Goal: Information Seeking & Learning: Learn about a topic

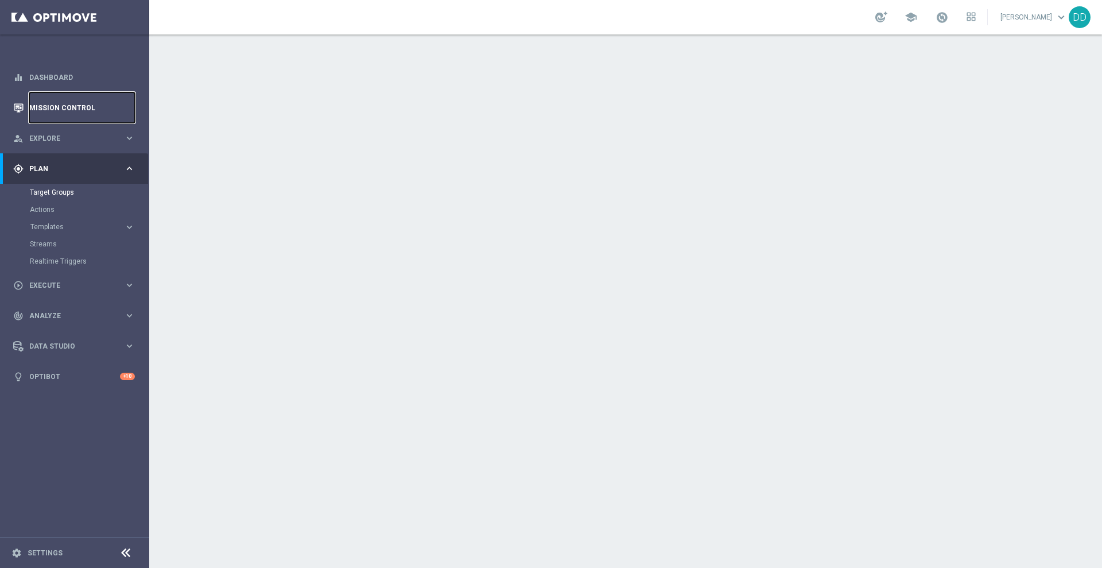
click at [62, 98] on link "Mission Control" at bounding box center [82, 107] width 106 height 30
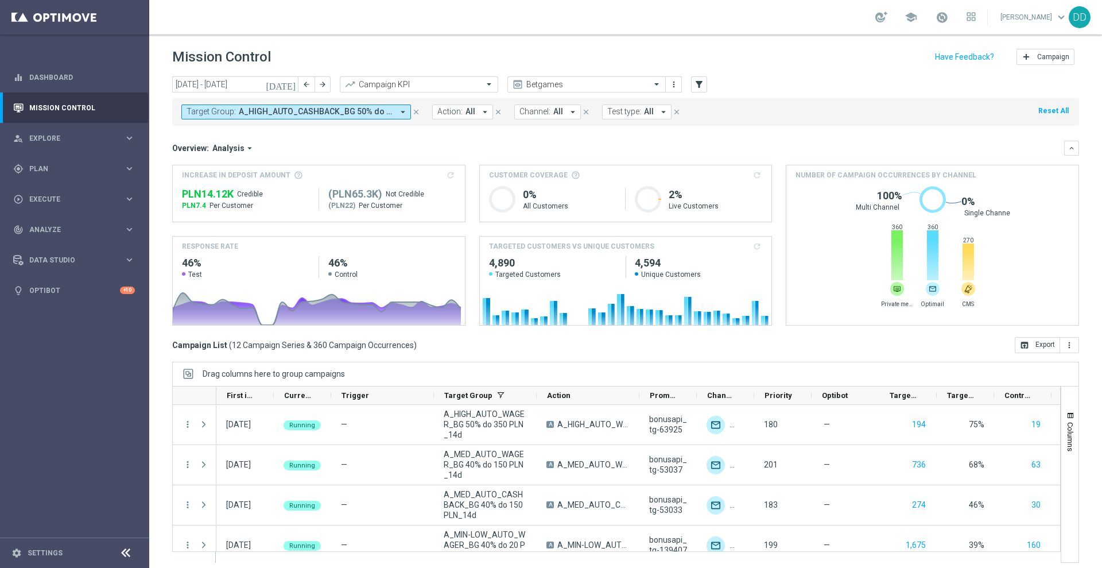
click at [610, 75] on header "Mission Control add Campaign" at bounding box center [625, 55] width 953 height 42
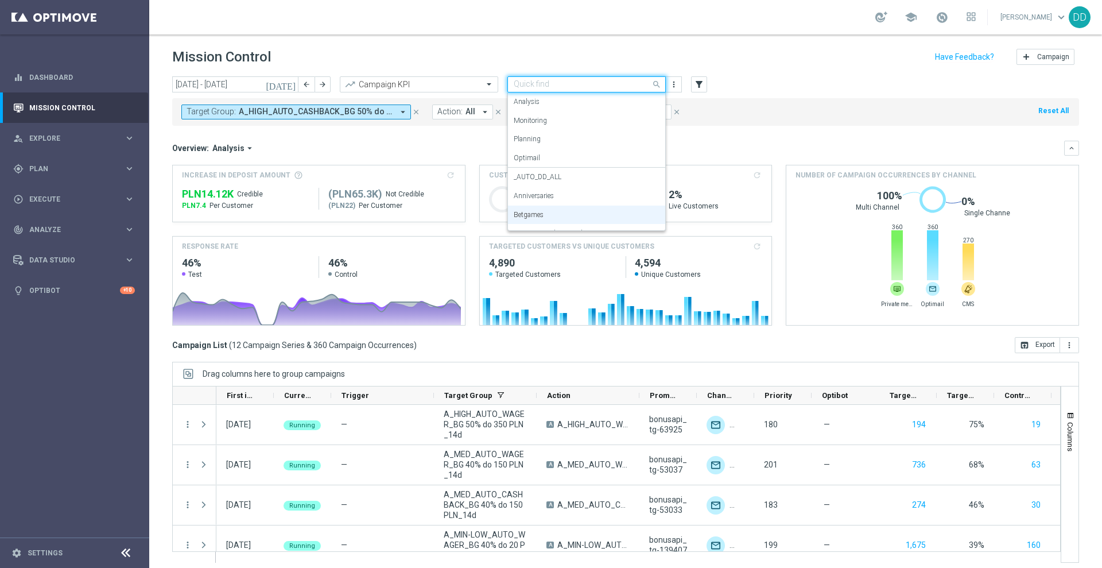
click at [618, 88] on input "text" at bounding box center [575, 85] width 123 height 10
click at [590, 179] on div "_AUTO_DD_ALL" at bounding box center [587, 177] width 146 height 19
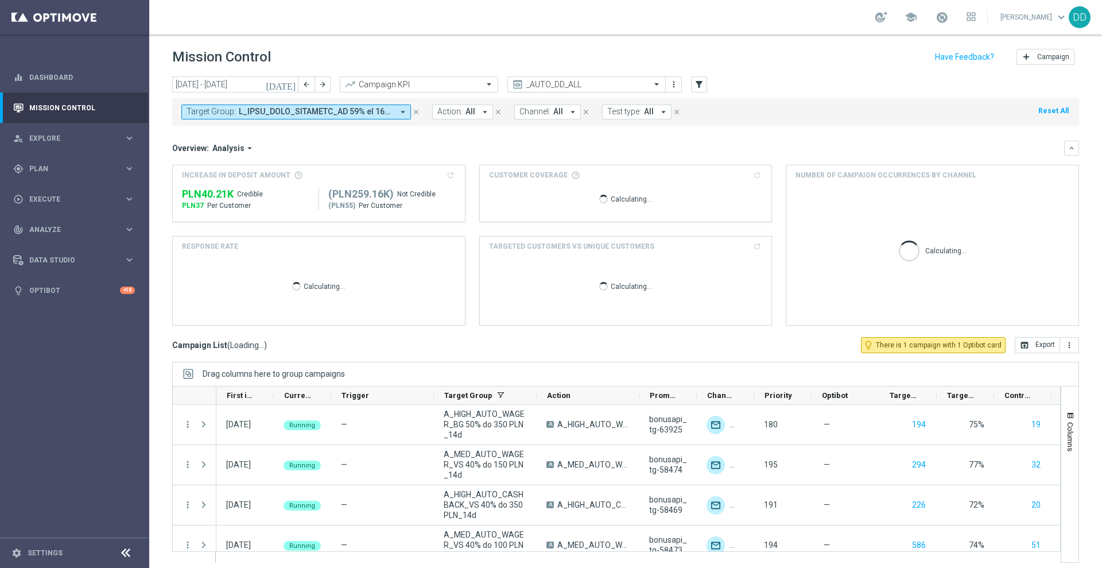
click at [600, 83] on input "text" at bounding box center [575, 85] width 123 height 10
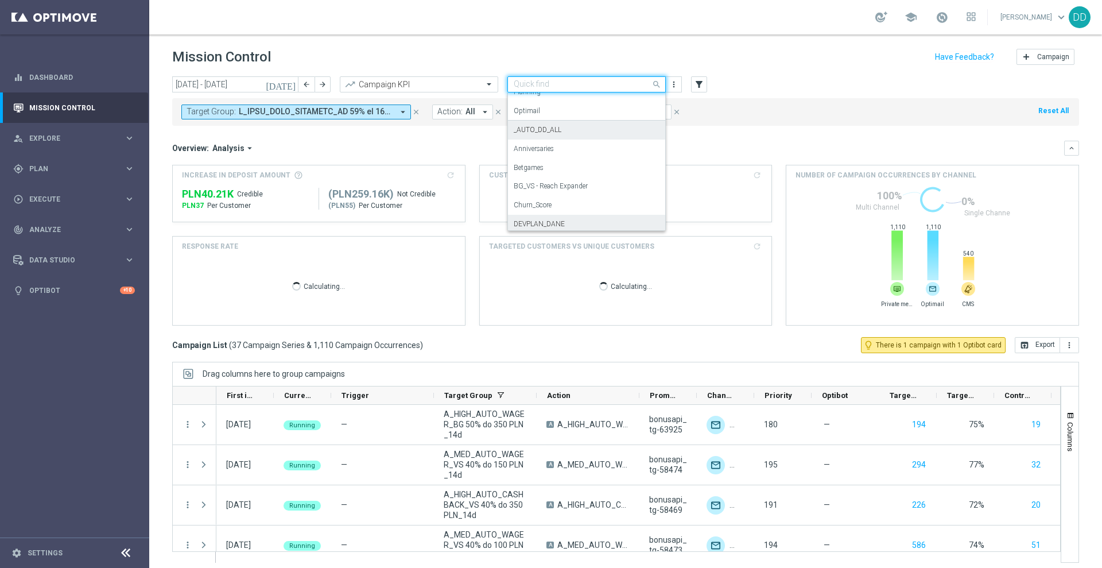
scroll to position [109, 0]
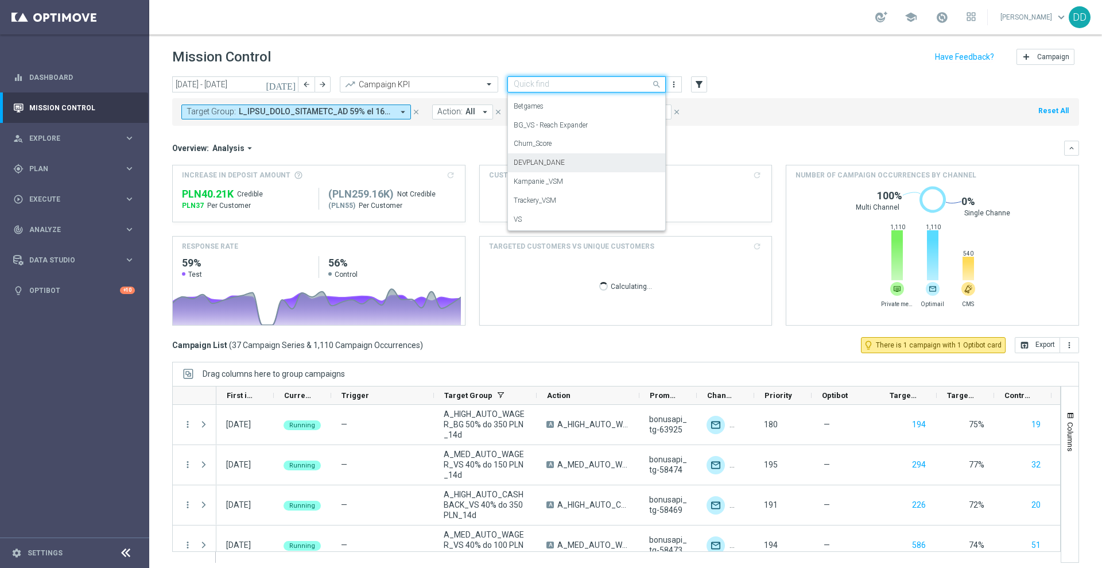
click at [598, 156] on div "DEVPLAN_DANE" at bounding box center [587, 162] width 146 height 19
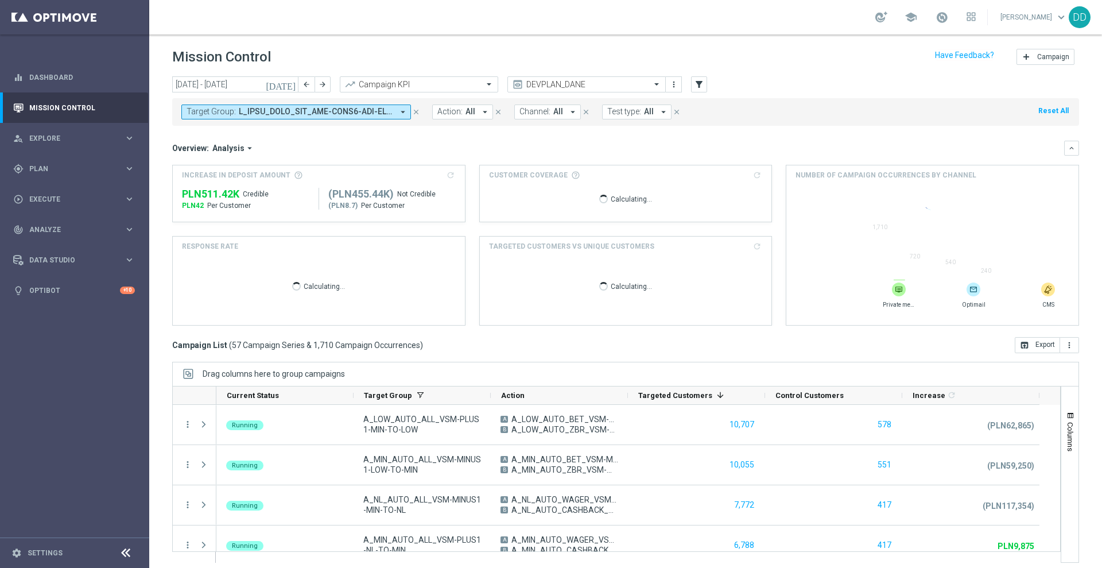
scroll to position [6, 0]
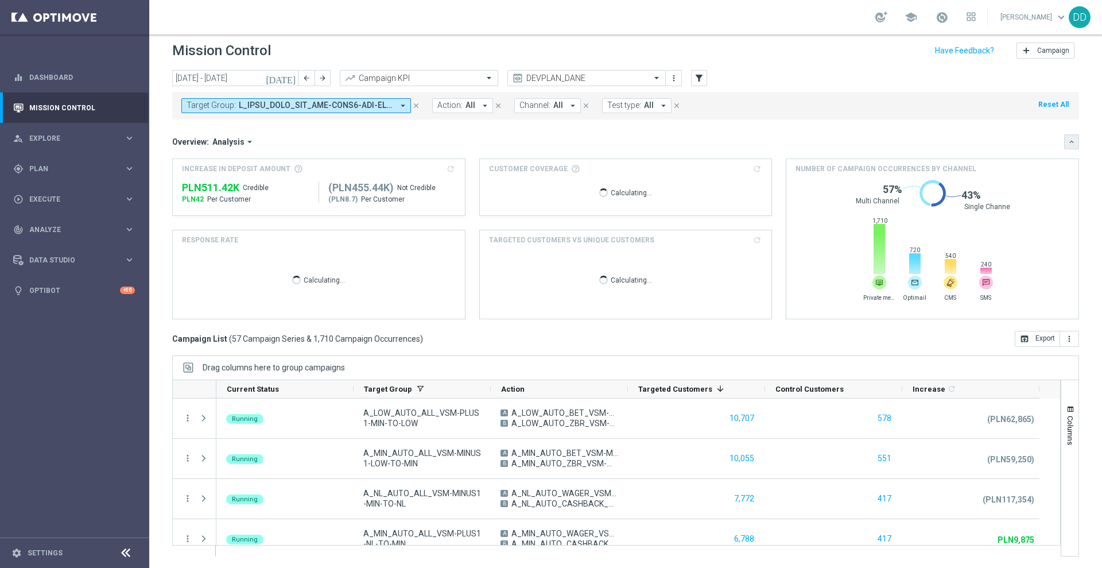
click at [1068, 145] on icon "keyboard_arrow_down" at bounding box center [1072, 142] width 8 height 8
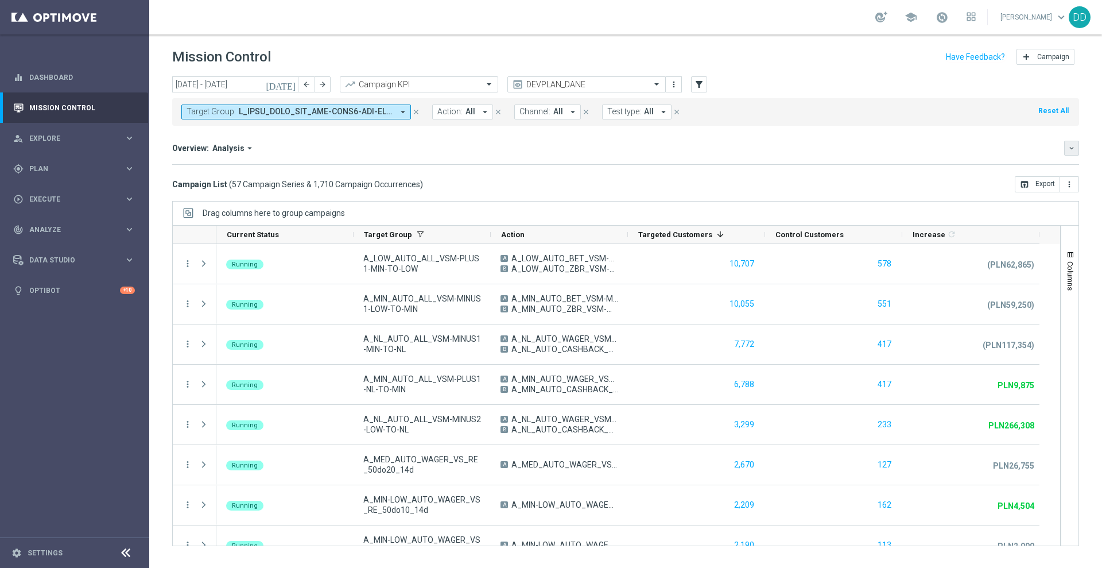
scroll to position [0, 0]
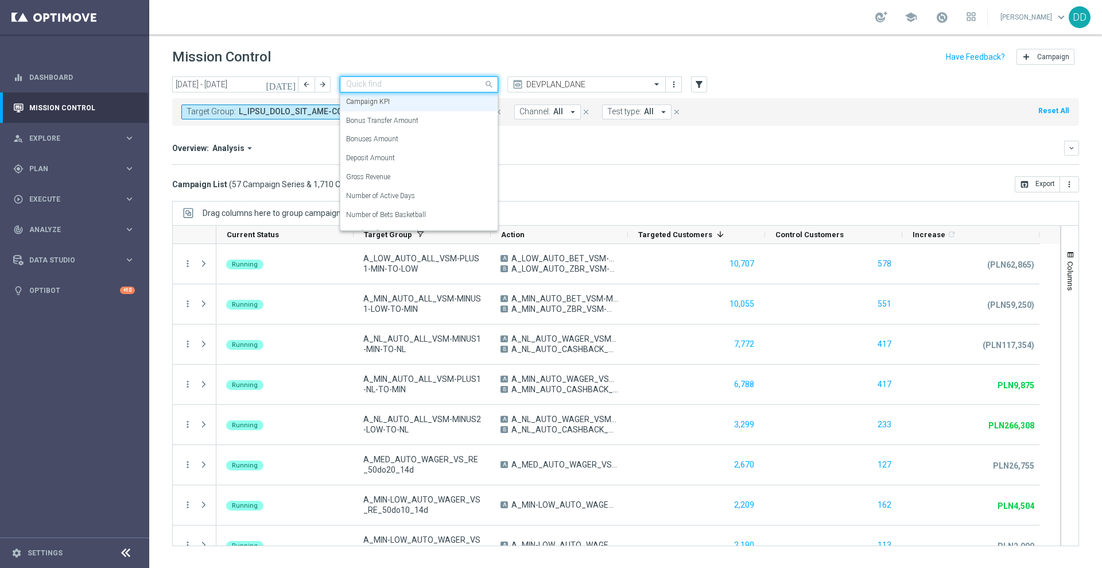
click at [459, 88] on input "text" at bounding box center [407, 85] width 123 height 10
click at [416, 157] on div "Deposit Amount" at bounding box center [419, 158] width 146 height 19
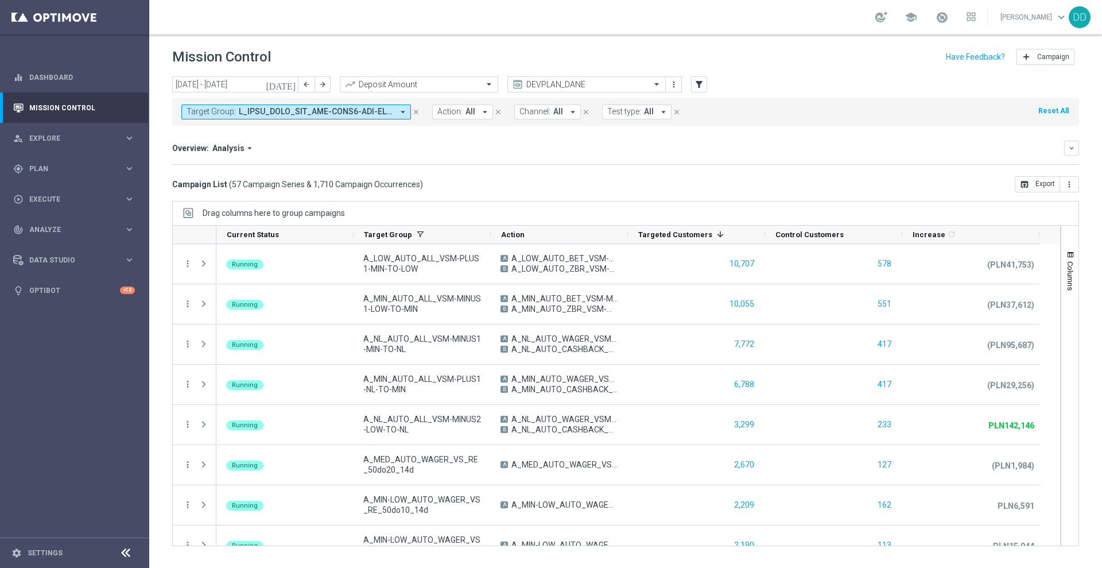
click at [241, 150] on span "Analysis" at bounding box center [228, 148] width 32 height 10
click at [444, 138] on mini-dashboard "Overview: Analysis arrow_drop_down Drag here to set row groups Drag here to set…" at bounding box center [625, 151] width 907 height 51
click at [257, 78] on input "01 Sep 2025 - 30 Sep 2025" at bounding box center [235, 84] width 126 height 16
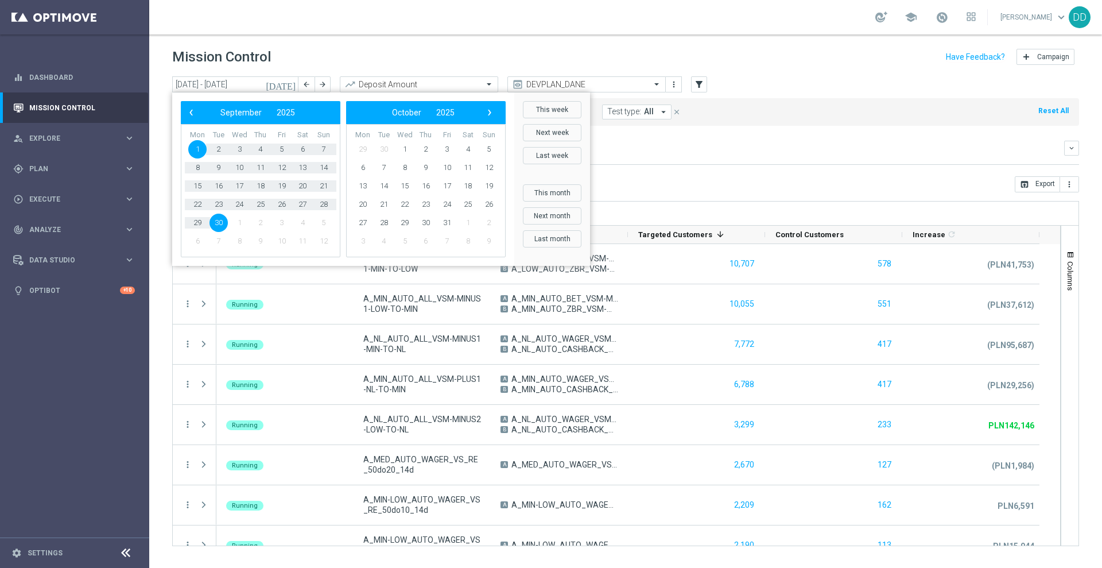
click at [756, 154] on div "Overview: Analysis arrow_drop_down keyboard_arrow_down" at bounding box center [625, 148] width 907 height 15
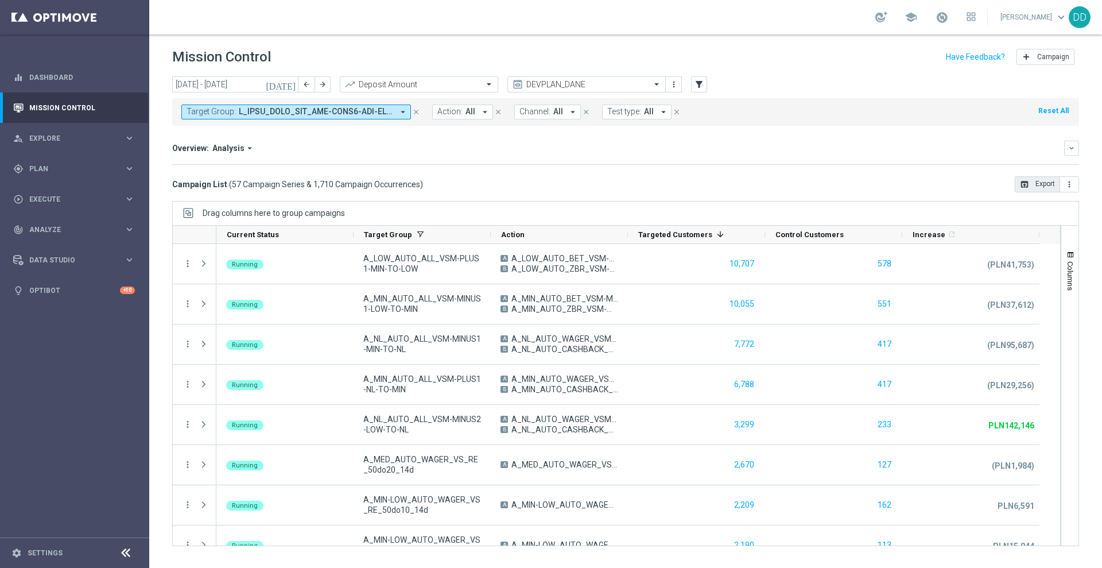
click at [1047, 186] on button "open_in_browser Export" at bounding box center [1037, 184] width 45 height 16
click at [64, 164] on div "gps_fixed Plan" at bounding box center [68, 169] width 111 height 10
click at [53, 195] on link "Target Groups" at bounding box center [75, 192] width 90 height 9
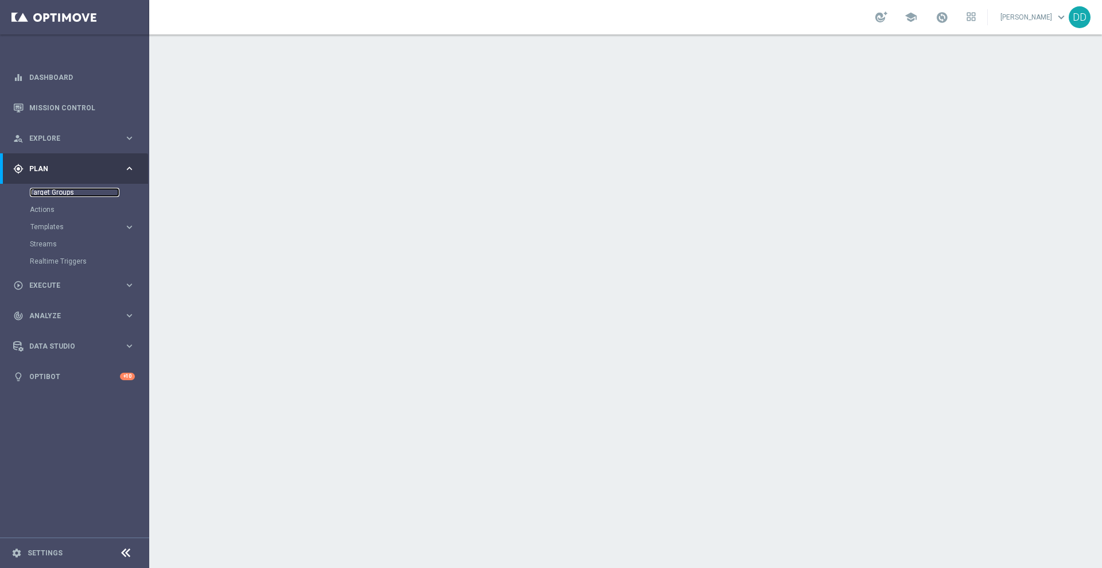
click at [48, 191] on link "Target Groups" at bounding box center [75, 192] width 90 height 9
click at [41, 205] on link "Actions" at bounding box center [75, 209] width 90 height 9
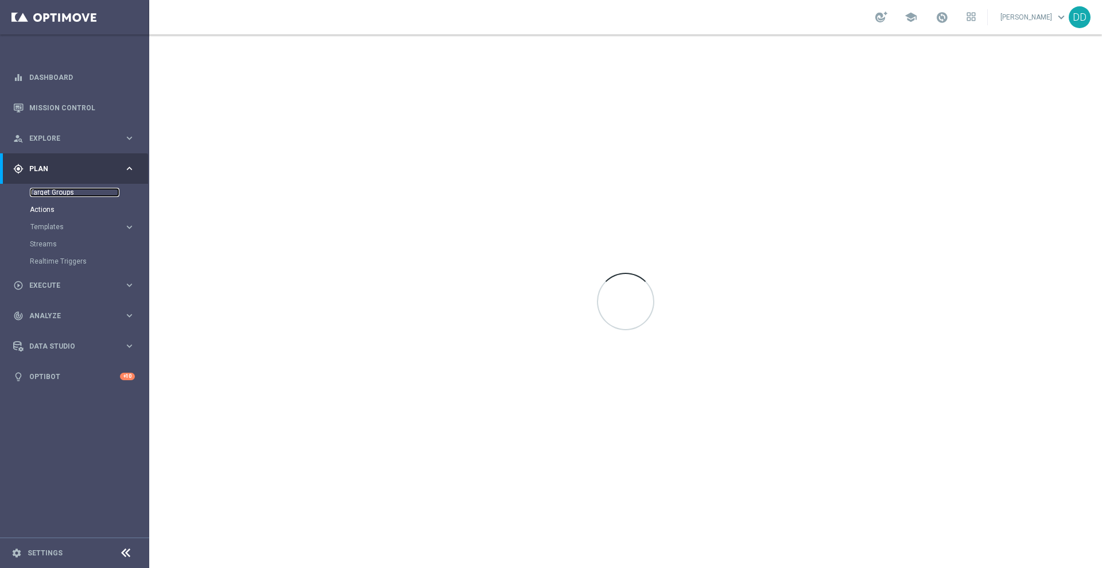
click at [57, 193] on link "Target Groups" at bounding box center [75, 192] width 90 height 9
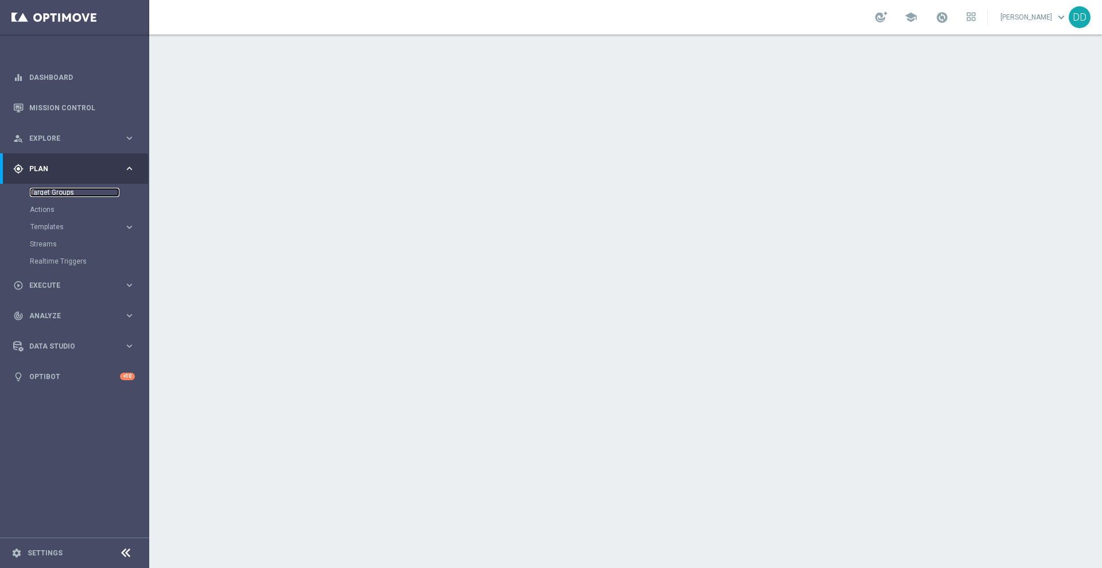
click at [60, 193] on link "Target Groups" at bounding box center [75, 192] width 90 height 9
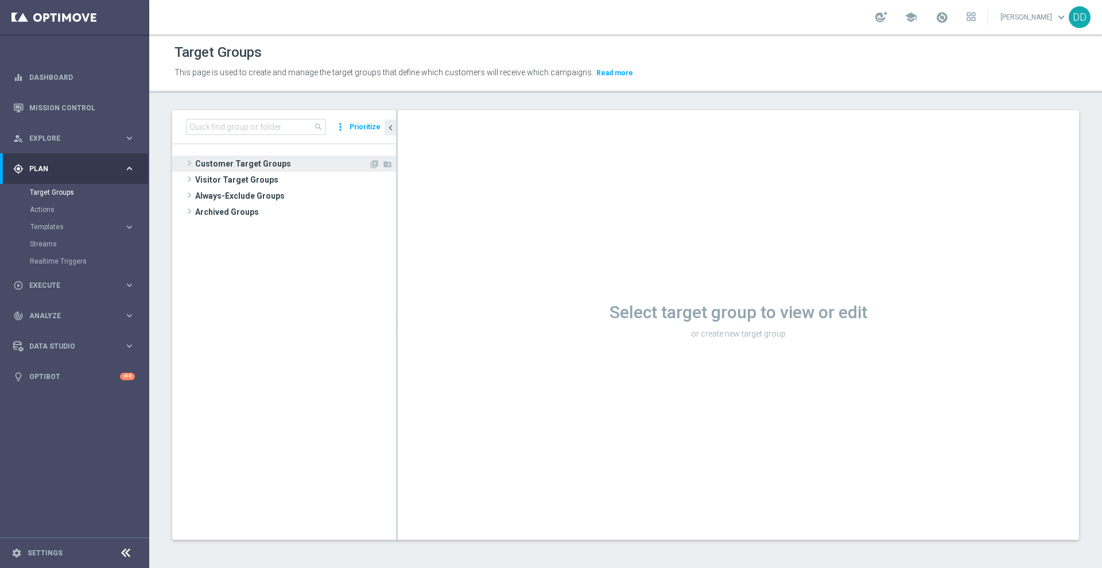
click at [224, 160] on span "Customer Target Groups" at bounding box center [281, 164] width 173 height 16
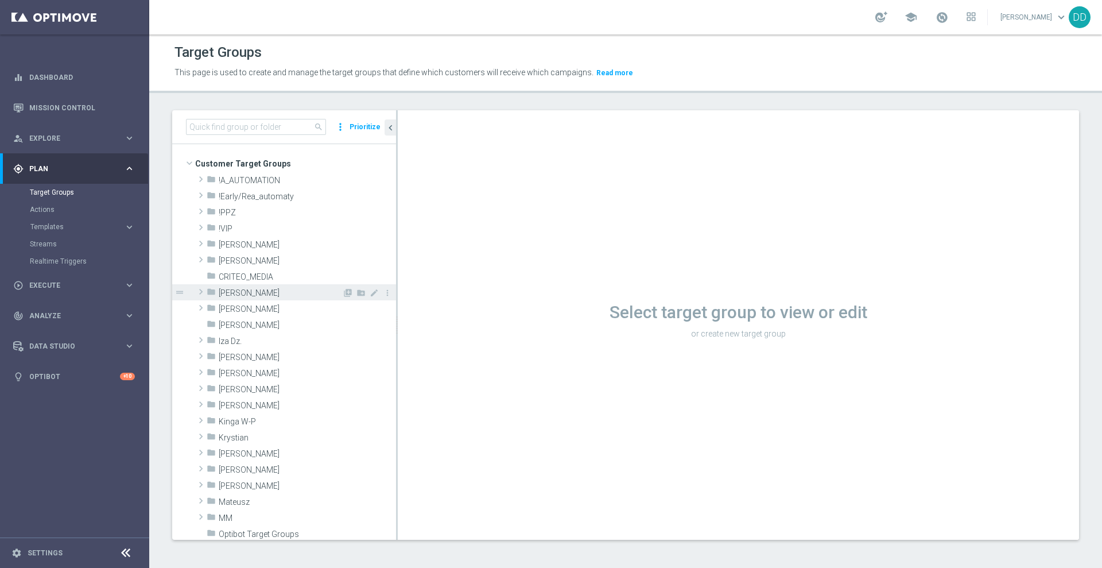
click at [251, 290] on span "Dagmara D." at bounding box center [280, 293] width 123 height 10
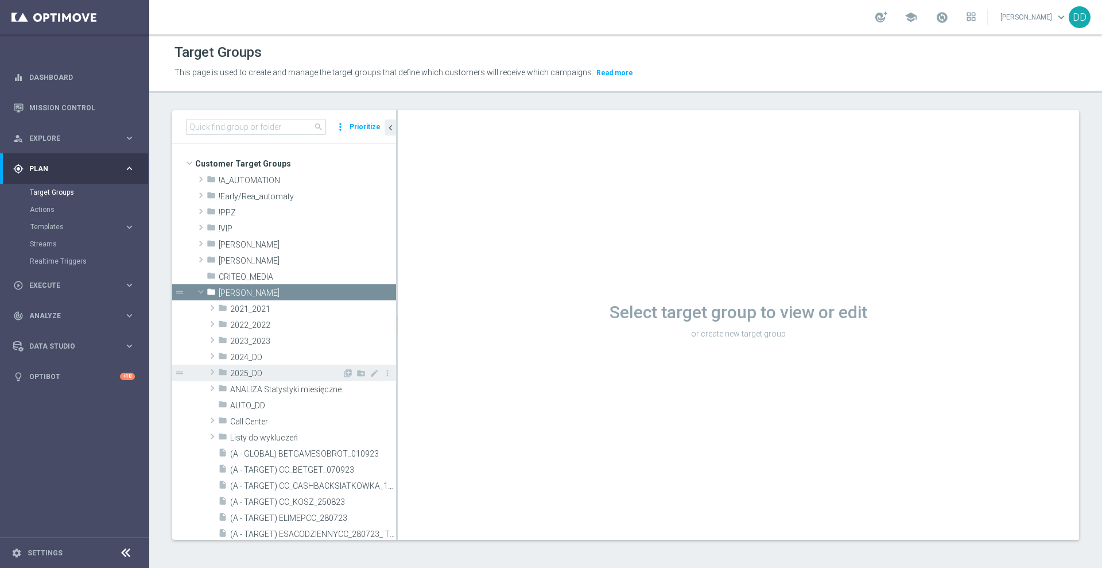
click at [241, 374] on span "2025_DD" at bounding box center [286, 374] width 112 height 10
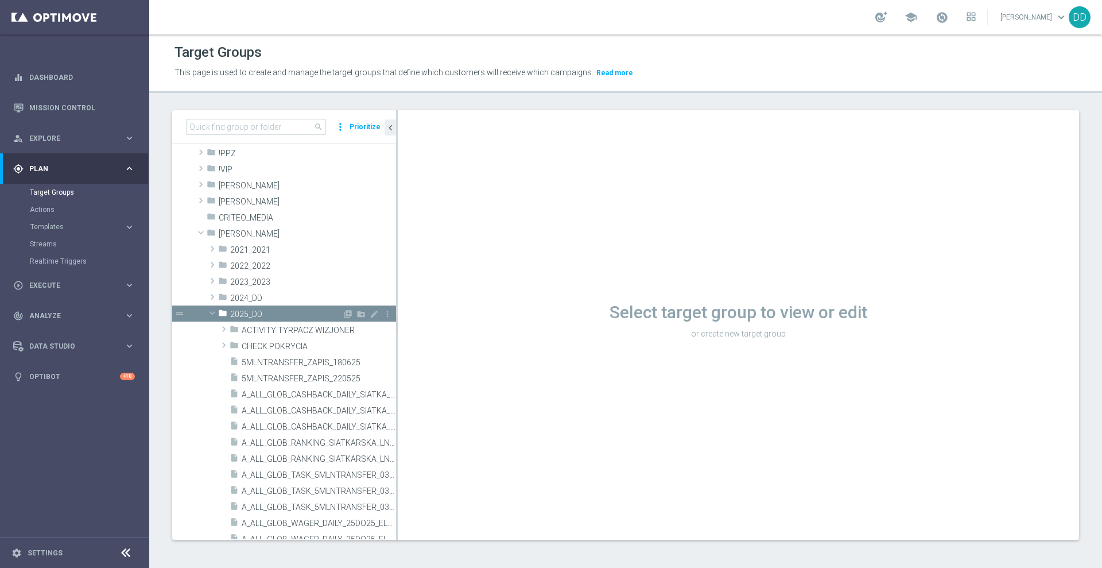
scroll to position [72, 0]
click at [239, 316] on div "folder ACTIVITY TYRPACZ WIZJONER" at bounding box center [287, 317] width 114 height 16
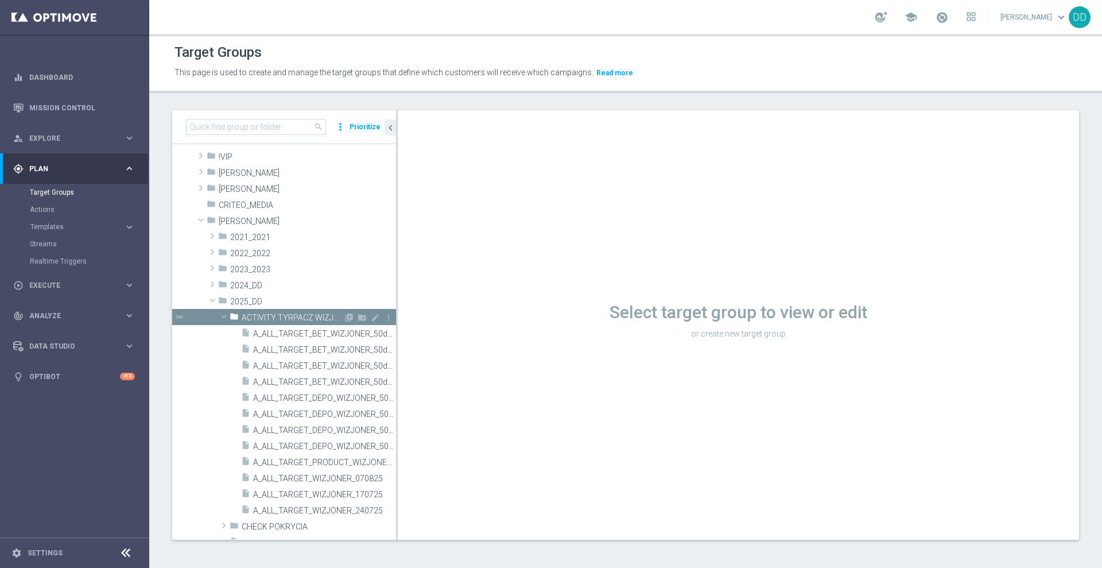
click at [233, 314] on icon "folder" at bounding box center [234, 318] width 9 height 13
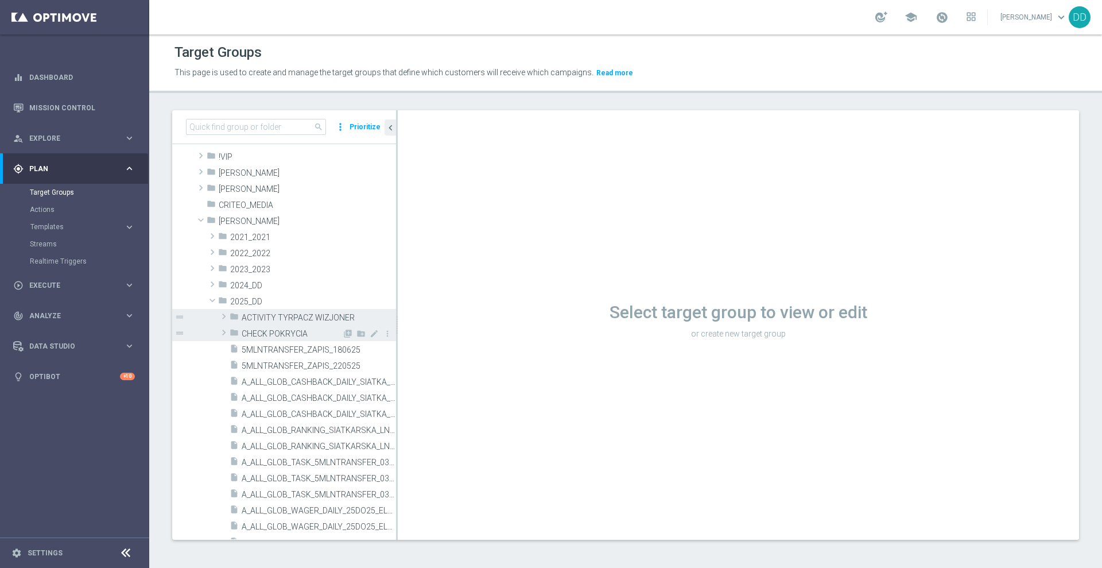
click at [237, 331] on icon "folder" at bounding box center [234, 334] width 9 height 13
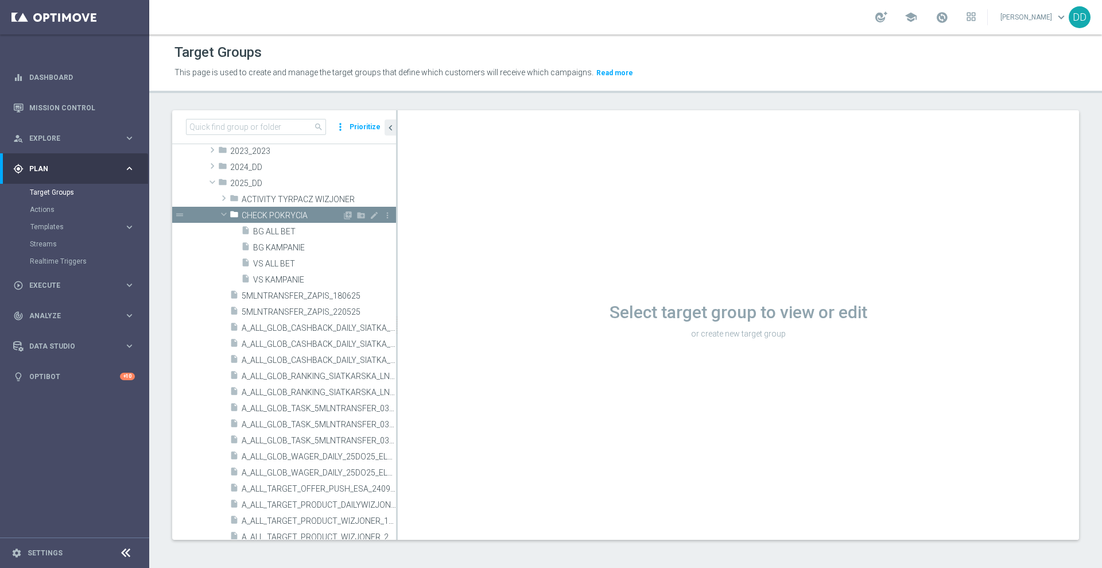
scroll to position [215, 0]
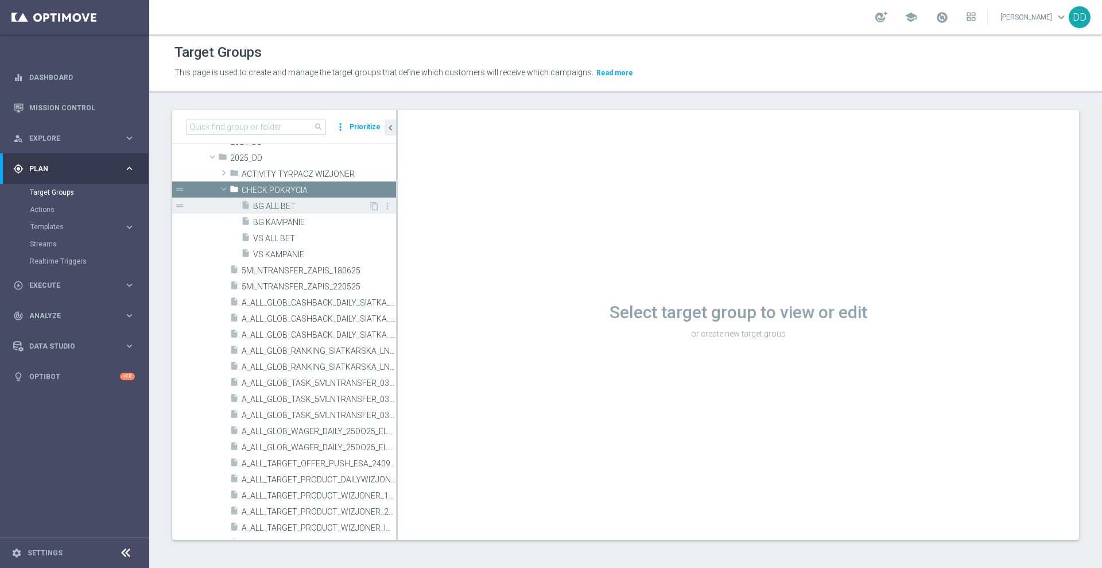
click at [277, 210] on span "BG ALL BET" at bounding box center [310, 207] width 115 height 10
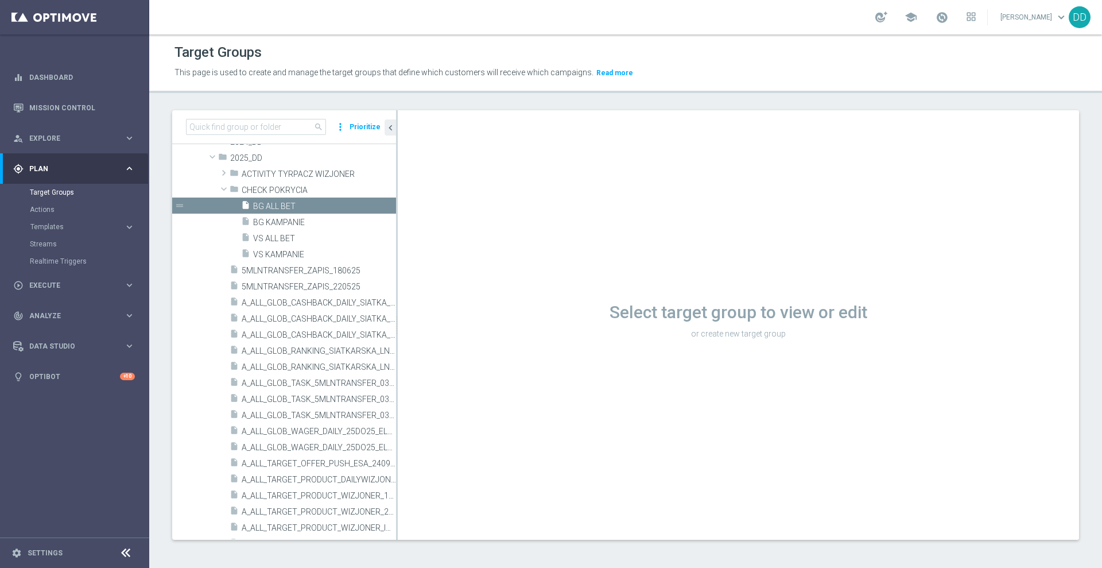
scroll to position [41, 0]
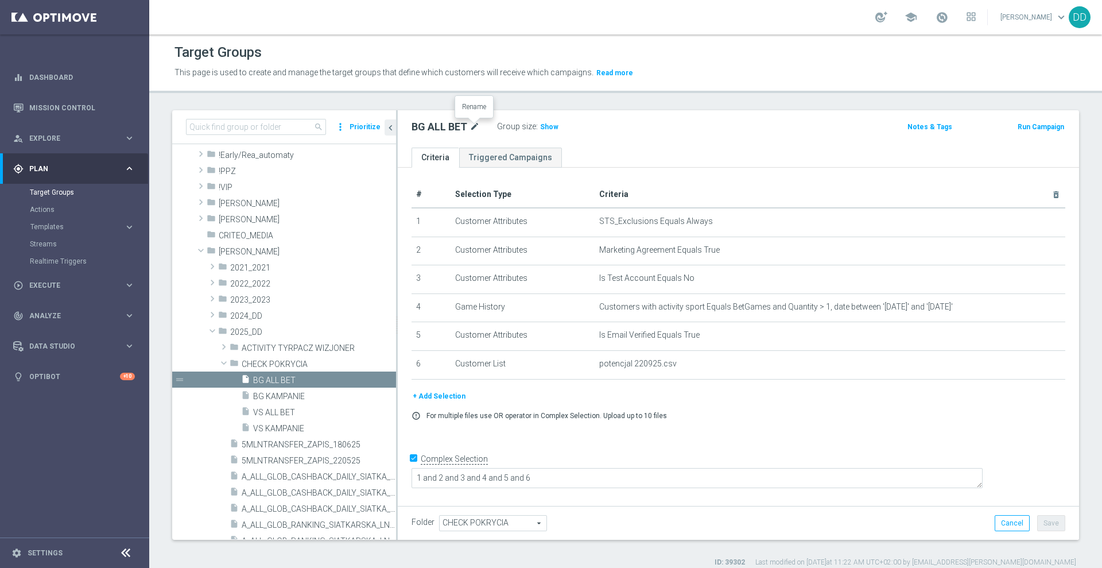
click at [475, 124] on icon "mode_edit" at bounding box center [475, 127] width 10 height 14
click at [483, 126] on input "BG ALL BET" at bounding box center [489, 128] width 155 height 16
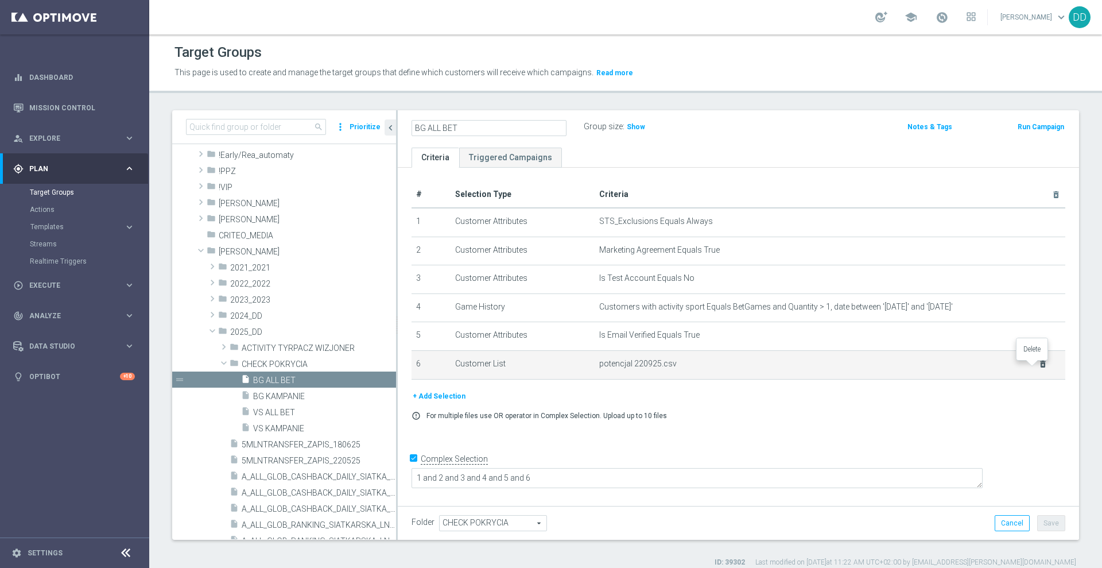
click at [1039, 369] on icon "delete_forever" at bounding box center [1043, 363] width 9 height 9
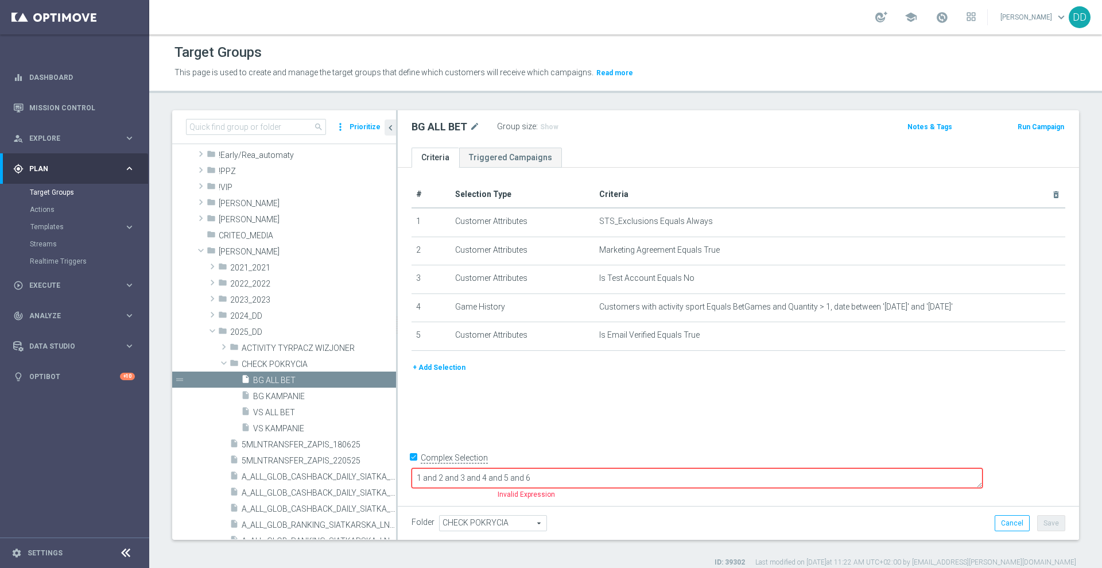
click at [440, 370] on button "+ Add Selection" at bounding box center [439, 367] width 55 height 13
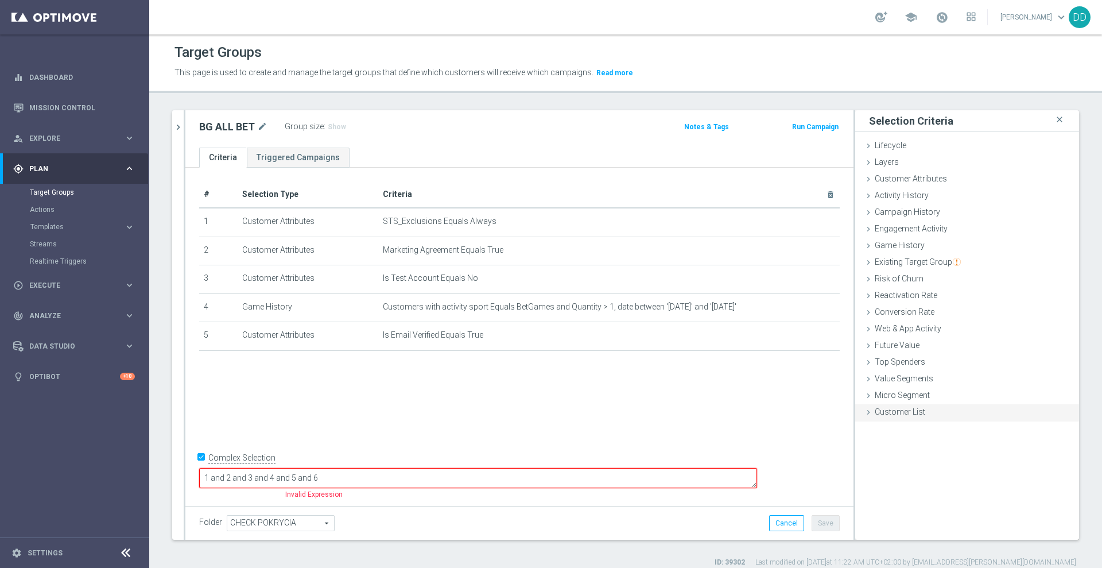
click at [875, 413] on span "Customer List" at bounding box center [900, 411] width 51 height 9
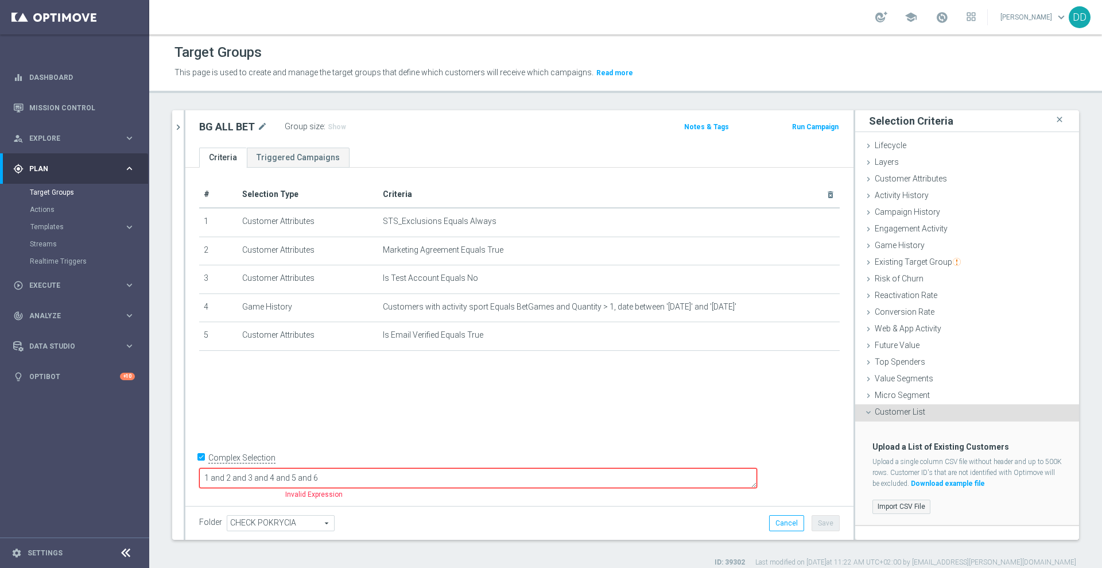
click at [902, 507] on label "Import CSV File" at bounding box center [902, 507] width 58 height 14
click at [0, 0] on input "Import CSV File" at bounding box center [0, 0] width 0 height 0
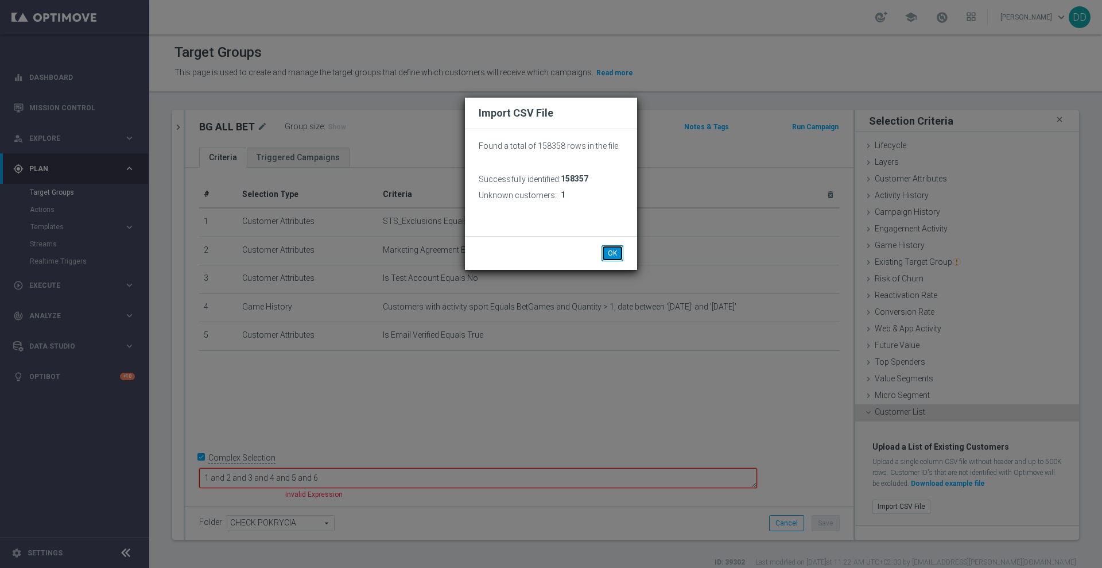
click at [611, 260] on button "OK" at bounding box center [613, 253] width 22 height 16
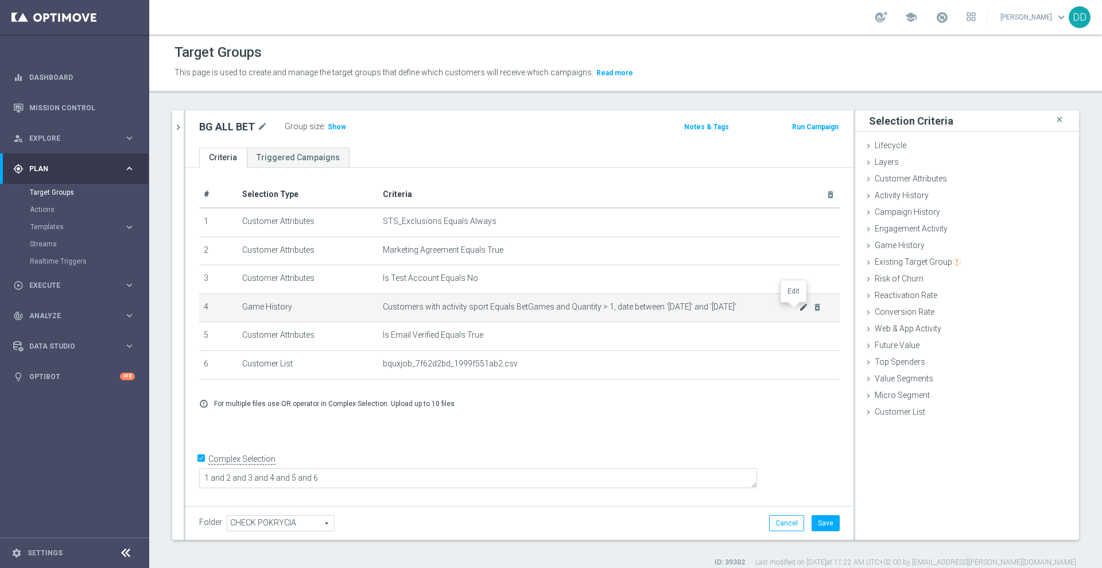
click at [799, 310] on icon "mode_edit" at bounding box center [803, 307] width 9 height 9
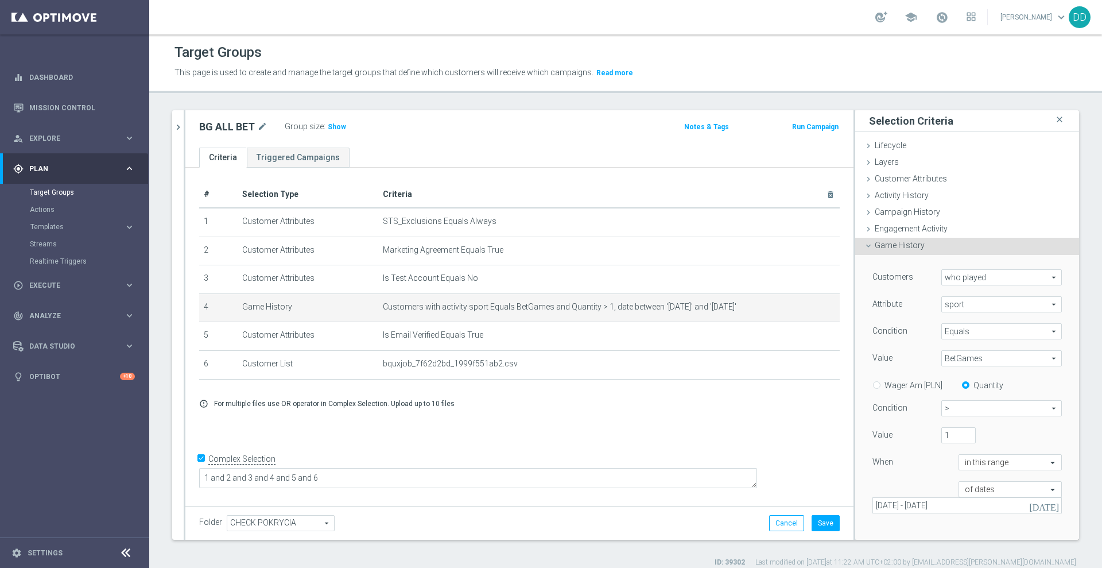
scroll to position [144, 0]
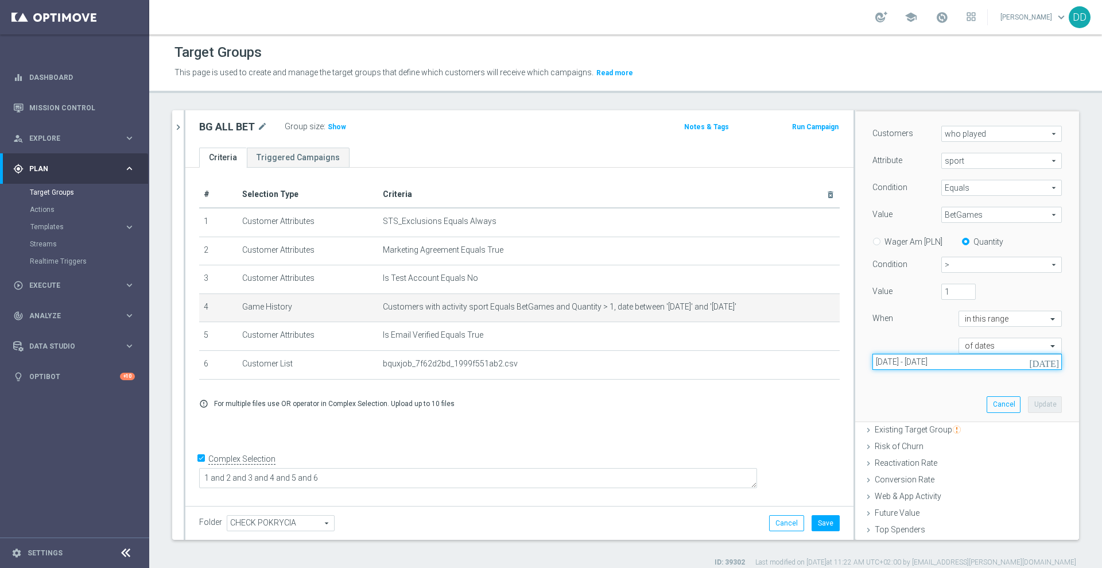
click at [935, 361] on input "01 Aug 2025 - 31 Aug 2025" at bounding box center [967, 362] width 189 height 16
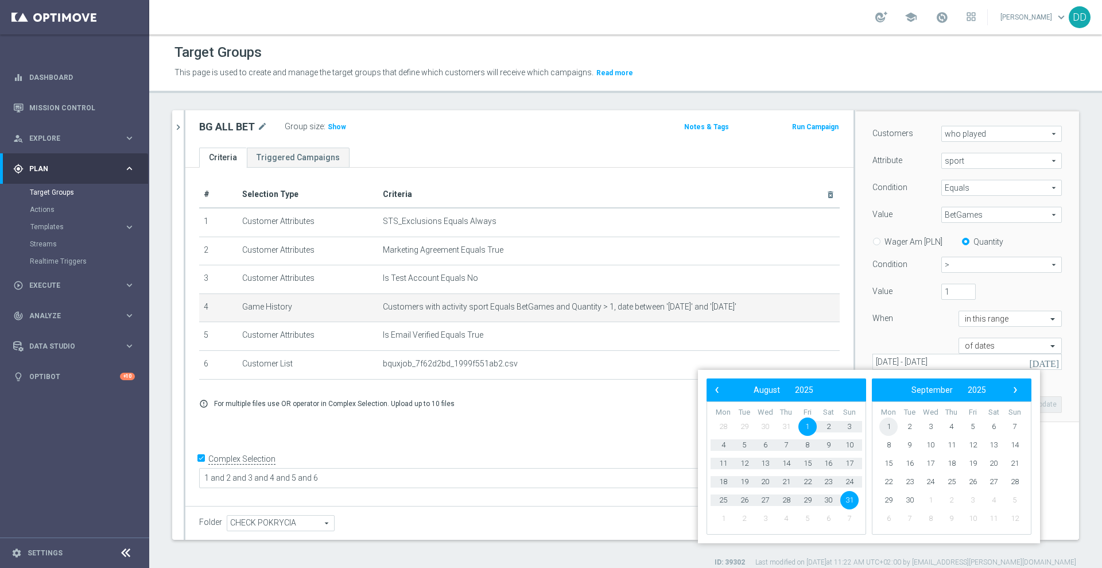
click at [890, 424] on span "1" at bounding box center [889, 426] width 18 height 18
click at [747, 502] on span "30" at bounding box center [745, 500] width 18 height 18
type input "01 Sep 2025 - 30 Sep 2025"
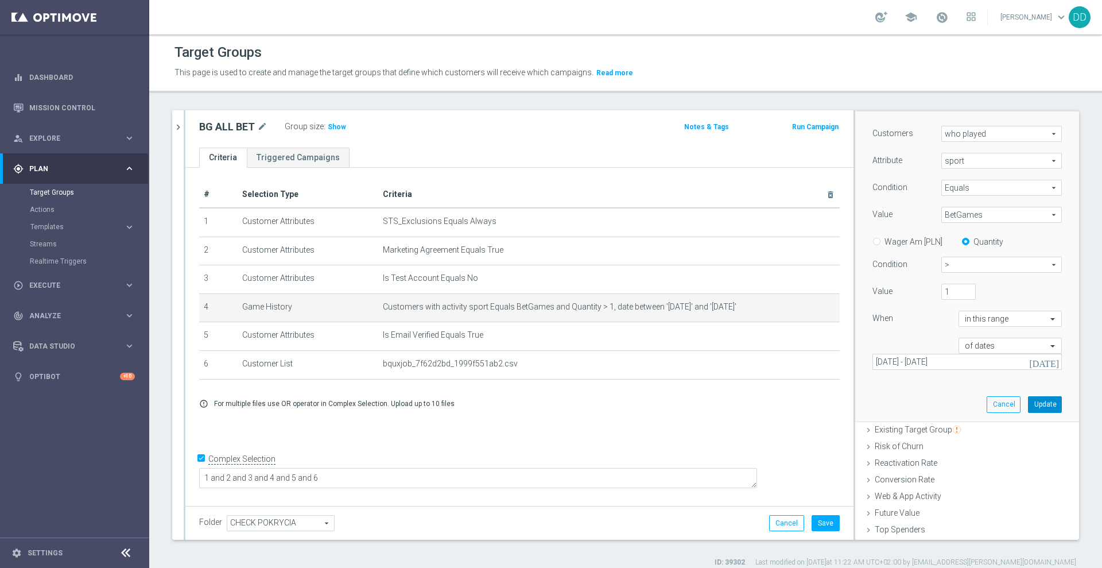
click at [1028, 407] on button "Update" at bounding box center [1045, 404] width 34 height 16
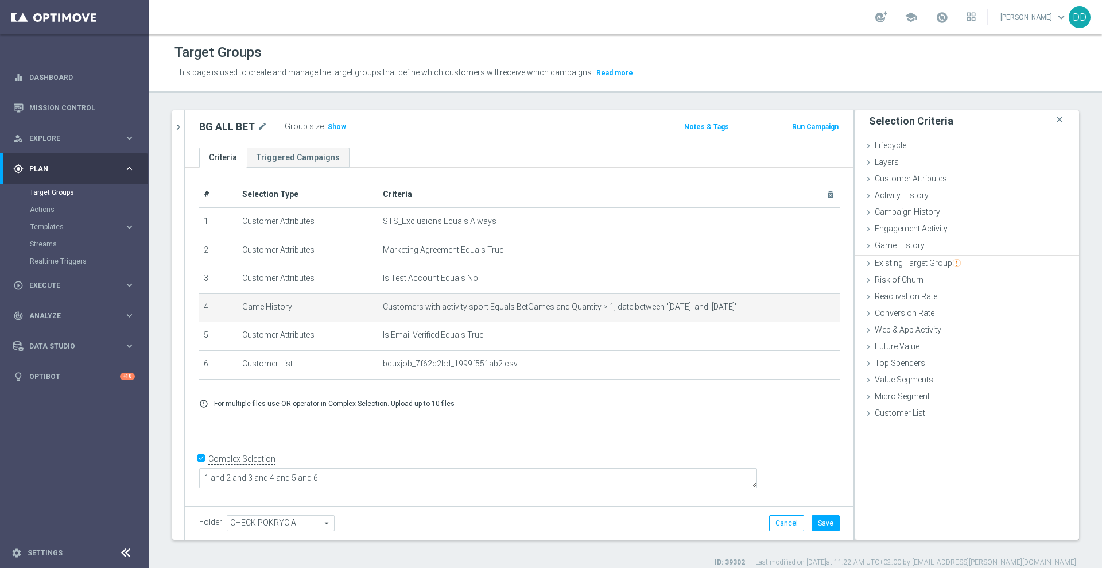
scroll to position [0, 0]
click at [822, 527] on button "Save" at bounding box center [826, 523] width 28 height 16
click at [331, 128] on span "Show" at bounding box center [337, 127] width 18 height 8
click at [179, 134] on button "chevron_right" at bounding box center [177, 127] width 11 height 34
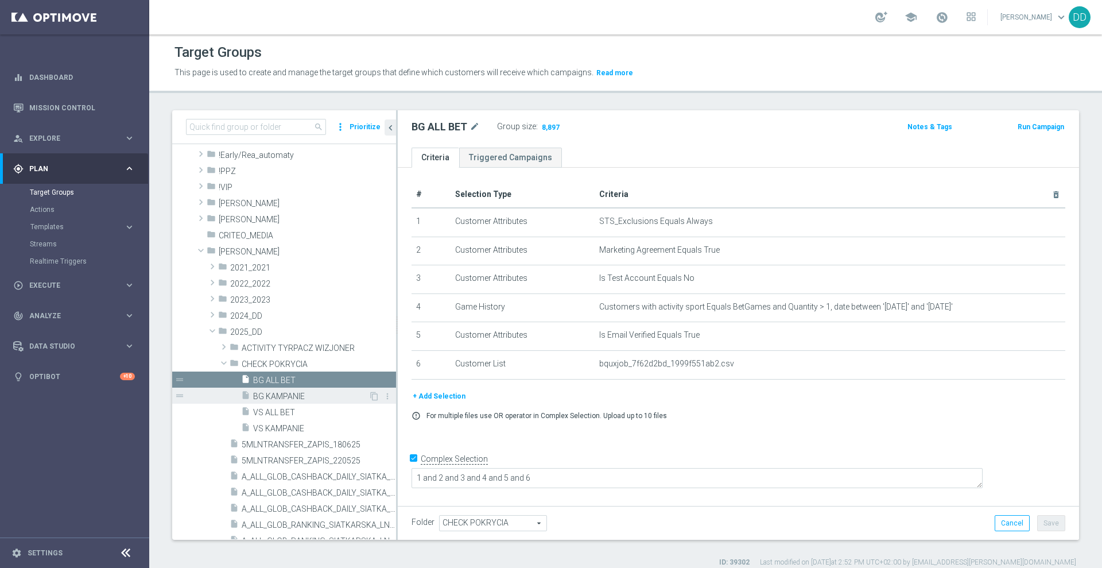
click at [282, 398] on span "BG KAMPANIE" at bounding box center [310, 397] width 115 height 10
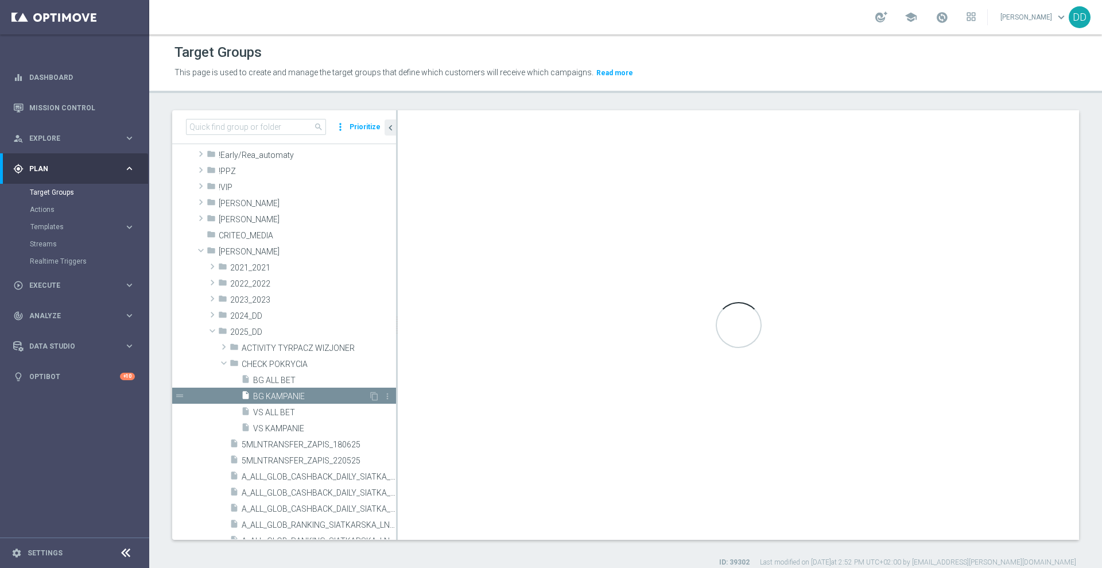
checkbox input "false"
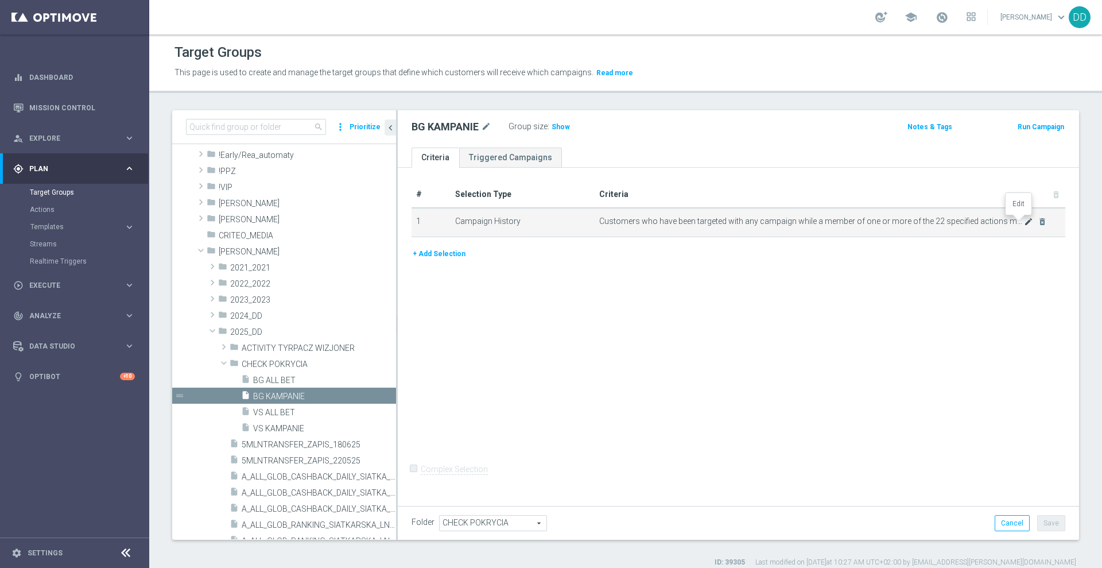
click at [1024, 223] on icon "mode_edit" at bounding box center [1028, 221] width 9 height 9
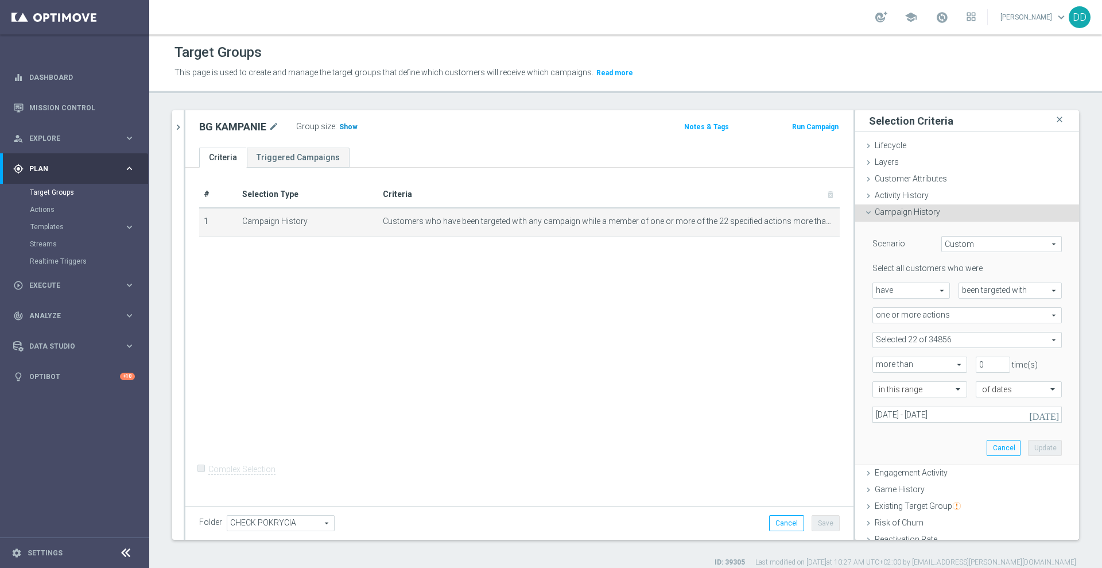
click at [350, 126] on span "Show" at bounding box center [348, 127] width 18 height 8
click at [177, 125] on icon "chevron_right" at bounding box center [178, 127] width 11 height 11
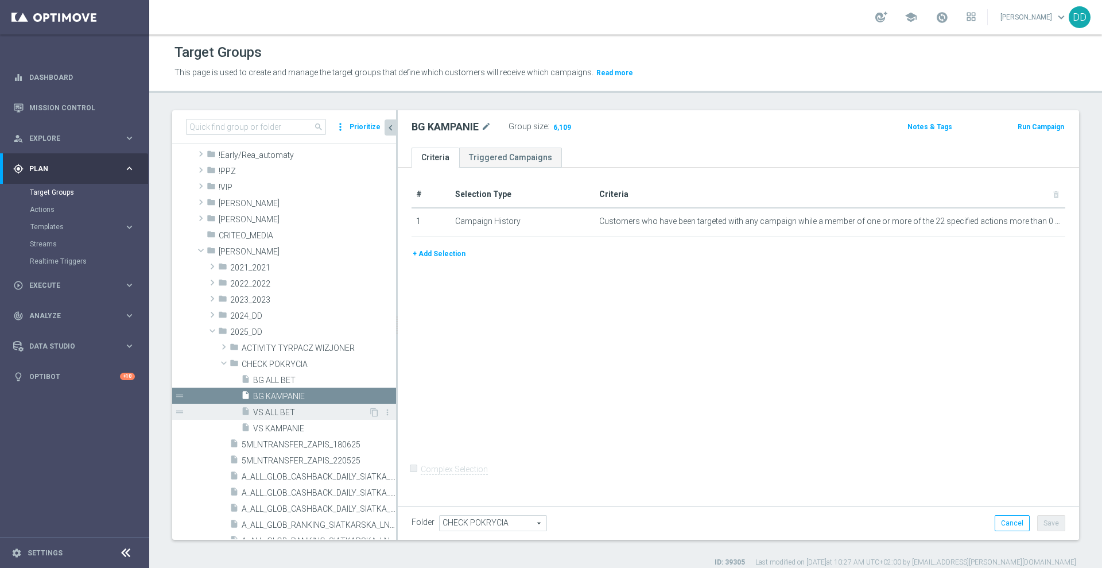
click at [283, 411] on span "VS ALL BET" at bounding box center [310, 413] width 115 height 10
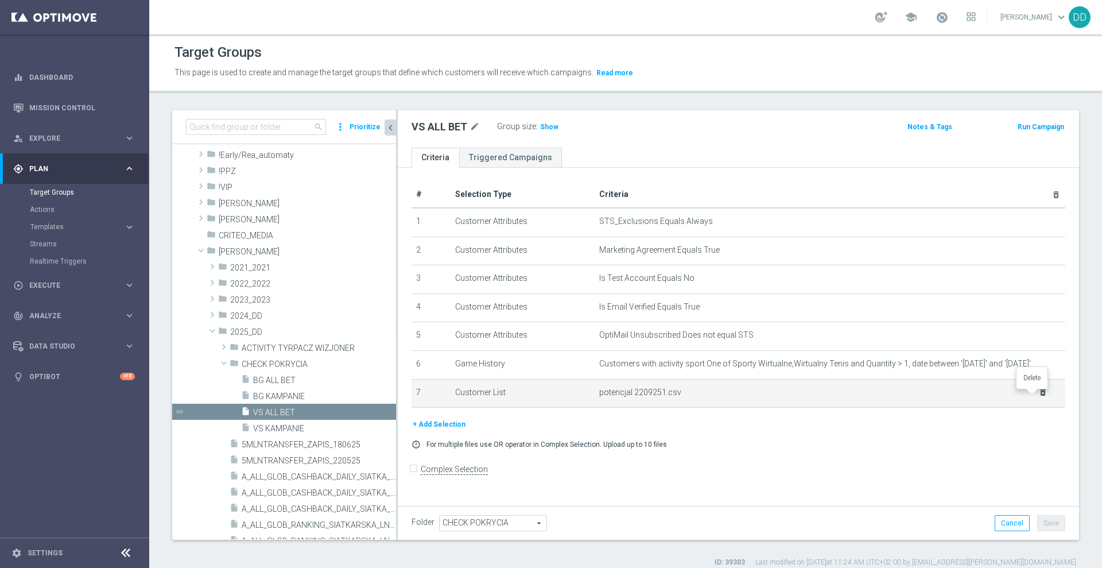
click at [1039, 395] on icon "delete_forever" at bounding box center [1043, 392] width 9 height 9
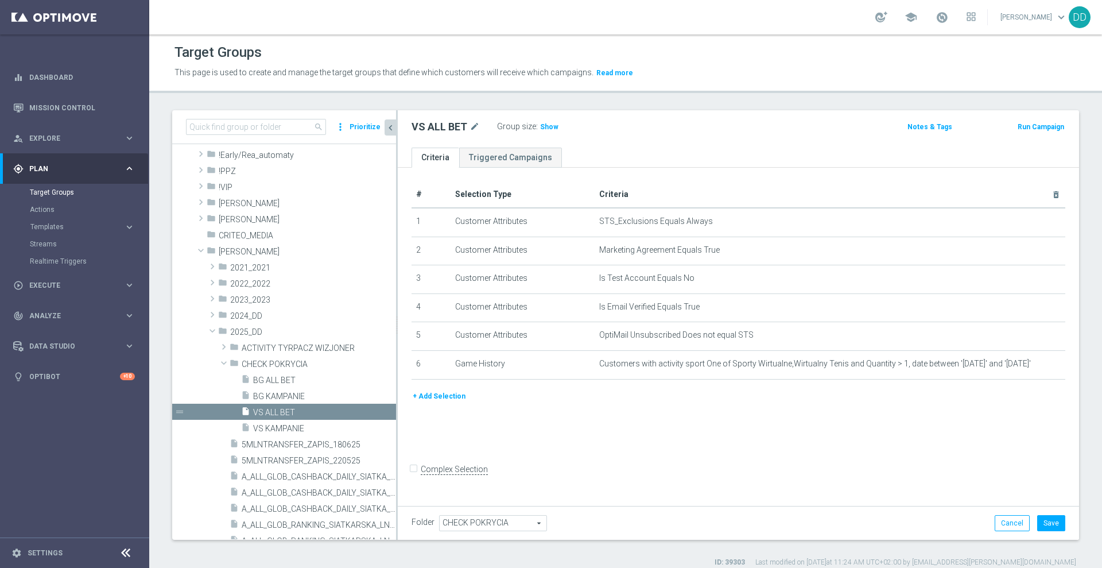
click at [412, 398] on button "+ Add Selection" at bounding box center [439, 396] width 55 height 13
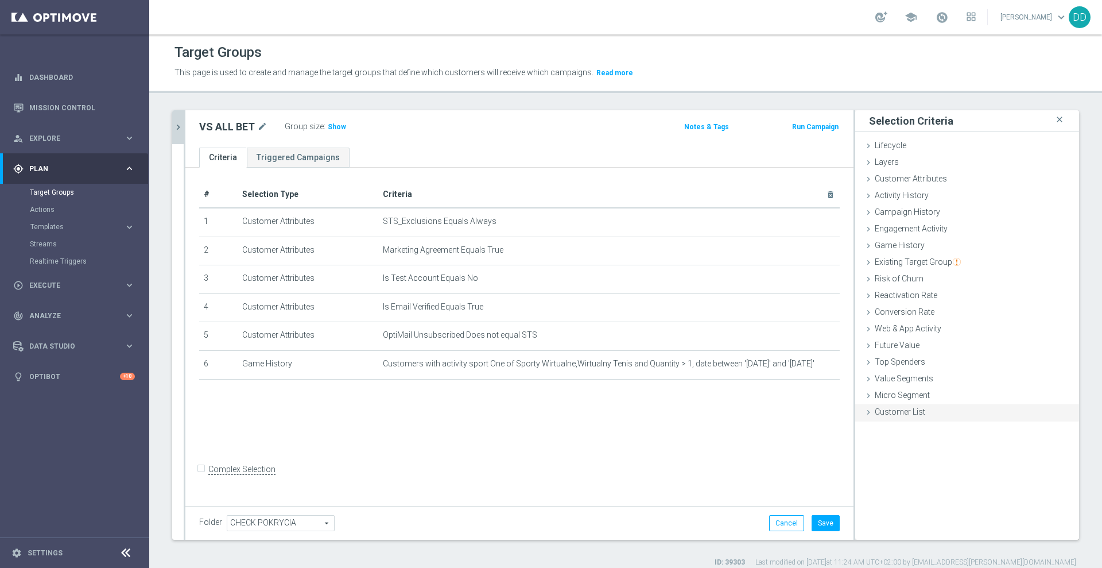
click at [890, 414] on span "Customer List" at bounding box center [900, 411] width 51 height 9
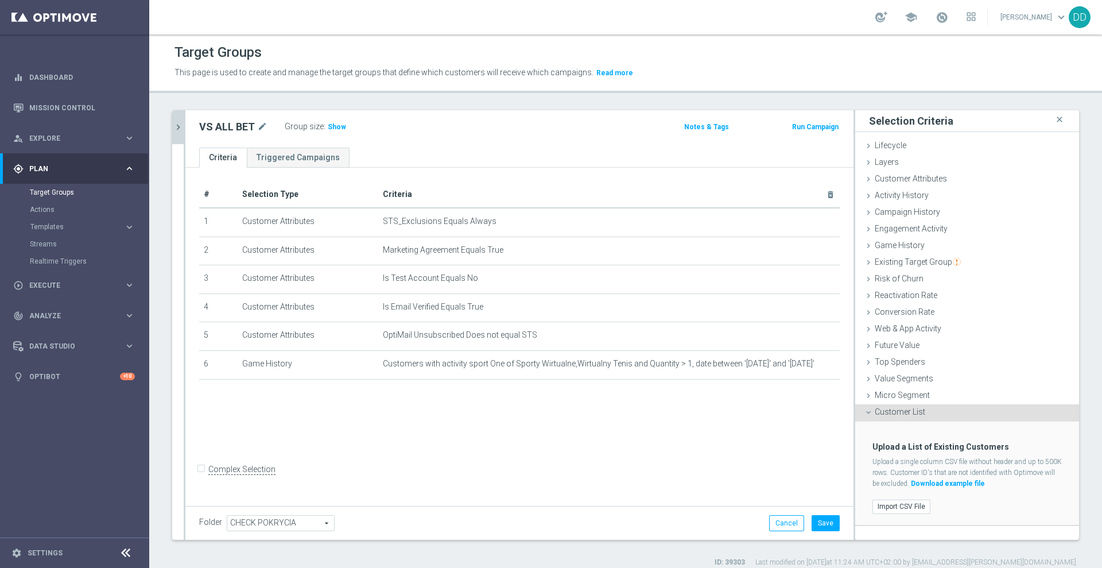
click at [881, 497] on div "Import CSV File" at bounding box center [967, 506] width 207 height 19
click at [882, 503] on label "Import CSV File" at bounding box center [902, 507] width 58 height 14
click at [0, 0] on input "Import CSV File" at bounding box center [0, 0] width 0 height 0
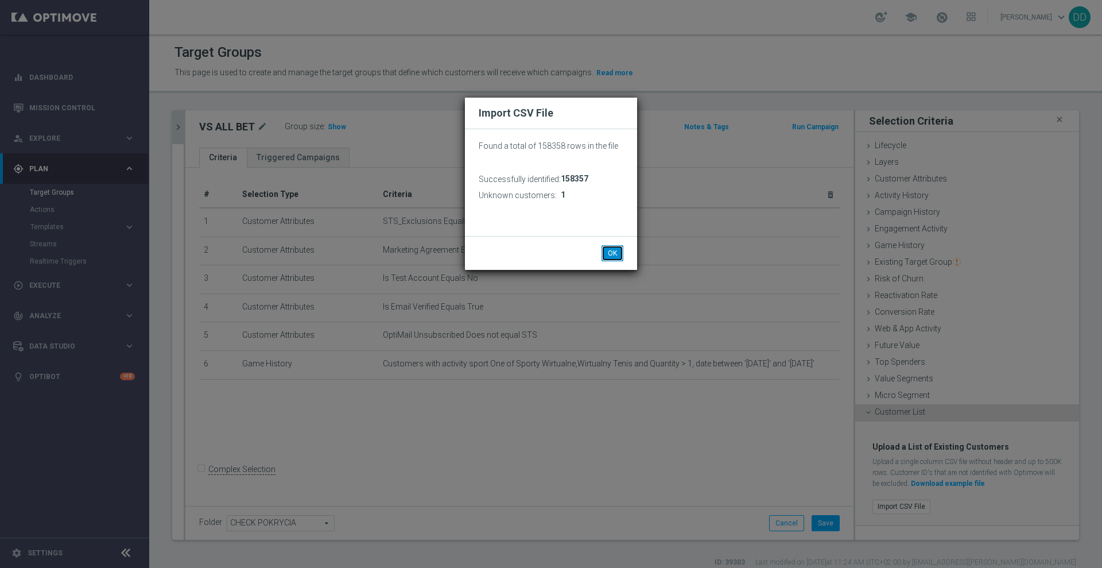
click at [603, 251] on button "OK" at bounding box center [613, 253] width 22 height 16
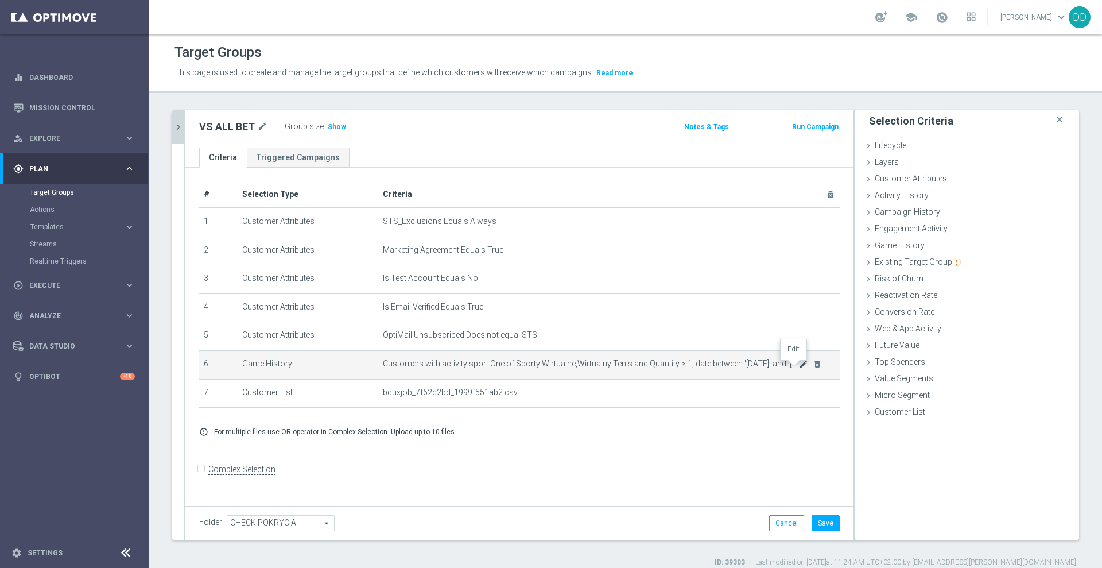
click at [799, 369] on icon "mode_edit" at bounding box center [803, 363] width 9 height 9
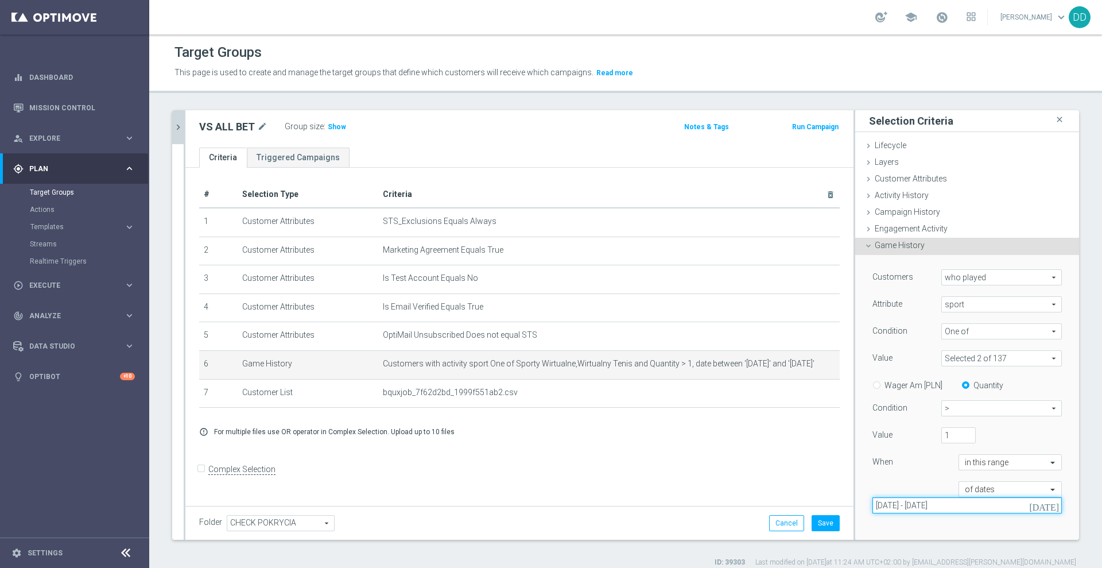
click at [945, 508] on input "01 Aug 2025 - 31 Aug 2025" at bounding box center [967, 505] width 189 height 16
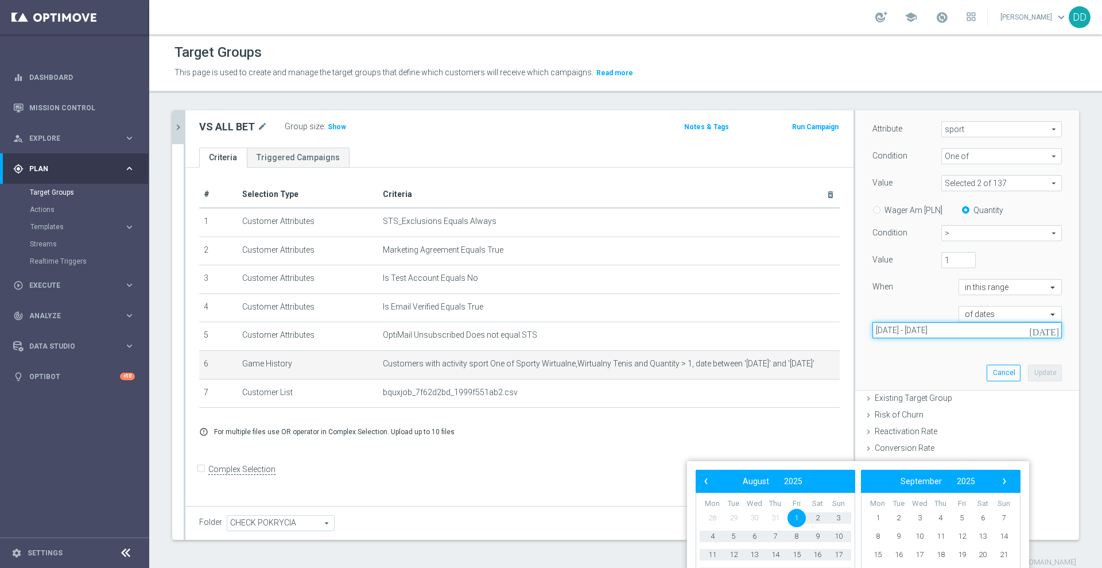
scroll to position [193, 0]
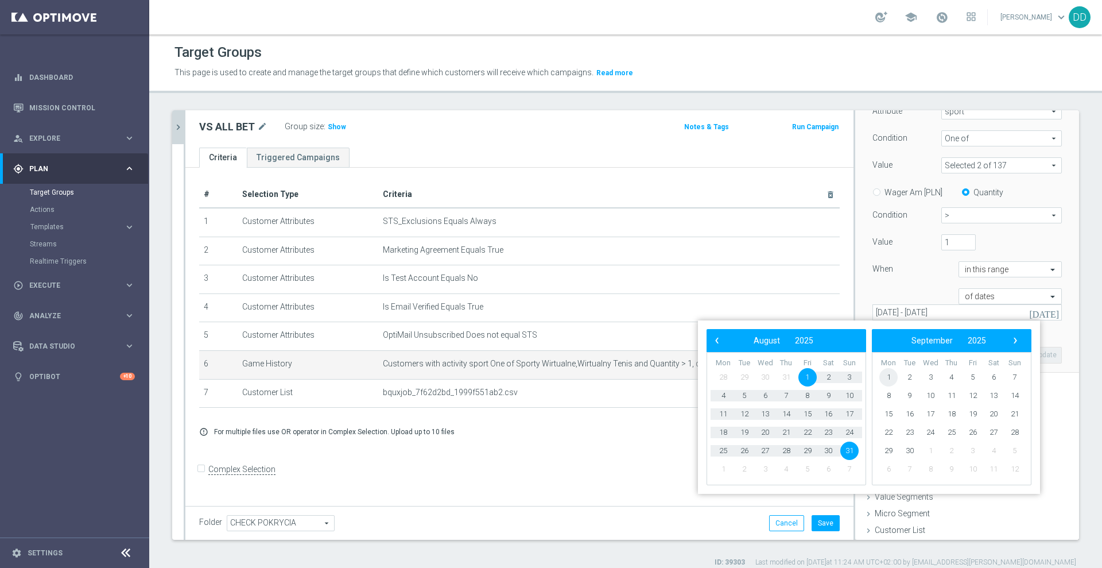
click at [892, 377] on span "1" at bounding box center [889, 377] width 18 height 18
click at [750, 451] on span "30" at bounding box center [745, 451] width 18 height 18
type input "01 Sep 2025 - 30 Sep 2025"
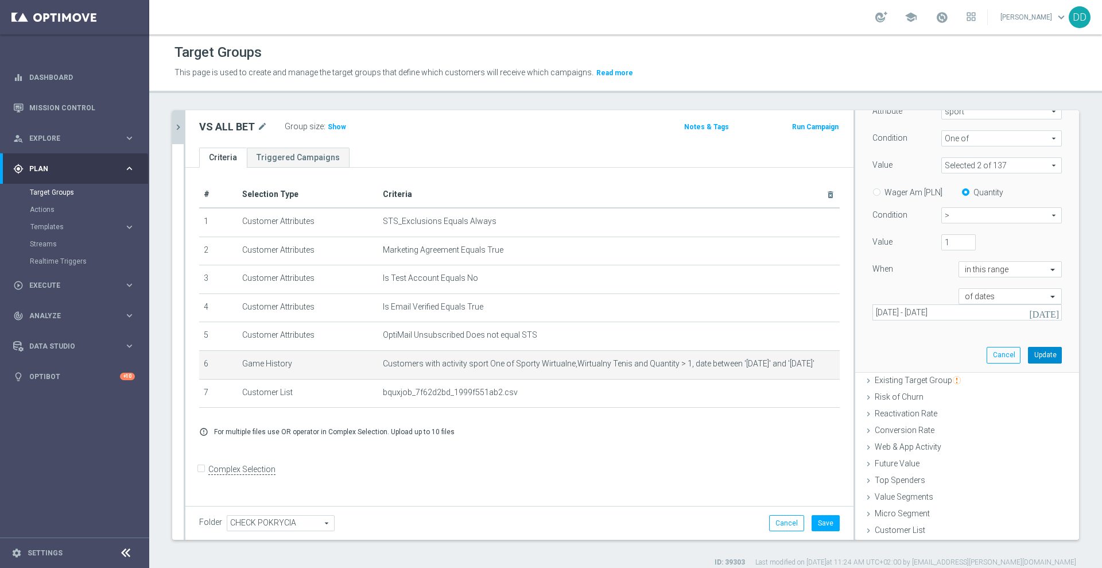
click at [1028, 360] on button "Update" at bounding box center [1045, 355] width 34 height 16
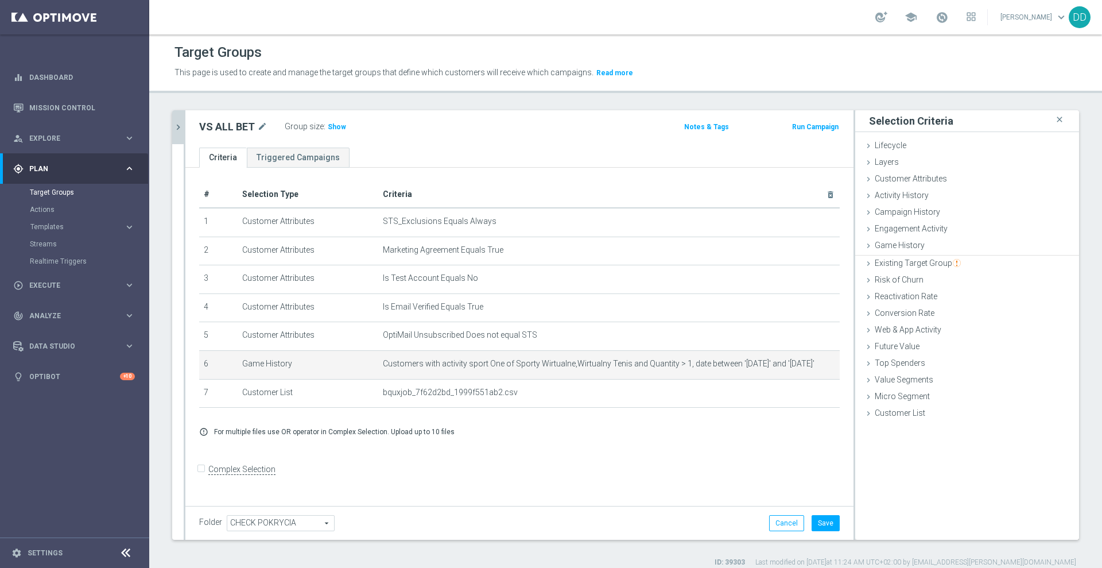
scroll to position [0, 0]
click at [820, 524] on button "Save" at bounding box center [826, 523] width 28 height 16
click at [335, 123] on span "Show" at bounding box center [337, 127] width 18 height 8
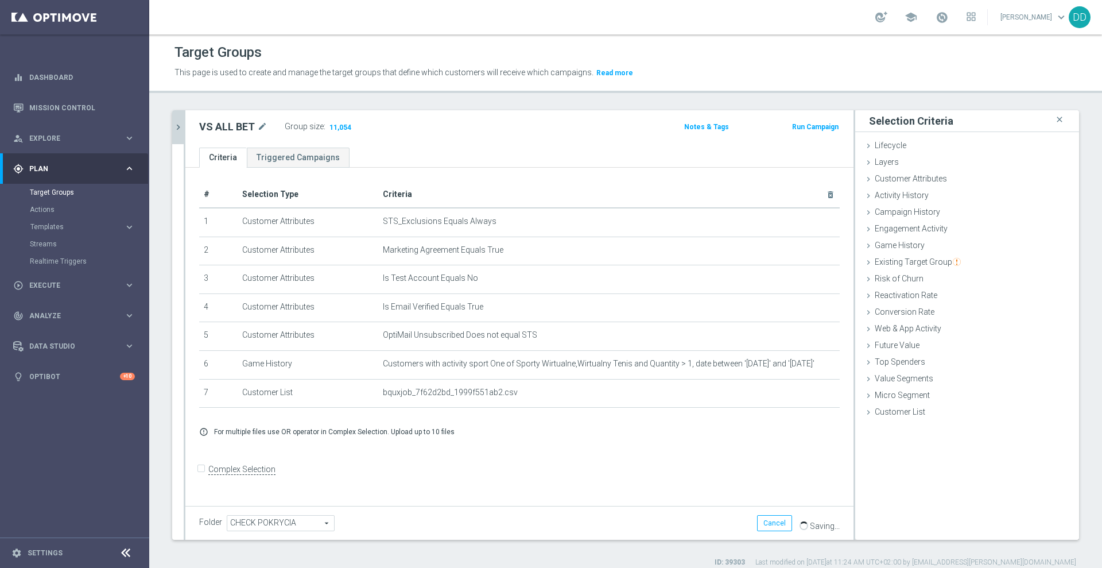
click at [181, 129] on icon "chevron_right" at bounding box center [178, 127] width 11 height 11
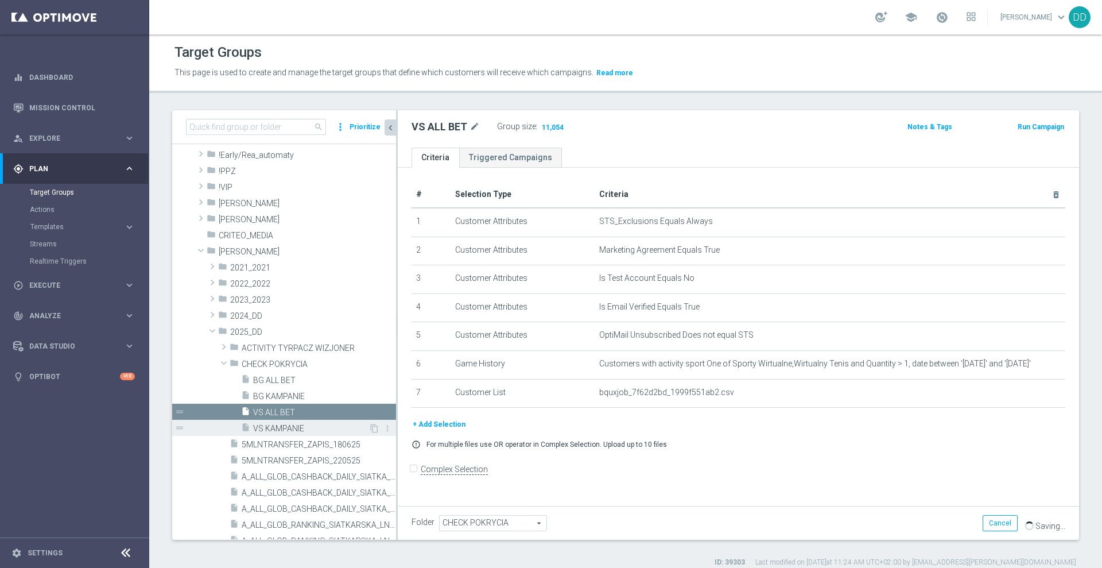
click at [301, 429] on span "VS KAMPANIE" at bounding box center [310, 429] width 115 height 10
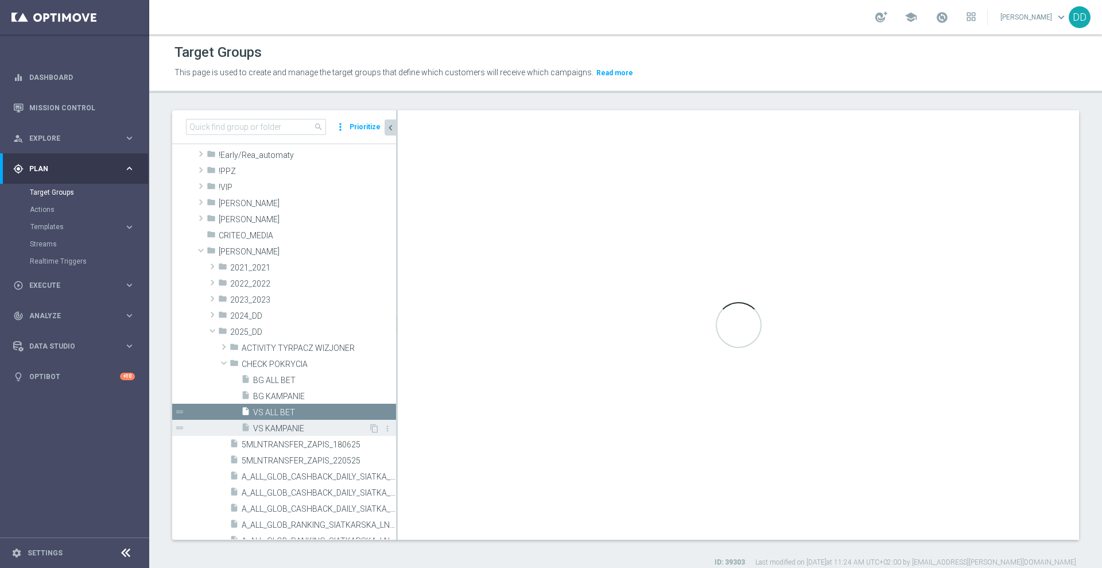
click at [291, 433] on div "insert_drive_file VS KAMPANIE" at bounding box center [304, 428] width 127 height 16
click at [292, 429] on span "VS KAMPANIE" at bounding box center [310, 429] width 115 height 10
click at [292, 428] on span "VS KAMPANIE" at bounding box center [310, 429] width 115 height 10
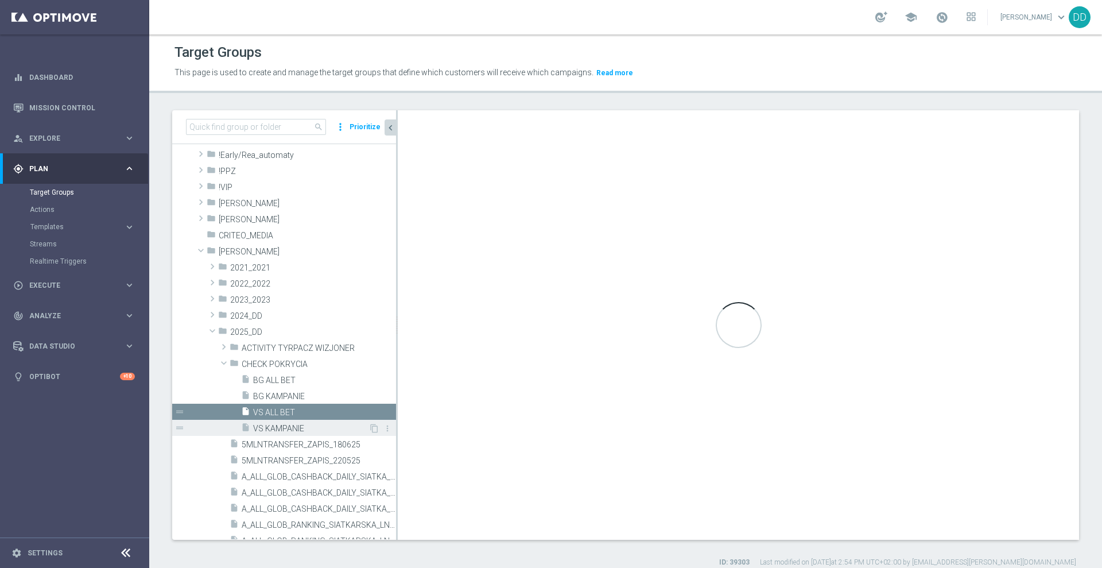
click at [280, 428] on span "VS KAMPANIE" at bounding box center [310, 429] width 115 height 10
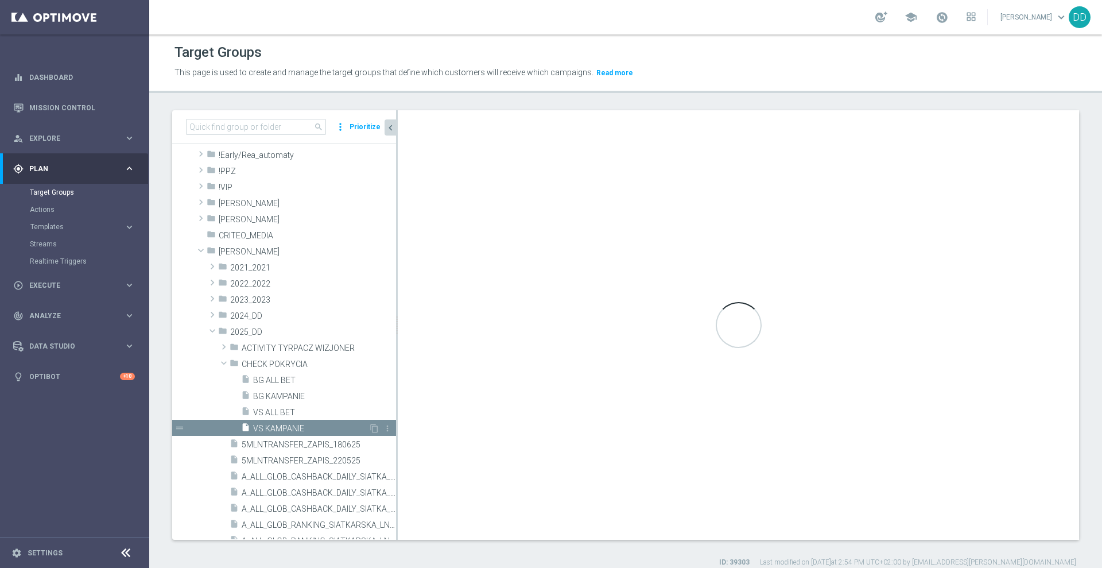
click at [280, 428] on span "VS KAMPANIE" at bounding box center [310, 429] width 115 height 10
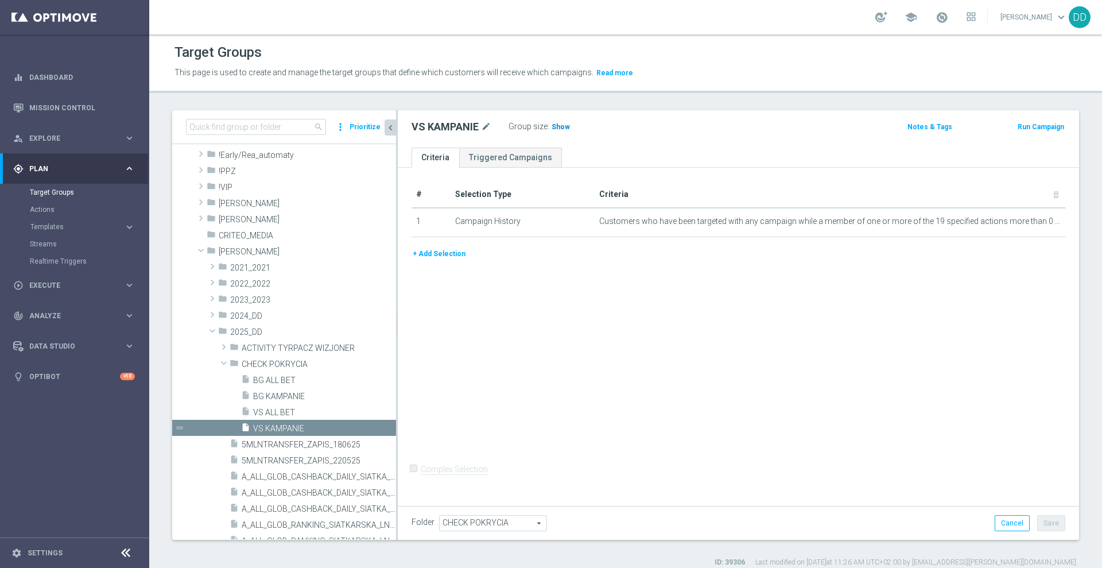
click at [564, 123] on span "Show" at bounding box center [561, 127] width 18 height 8
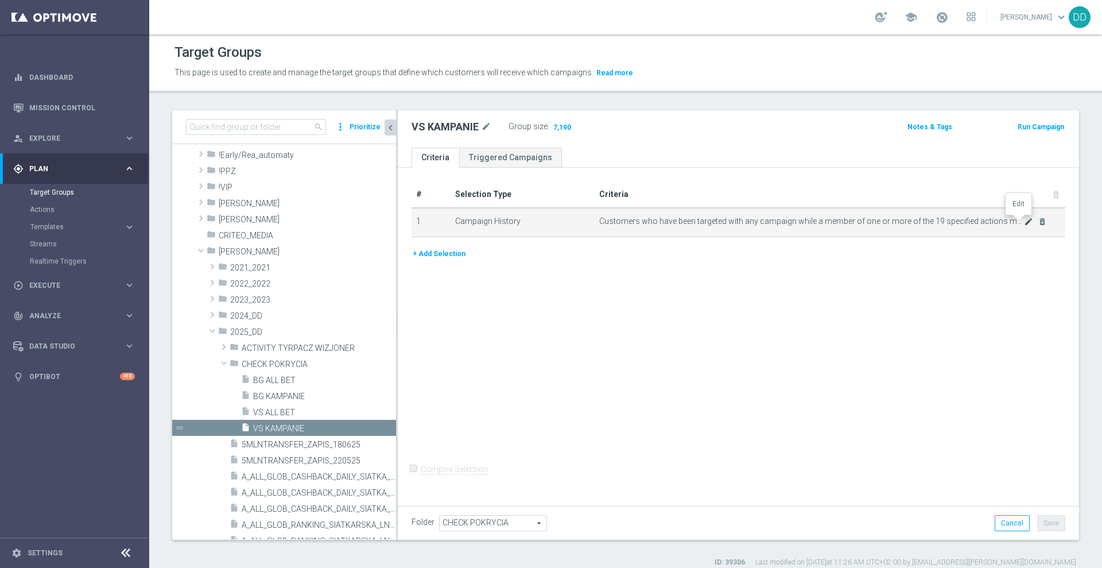
click at [1024, 223] on icon "mode_edit" at bounding box center [1028, 221] width 9 height 9
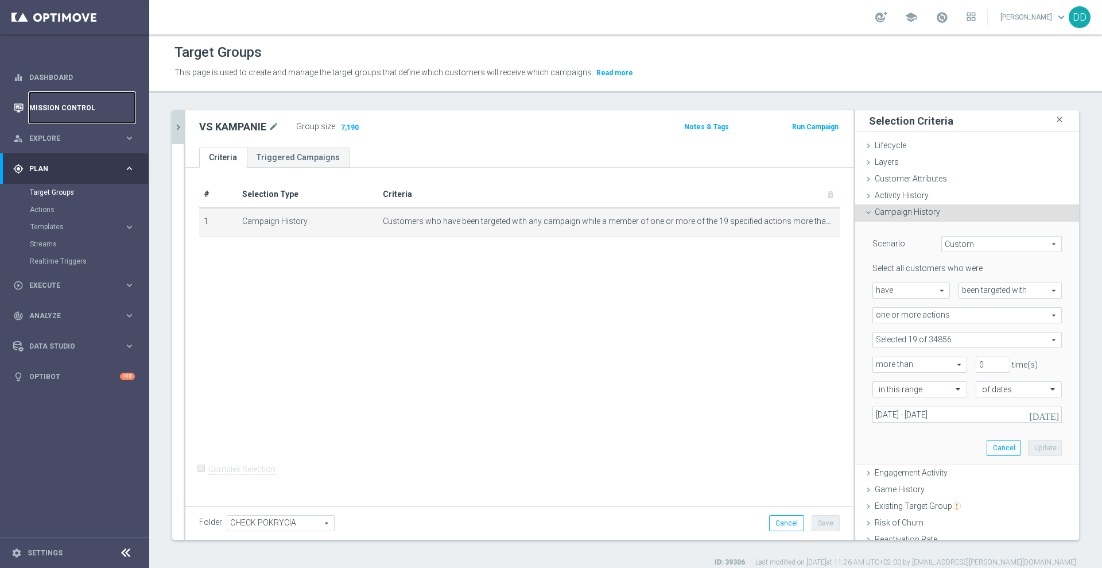
click at [78, 113] on link "Mission Control" at bounding box center [82, 107] width 106 height 30
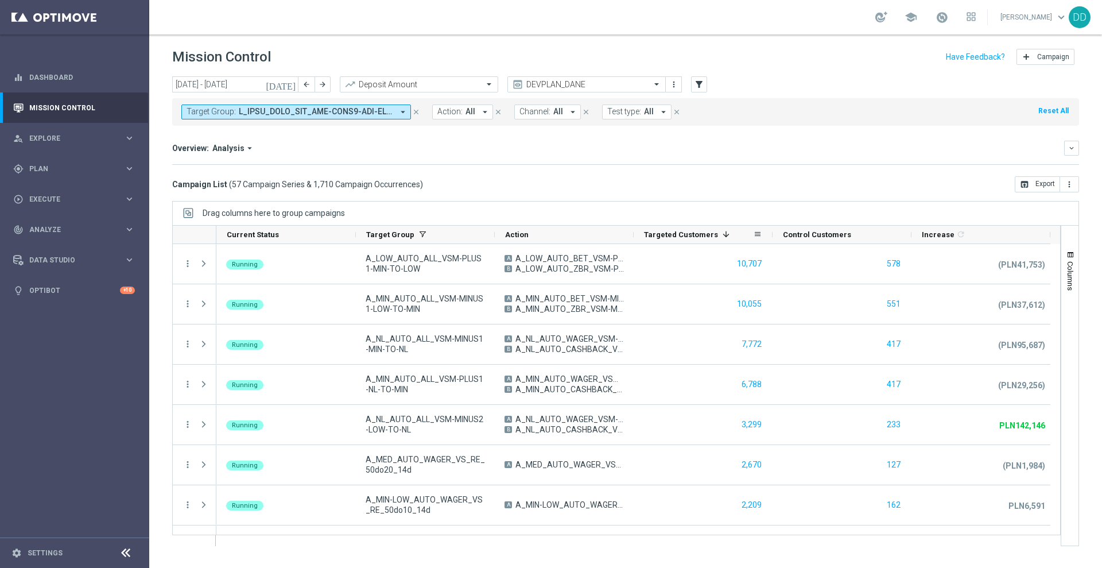
click at [635, 237] on div "Targeted Customers 1" at bounding box center [703, 235] width 139 height 18
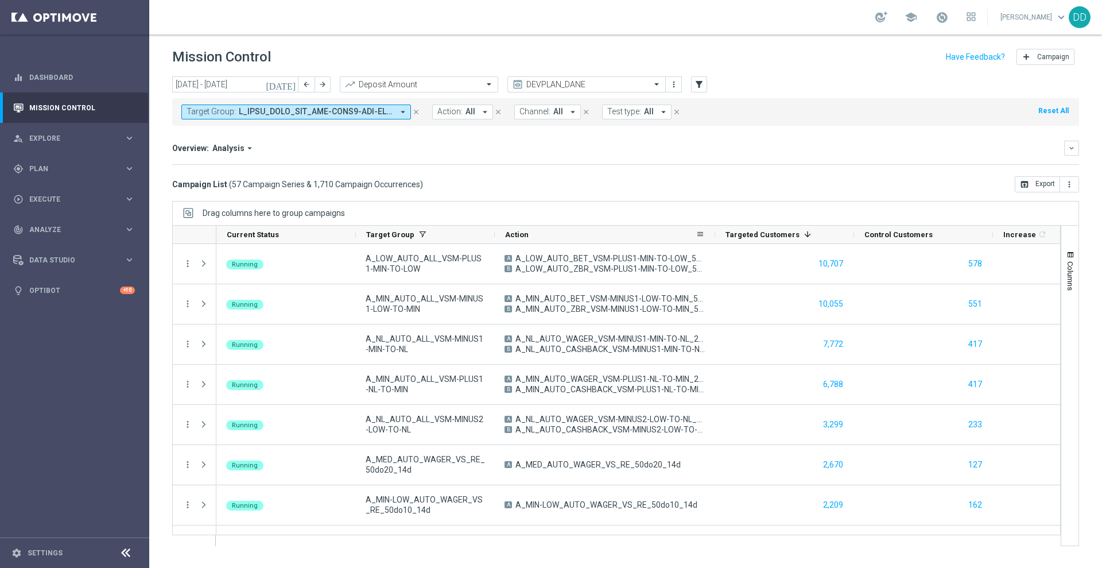
drag, startPoint x: 633, startPoint y: 237, endPoint x: 715, endPoint y: 237, distance: 81.5
click at [715, 237] on div at bounding box center [715, 235] width 5 height 18
click at [717, 235] on div "Targeted Customers 1" at bounding box center [784, 235] width 139 height 18
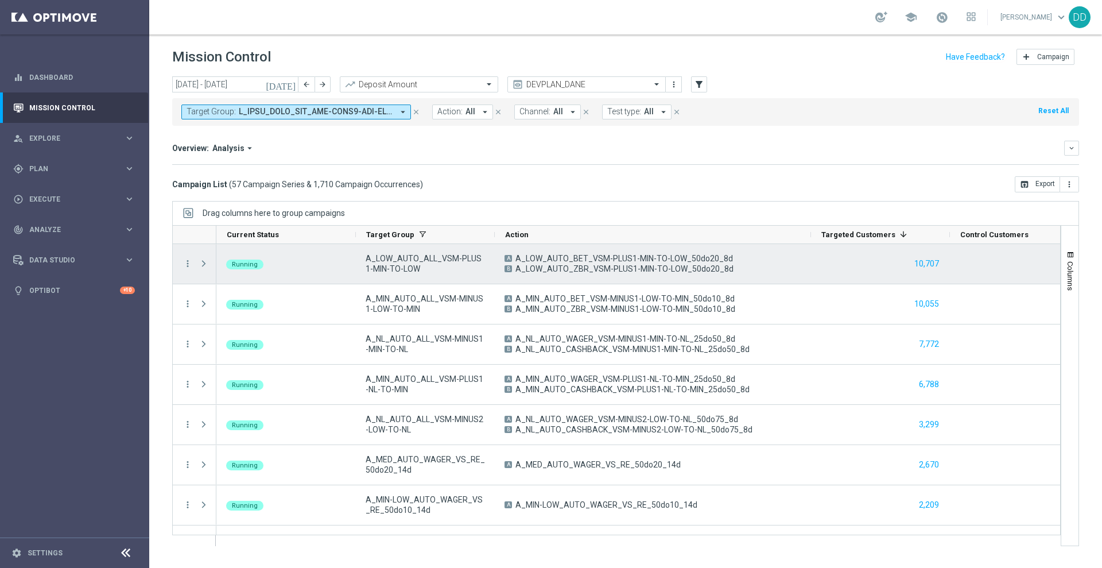
drag, startPoint x: 714, startPoint y: 237, endPoint x: 810, endPoint y: 246, distance: 96.4
click at [810, 246] on div at bounding box center [616, 385] width 889 height 321
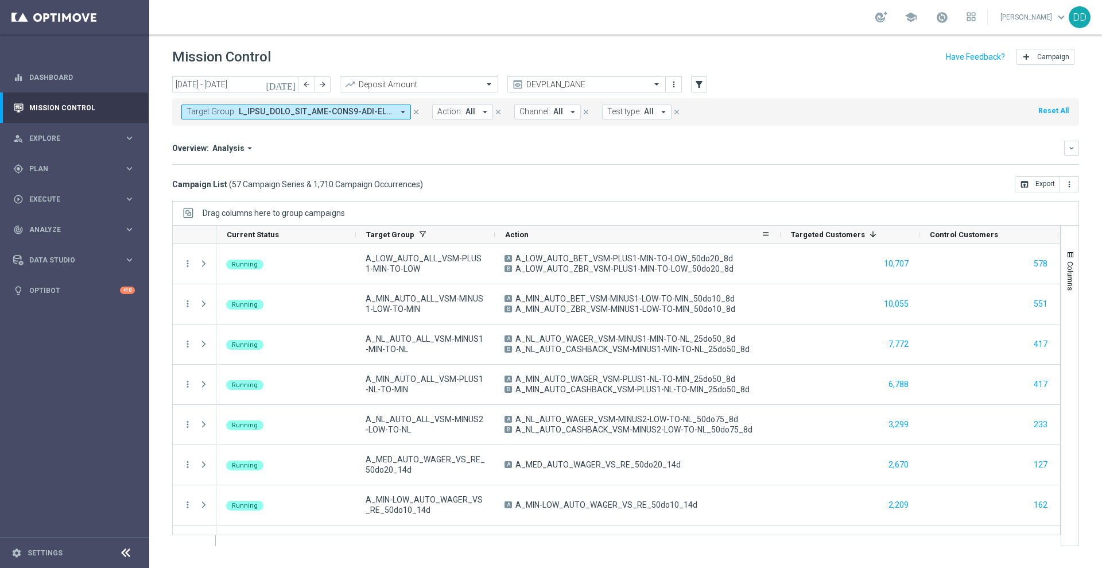
drag, startPoint x: 811, startPoint y: 242, endPoint x: 780, endPoint y: 242, distance: 30.4
click at [780, 242] on div at bounding box center [781, 235] width 5 height 18
click at [256, 88] on input "01 Sep 2025 - 30 Sep 2025" at bounding box center [235, 84] width 126 height 16
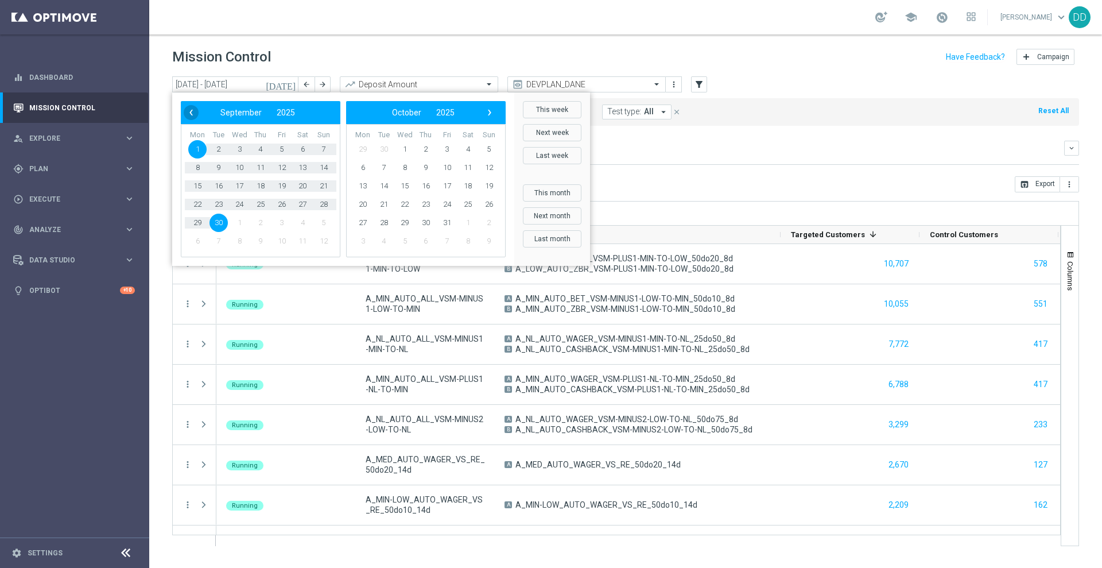
click at [185, 113] on span "‹" at bounding box center [191, 112] width 15 height 15
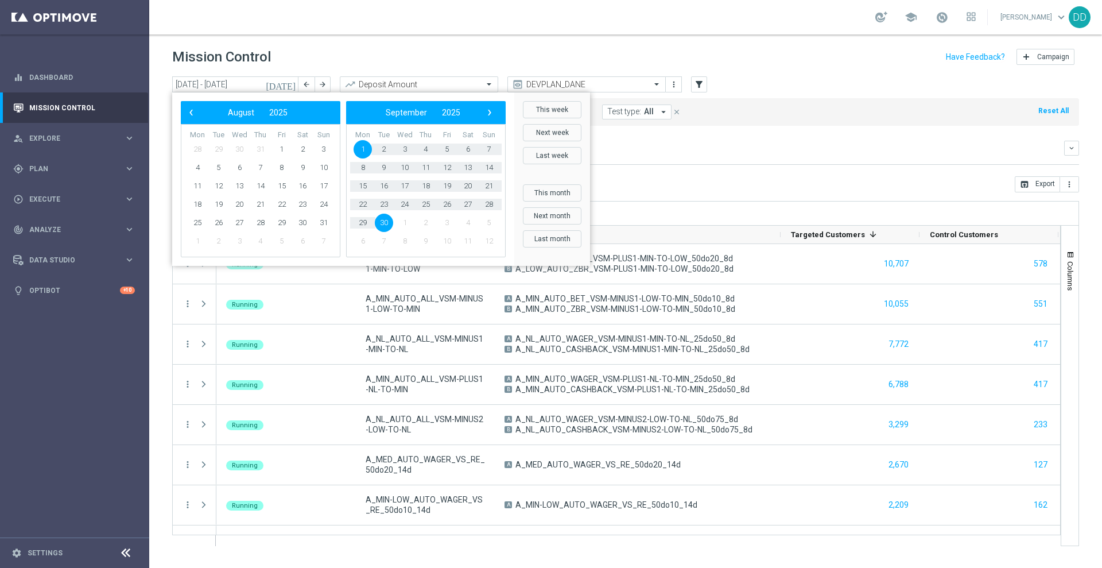
click at [185, 113] on span "‹" at bounding box center [191, 112] width 15 height 15
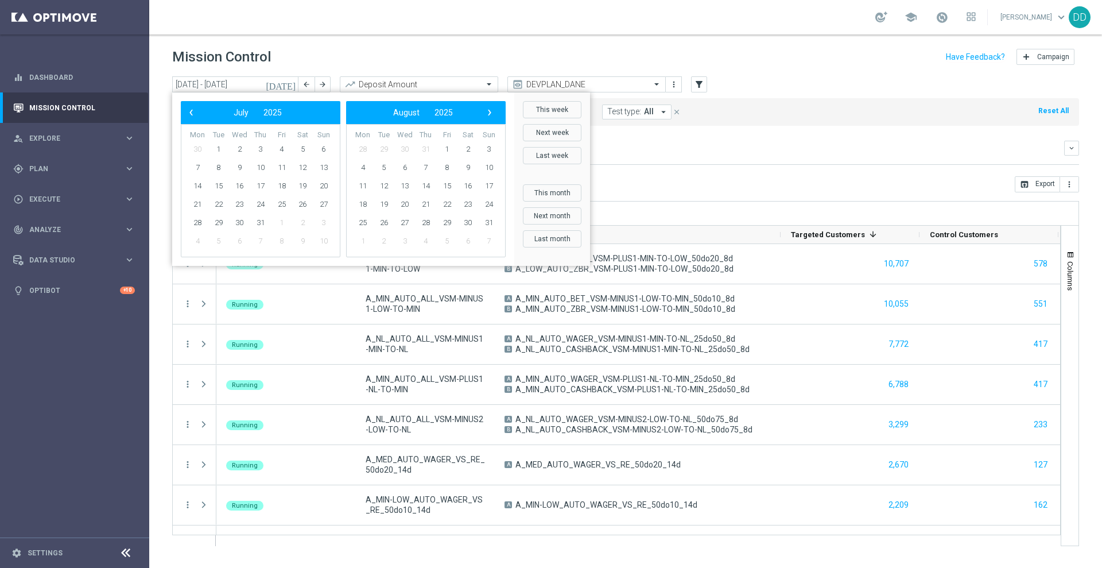
click at [185, 113] on span "‹" at bounding box center [191, 112] width 15 height 15
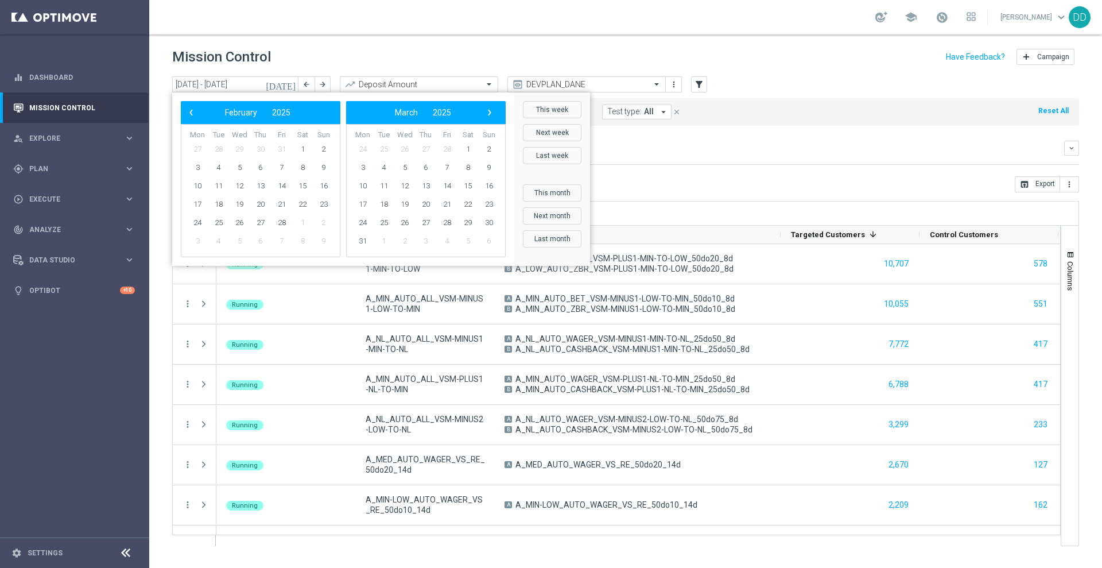
click at [185, 113] on span "‹" at bounding box center [191, 112] width 15 height 15
click at [497, 113] on span "›" at bounding box center [489, 112] width 15 height 15
click at [237, 150] on span "1" at bounding box center [239, 149] width 18 height 18
click at [492, 112] on span "›" at bounding box center [489, 112] width 15 height 15
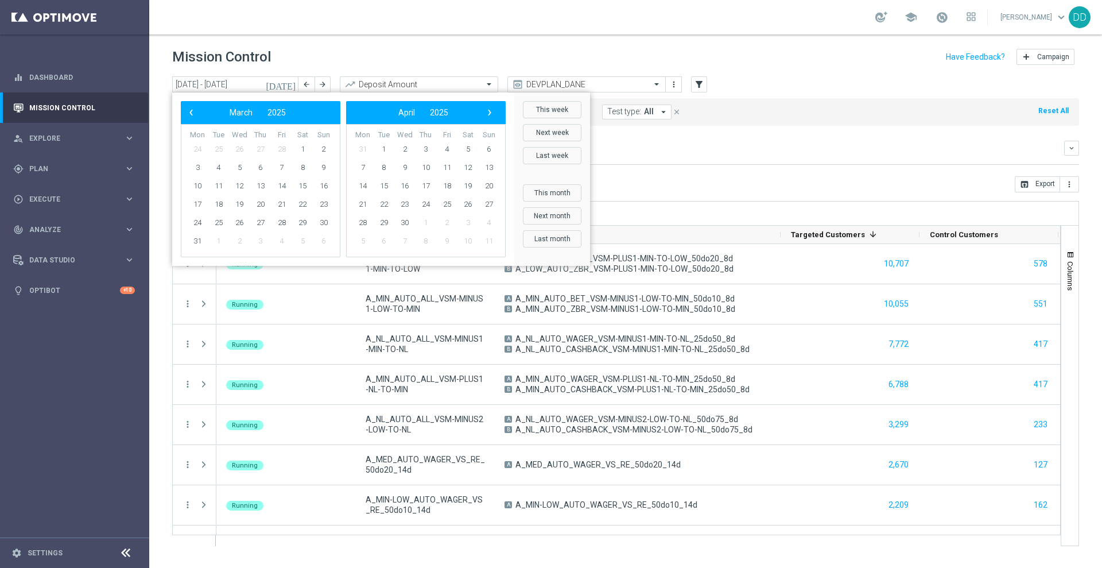
click at [492, 112] on span "›" at bounding box center [489, 112] width 15 height 15
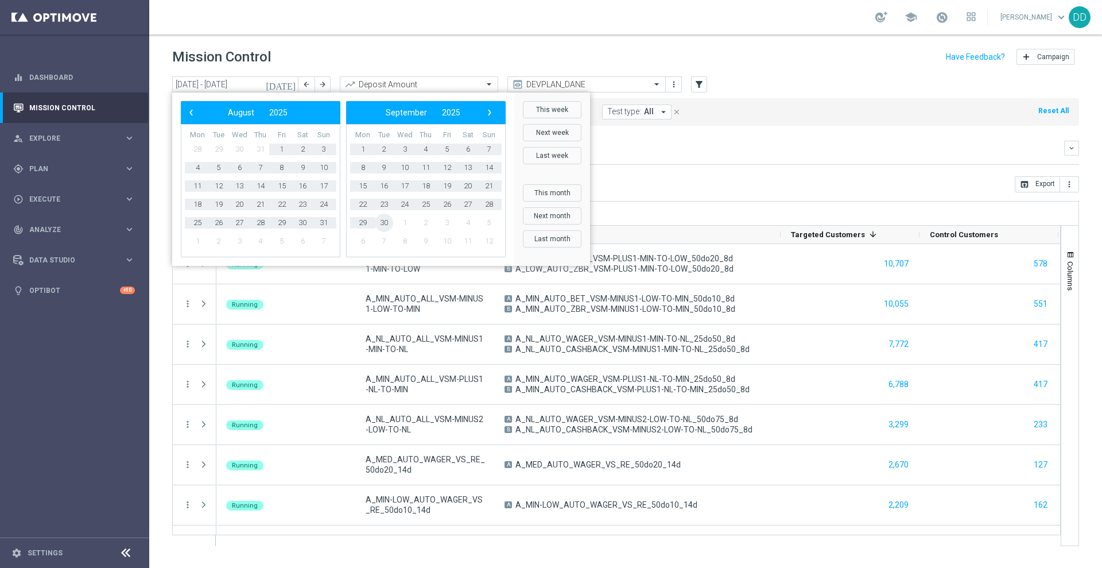
click at [389, 221] on span "30" at bounding box center [384, 223] width 18 height 18
type input "01 Jan 2025 - 30 Sep 2025"
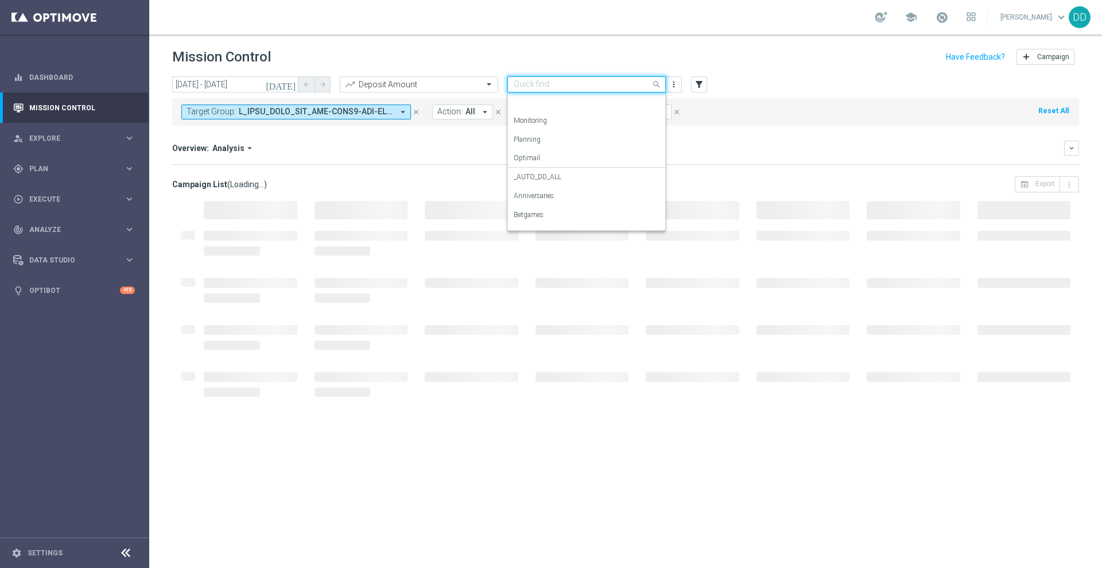
click at [655, 84] on span at bounding box center [658, 84] width 14 height 14
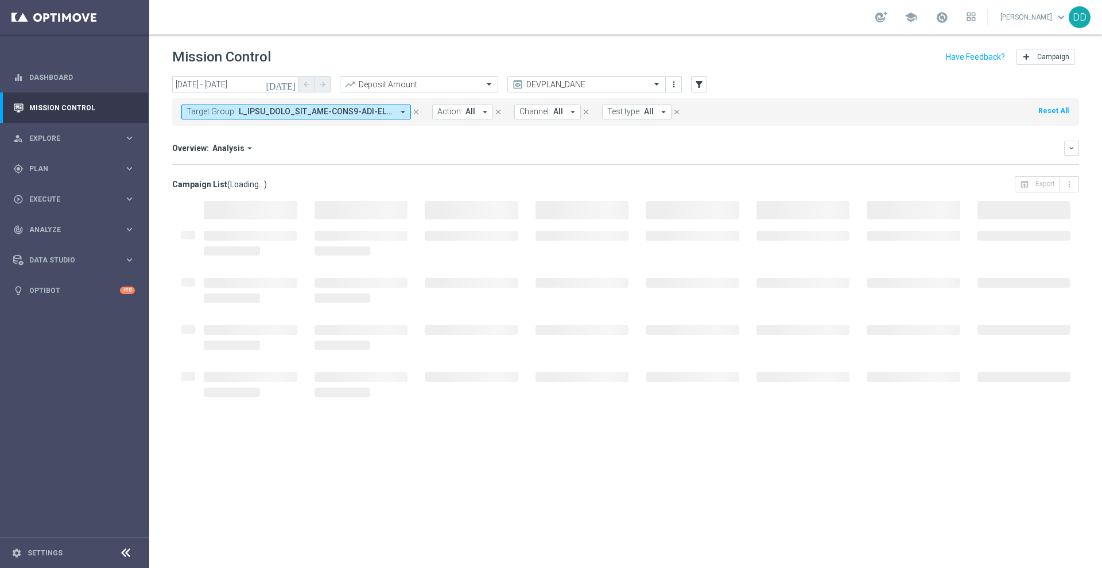
click at [776, 115] on div "Target Group: arrow_drop_down close Action: All arrow_drop_down close Channel: …" at bounding box center [625, 112] width 907 height 28
click at [388, 109] on span at bounding box center [316, 112] width 154 height 10
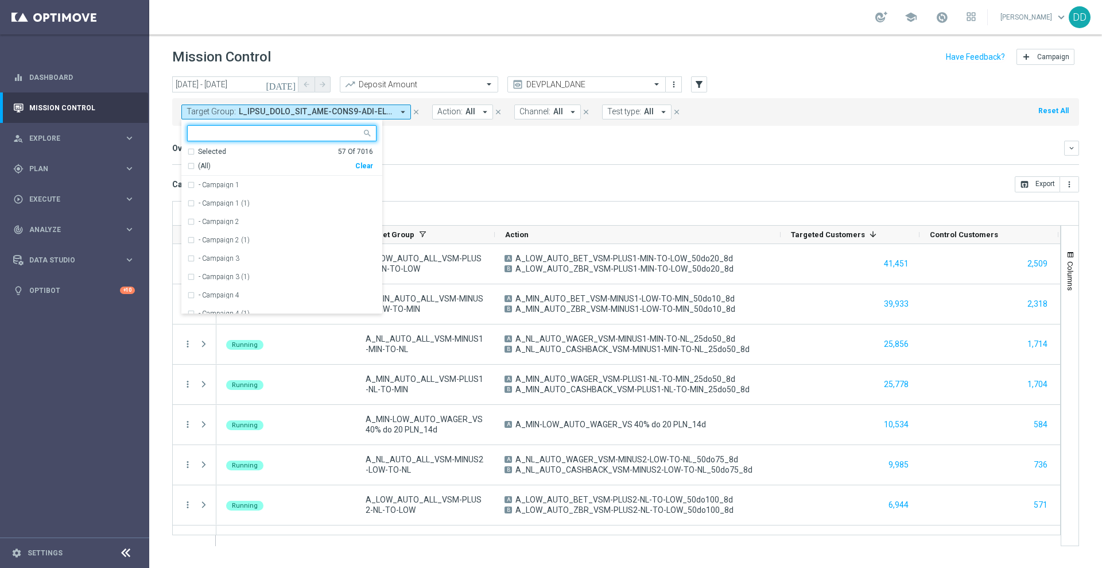
click at [729, 152] on div "Overview: Analysis arrow_drop_down keyboard_arrow_down" at bounding box center [625, 148] width 907 height 15
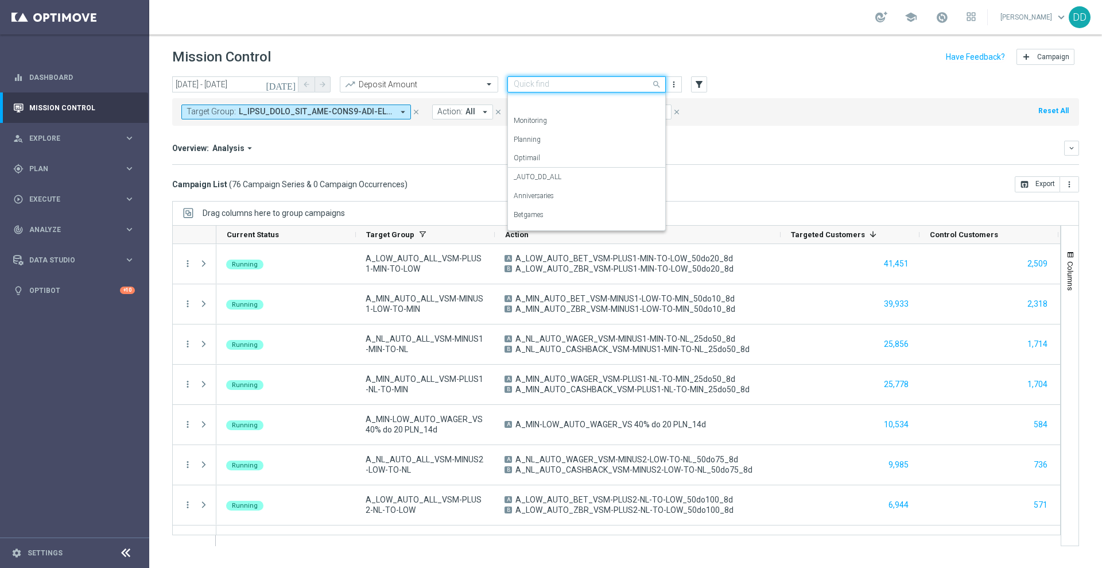
click at [653, 90] on div "Quick find DEVPLAN_DANE" at bounding box center [587, 84] width 158 height 16
click at [592, 179] on div "_AUTO_DD_ALL" at bounding box center [587, 177] width 146 height 19
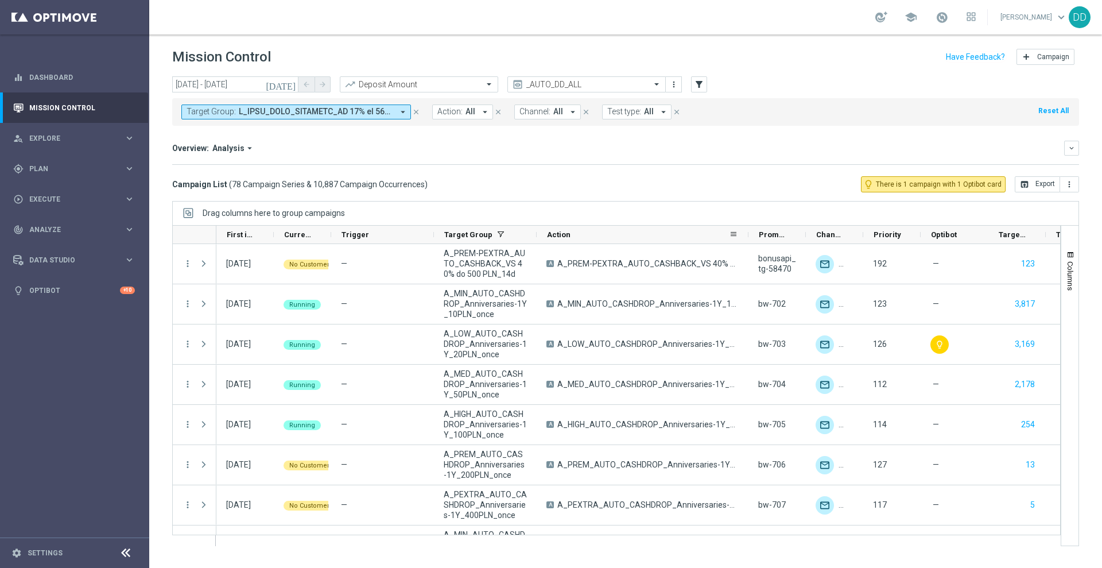
drag, startPoint x: 638, startPoint y: 235, endPoint x: 747, endPoint y: 234, distance: 109.1
click at [747, 234] on div at bounding box center [748, 235] width 5 height 18
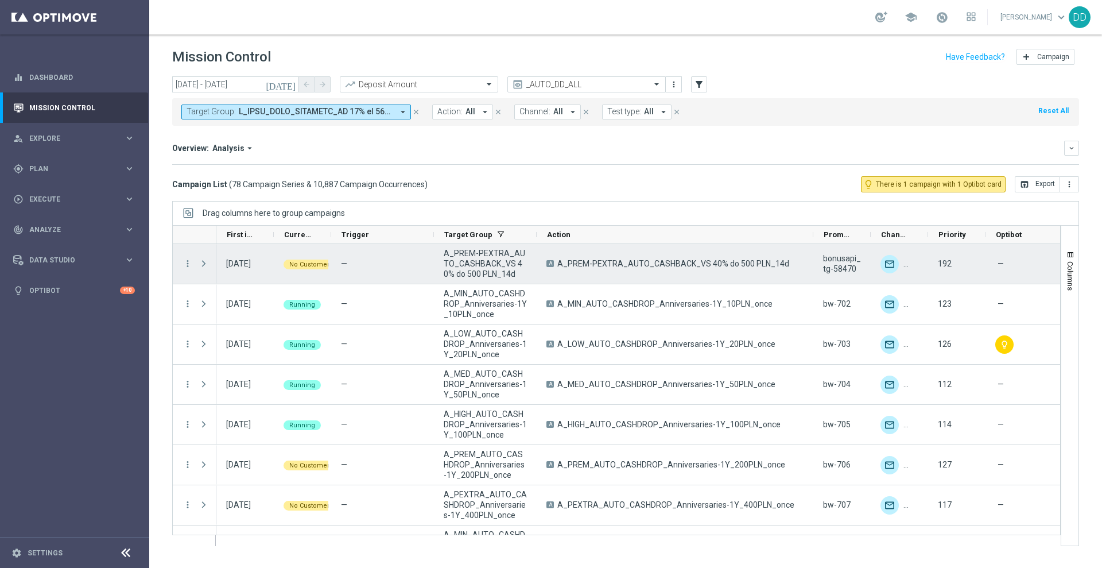
drag, startPoint x: 748, startPoint y: 234, endPoint x: 812, endPoint y: 245, distance: 65.7
click at [812, 245] on div at bounding box center [616, 385] width 889 height 321
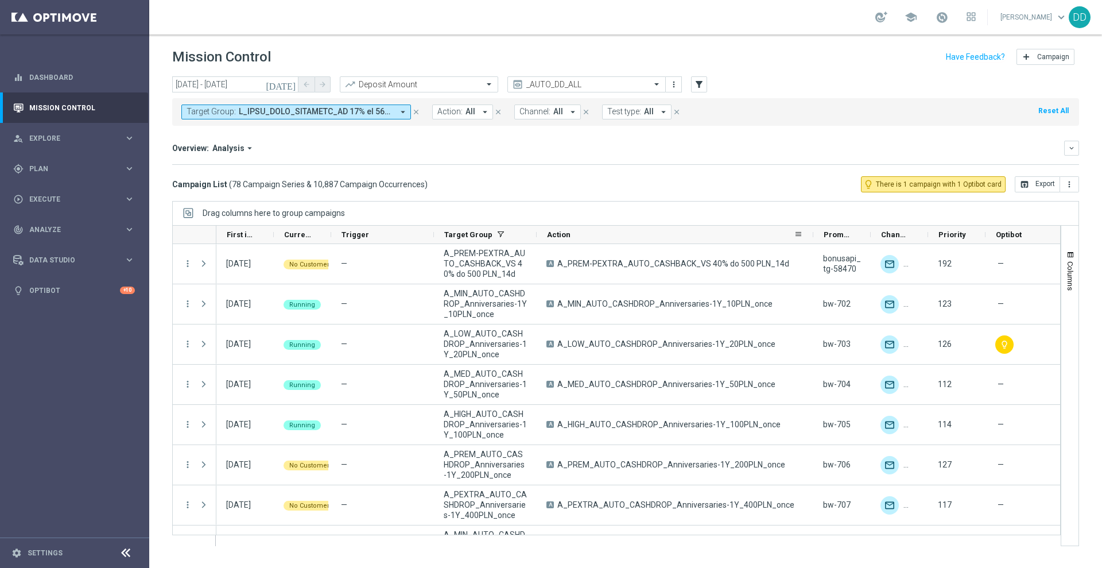
click at [805, 237] on div "Action" at bounding box center [675, 235] width 277 height 18
click at [797, 235] on span at bounding box center [798, 234] width 9 height 9
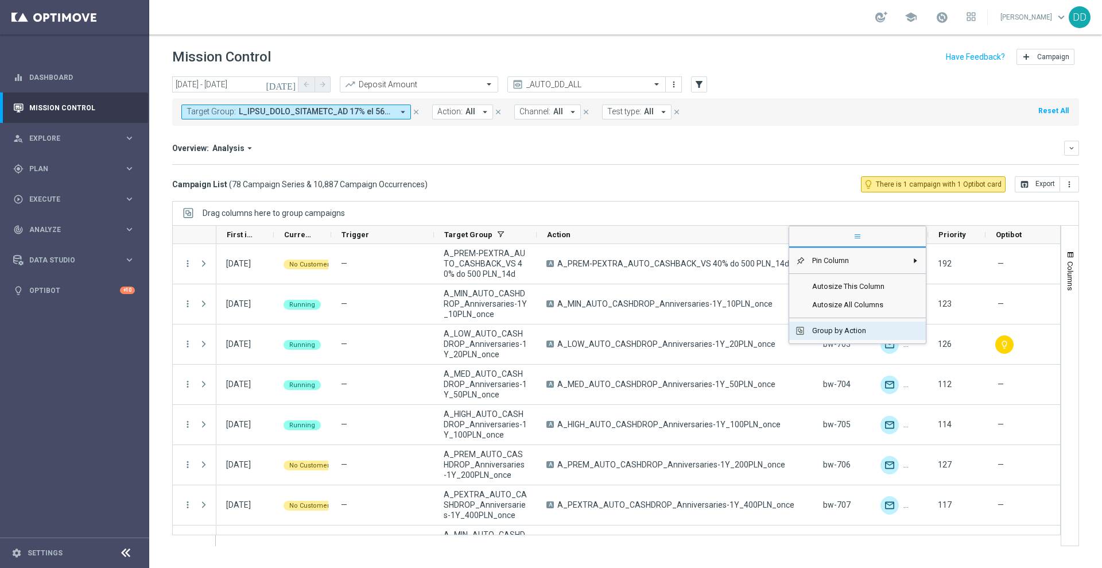
click at [816, 336] on span "Group by Action" at bounding box center [857, 331] width 102 height 18
click at [757, 238] on div "Action" at bounding box center [670, 235] width 247 height 18
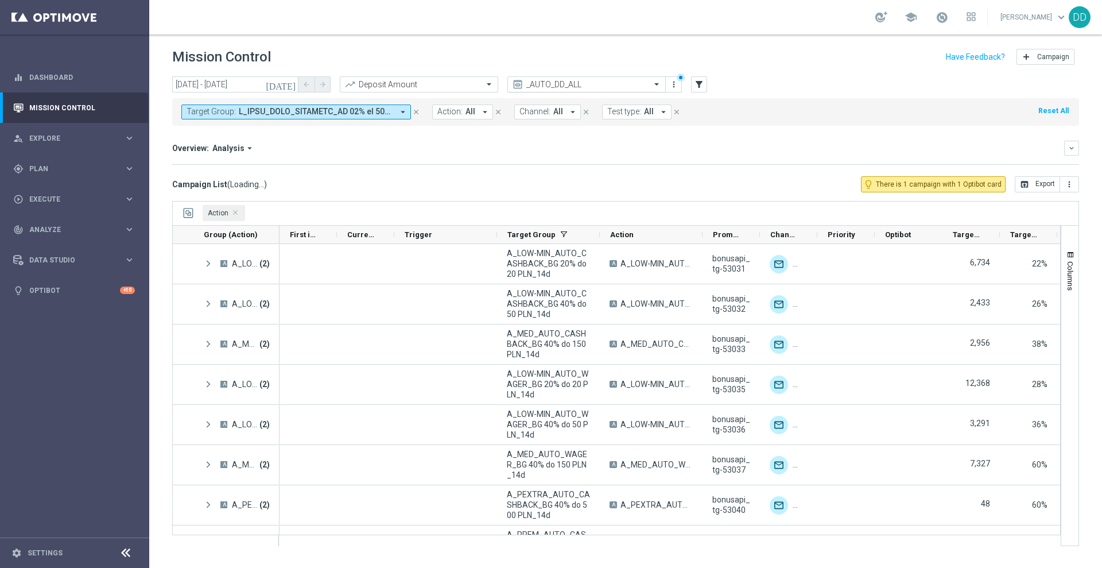
click at [645, 85] on div at bounding box center [586, 85] width 157 height 10
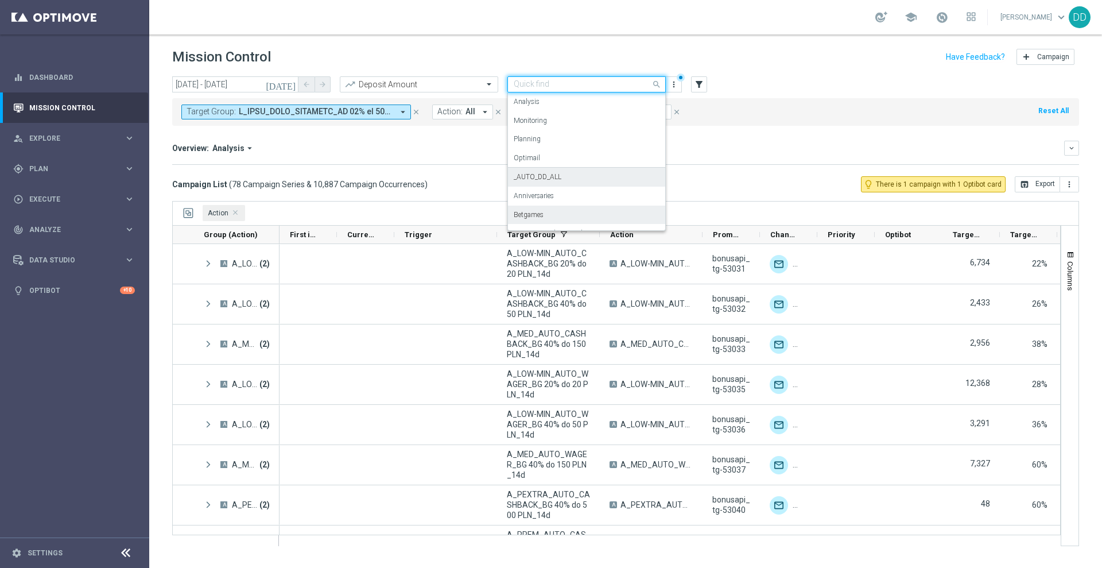
click at [573, 212] on div "Betgames" at bounding box center [587, 215] width 146 height 19
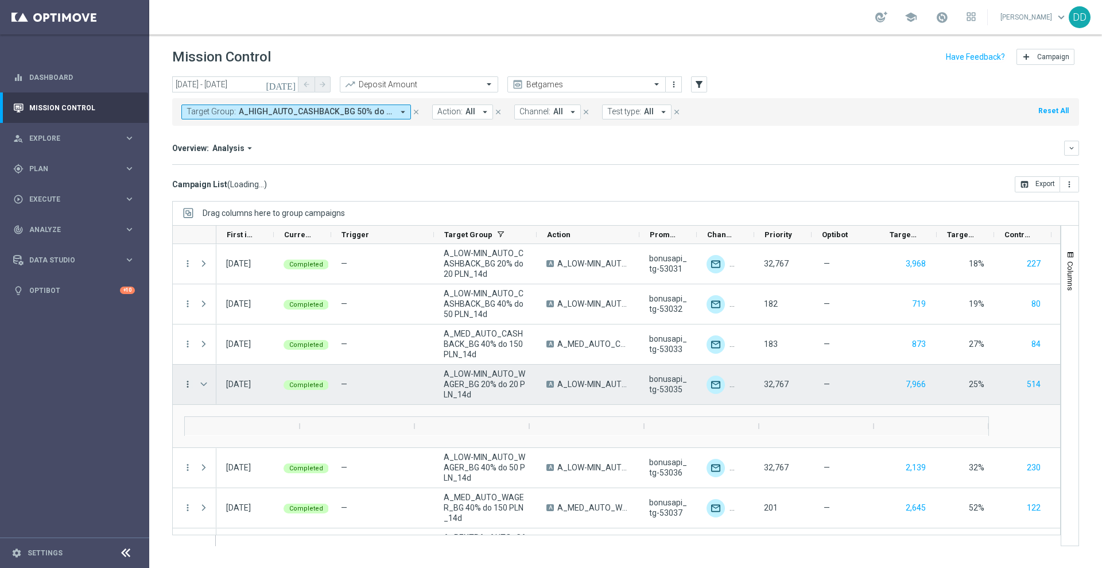
click at [188, 382] on icon "more_vert" at bounding box center [188, 384] width 10 height 10
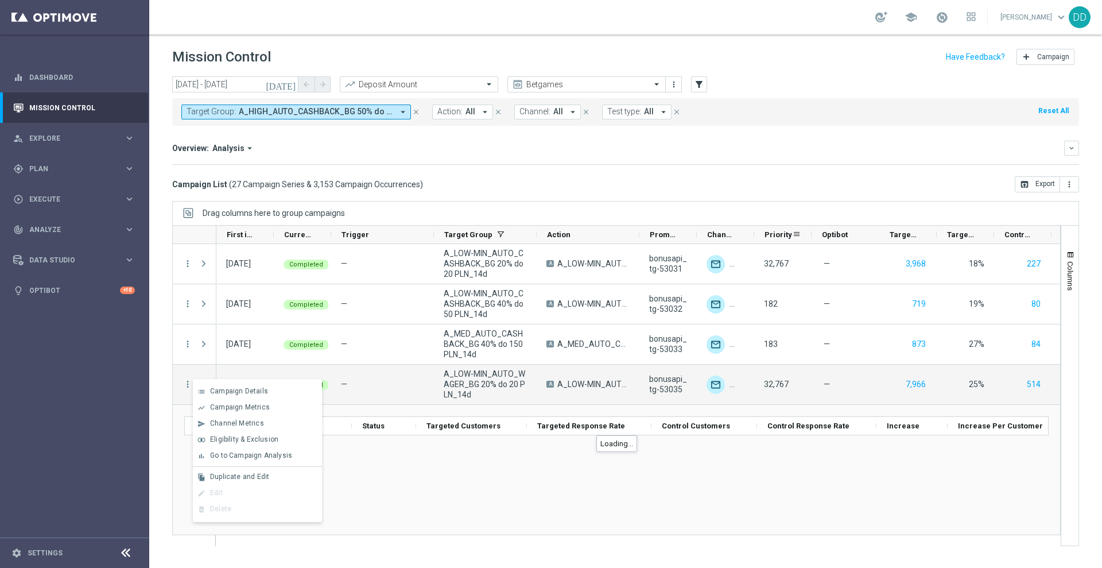
click at [757, 237] on div "Priority" at bounding box center [782, 235] width 57 height 18
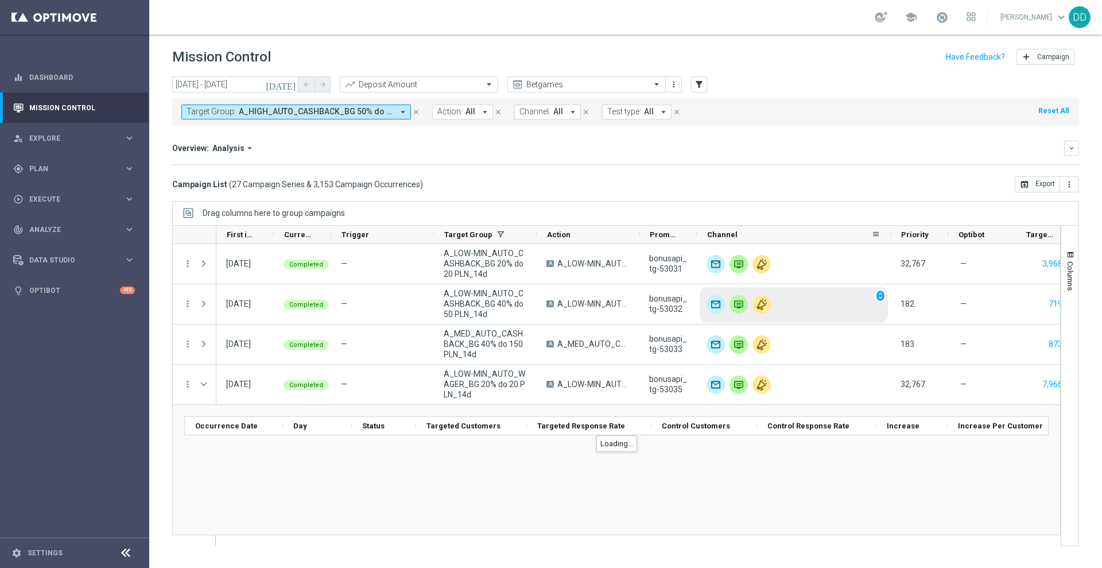
drag, startPoint x: 753, startPoint y: 235, endPoint x: 775, endPoint y: 297, distance: 66.5
click at [889, 236] on div at bounding box center [891, 235] width 5 height 18
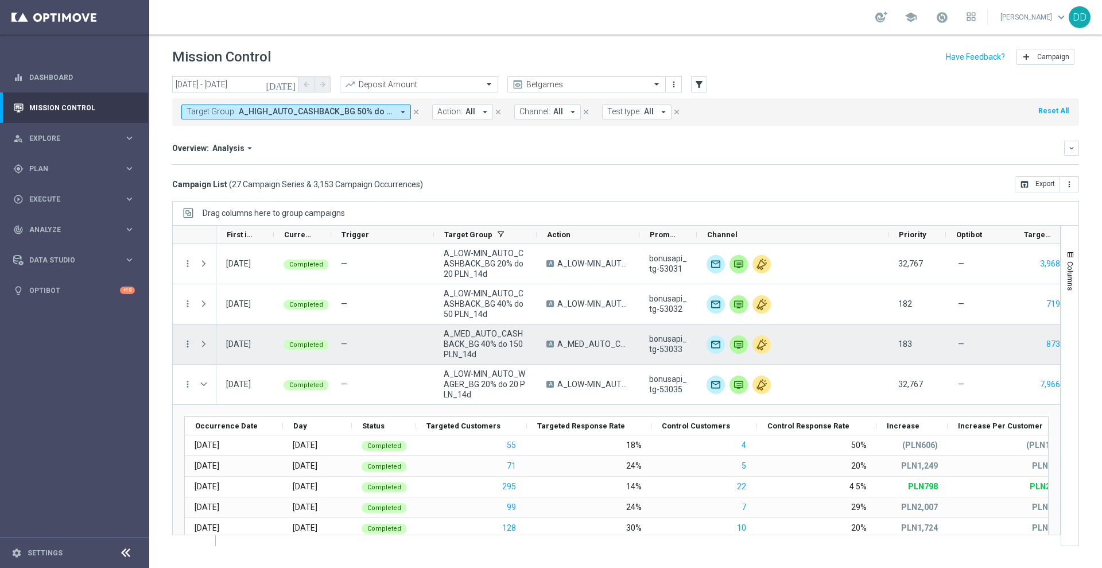
click at [187, 343] on icon "more_vert" at bounding box center [188, 344] width 10 height 10
click at [226, 354] on span "Campaign Details" at bounding box center [239, 351] width 58 height 8
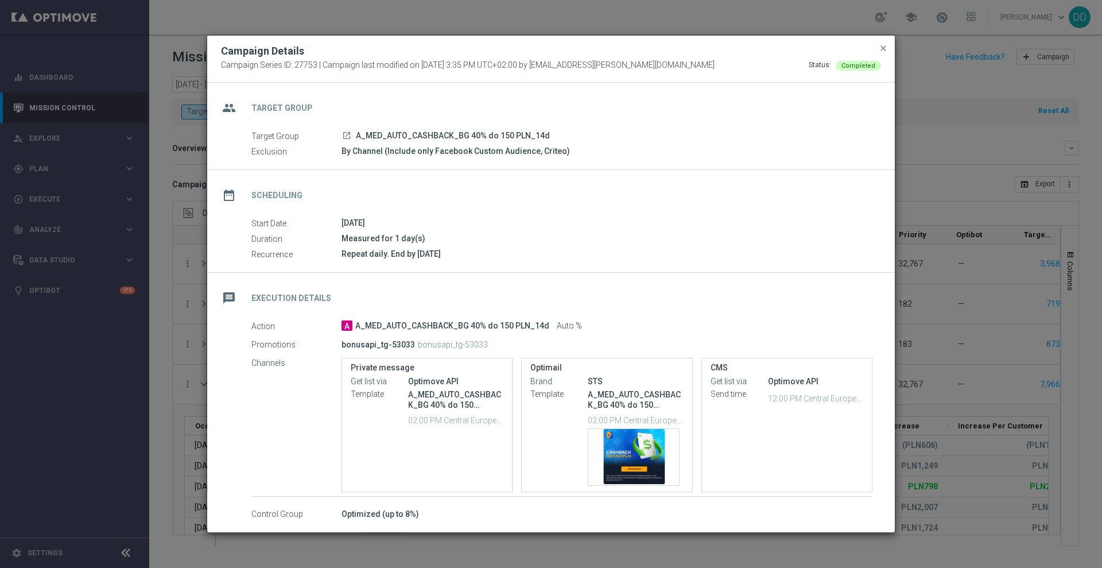
click at [885, 53] on button "close" at bounding box center [883, 48] width 11 height 14
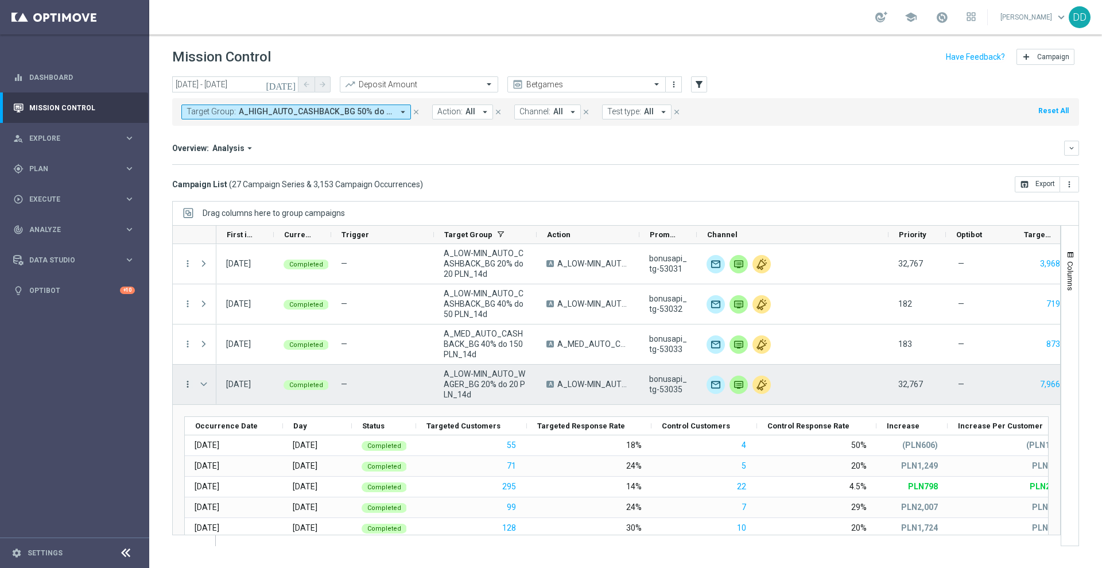
click at [186, 379] on icon "more_vert" at bounding box center [188, 384] width 10 height 10
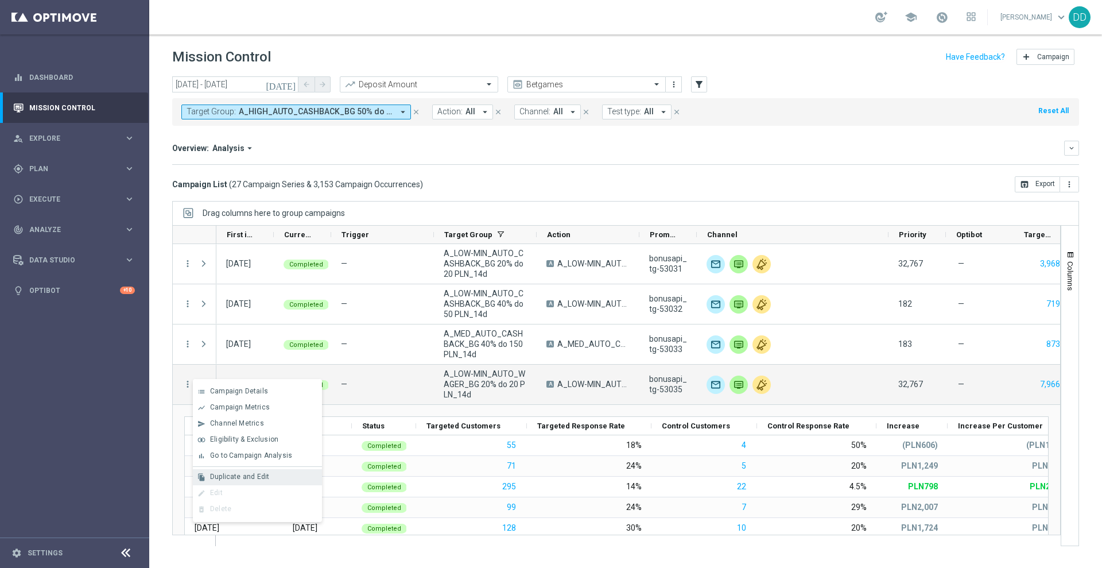
click at [241, 478] on span "Duplicate and Edit" at bounding box center [239, 477] width 59 height 8
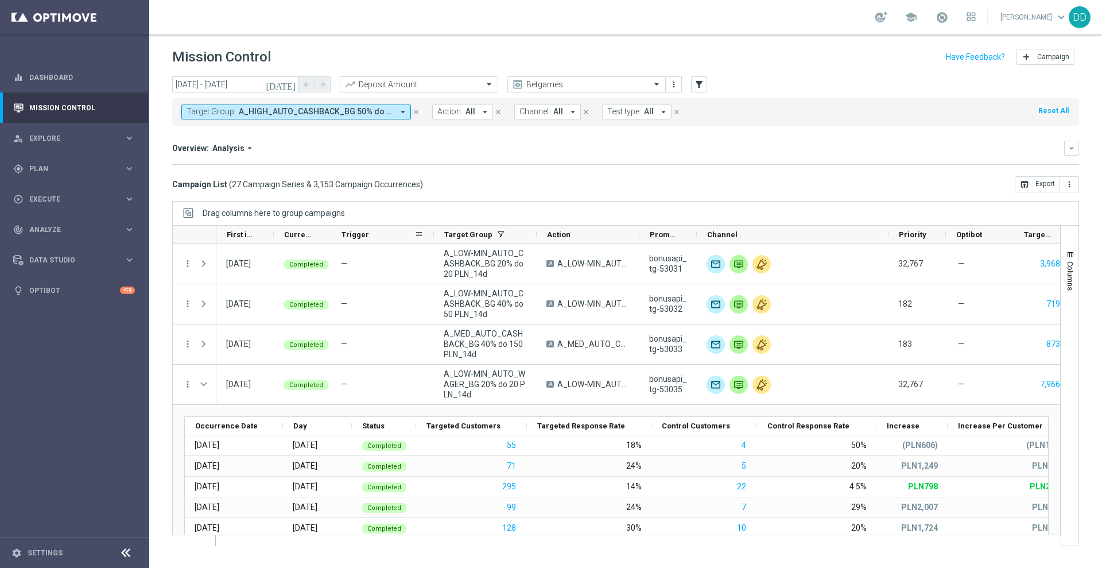
drag, startPoint x: 434, startPoint y: 236, endPoint x: 424, endPoint y: 236, distance: 9.8
click at [424, 236] on div "First in Range Current Status 1 Trigger Target Group" at bounding box center [759, 235] width 1087 height 18
drag, startPoint x: 433, startPoint y: 235, endPoint x: 385, endPoint y: 237, distance: 48.2
click at [385, 237] on div "Trigger" at bounding box center [382, 235] width 103 height 18
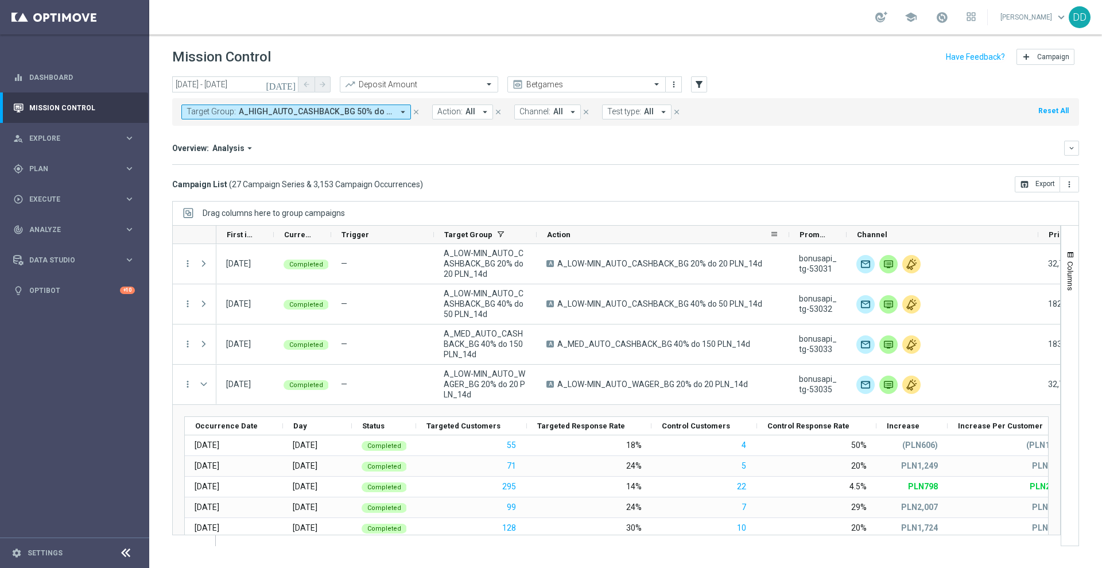
drag, startPoint x: 638, startPoint y: 241, endPoint x: 787, endPoint y: 232, distance: 149.5
click at [787, 232] on div at bounding box center [789, 235] width 5 height 18
click at [480, 115] on icon "arrow_drop_down" at bounding box center [485, 112] width 10 height 10
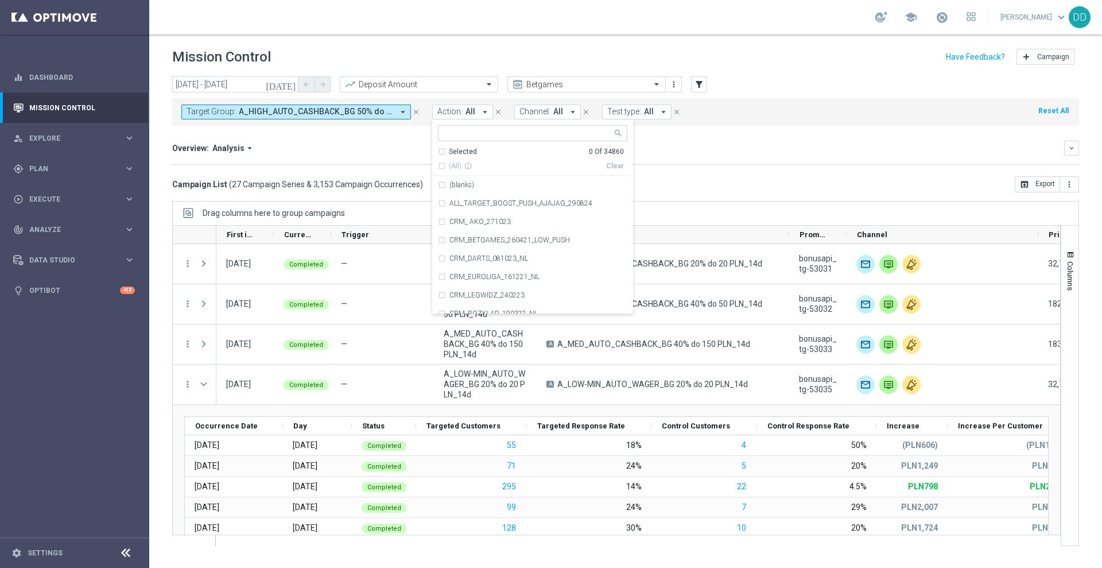
click at [416, 110] on icon "close" at bounding box center [416, 112] width 8 height 8
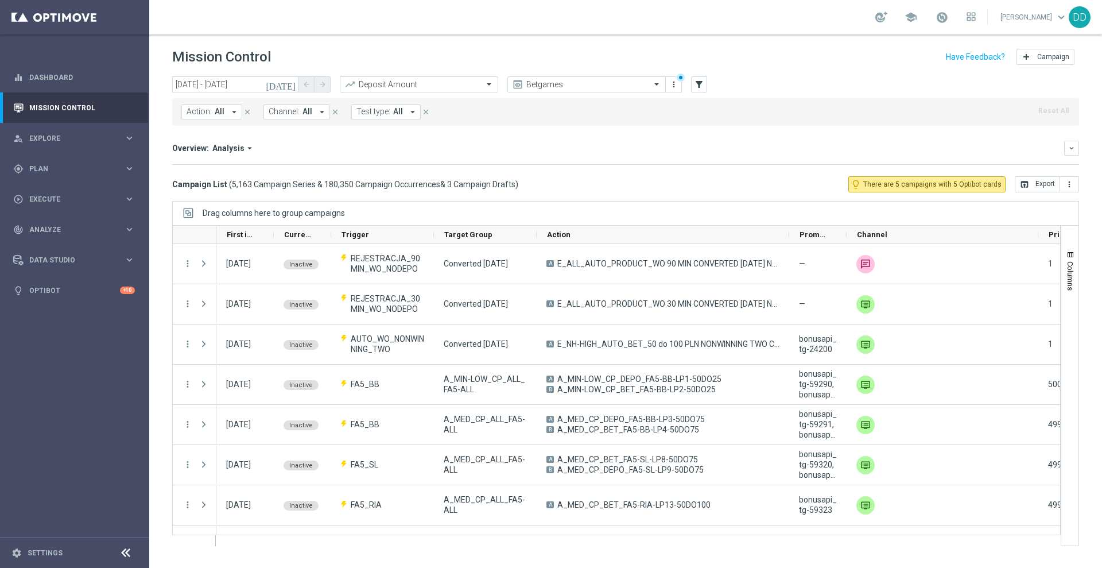
click at [211, 117] on button "Action: All arrow_drop_down" at bounding box center [211, 111] width 61 height 15
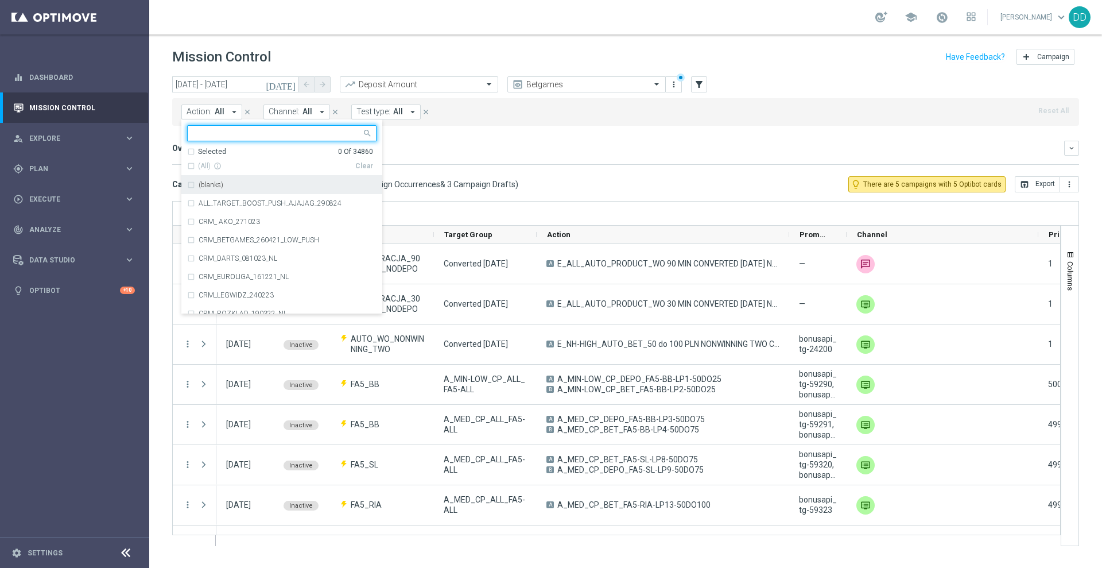
click at [315, 132] on input "text" at bounding box center [277, 134] width 168 height 10
type input "A_HIGH_CP_BET_CS_HIGH-RISK_100do300_30d, A_HIGH_CP_ZBR_CS_LOW-RISK_50do100_30d,…"
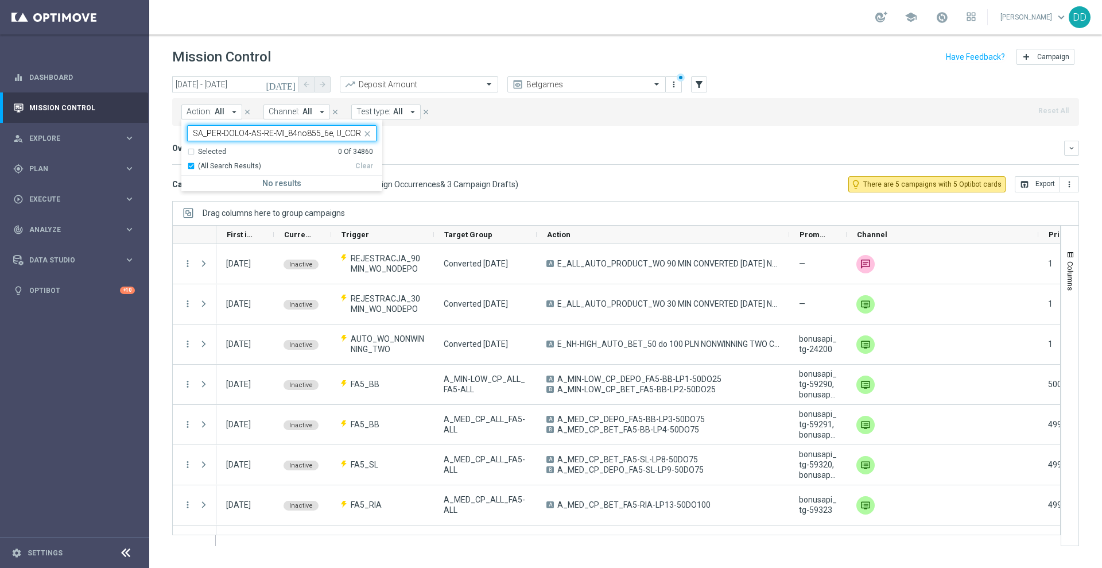
scroll to position [0, 16706]
drag, startPoint x: 326, startPoint y: 131, endPoint x: 150, endPoint y: 126, distance: 175.2
click at [150, 126] on div "today 01 Jan 2025 - 30 Sep 2025 arrow_back arrow_forward Deposit Amount trendin…" at bounding box center [625, 316] width 953 height 481
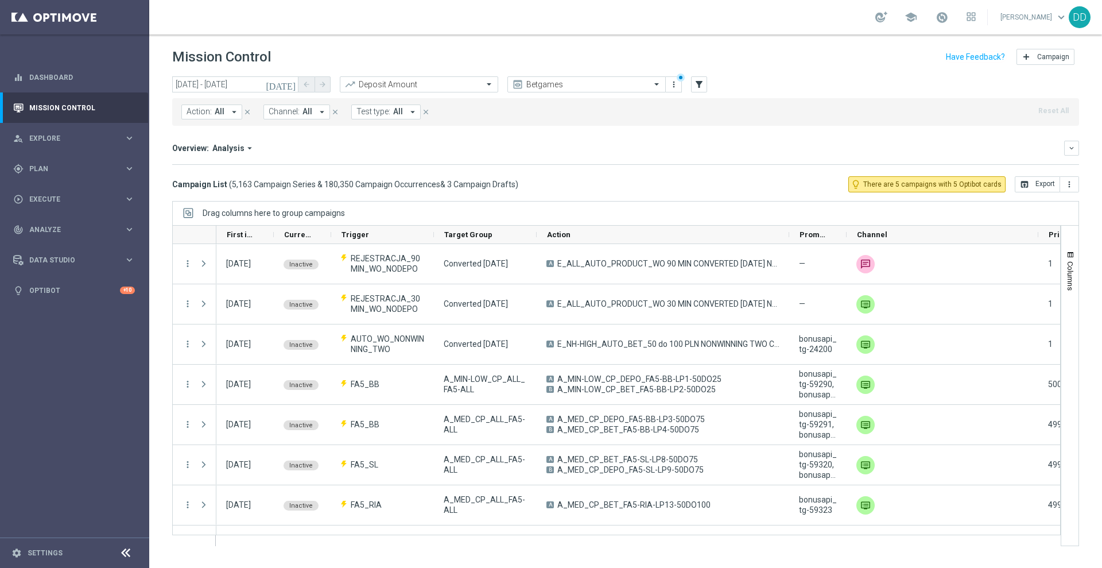
click at [224, 110] on button "Action: All arrow_drop_down" at bounding box center [211, 111] width 61 height 15
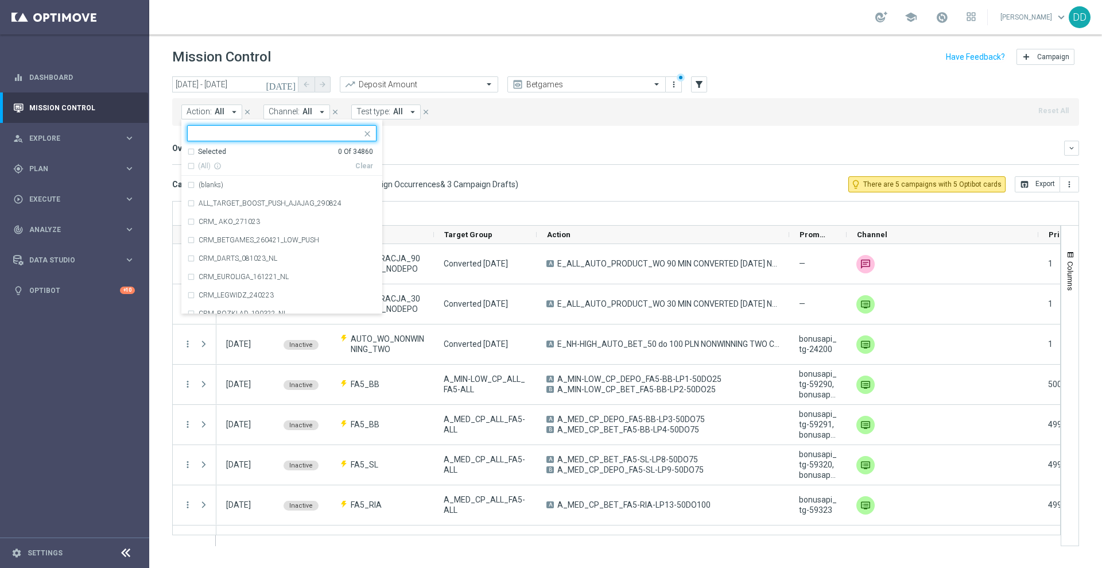
click at [249, 134] on input "text" at bounding box center [277, 134] width 168 height 10
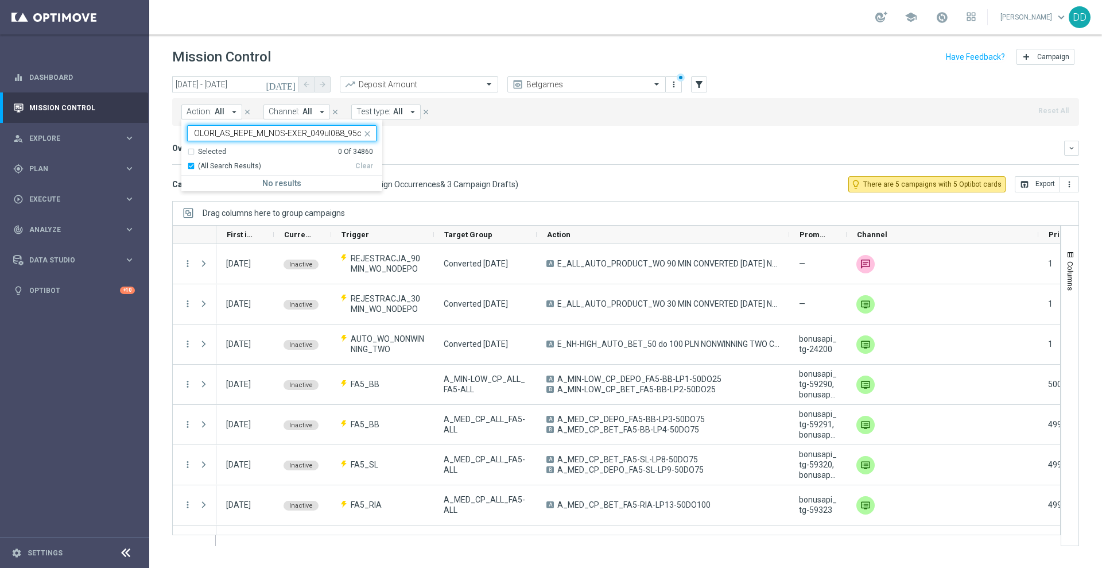
type input "A_HIGH_CP_BET_CS_HIGH-RISK_100do300_30d, A_HIGH_CP_ZBR_CS_LOW-RISK_50do100_30d,…"
click at [467, 137] on mini-dashboard "Overview: Analysis arrow_drop_down keyboard_arrow_down Increase In Deposit Amou…" at bounding box center [625, 151] width 907 height 51
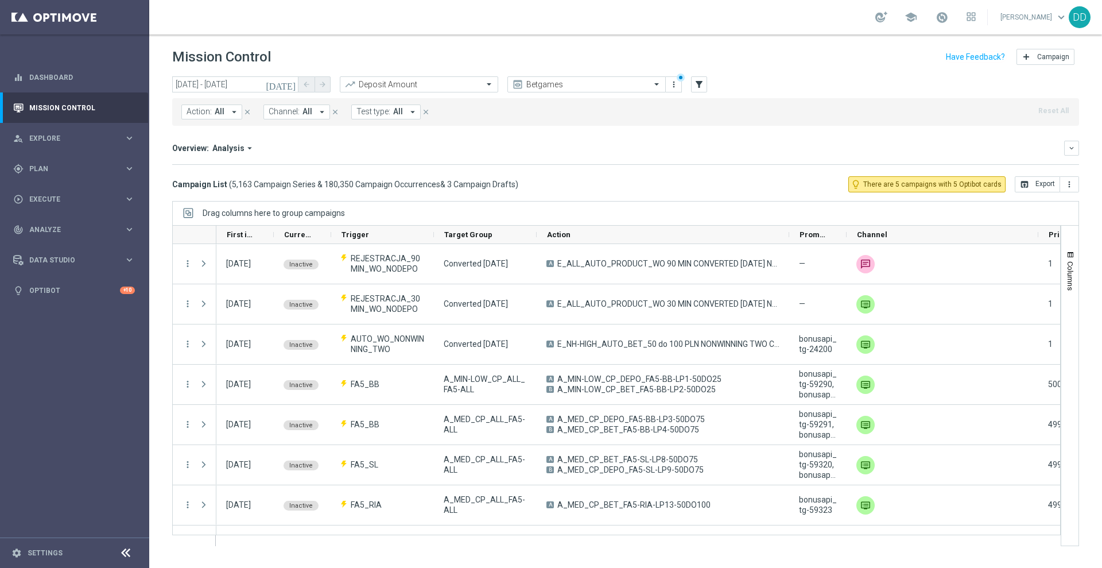
click at [223, 111] on button "Action: All arrow_drop_down" at bounding box center [211, 111] width 61 height 15
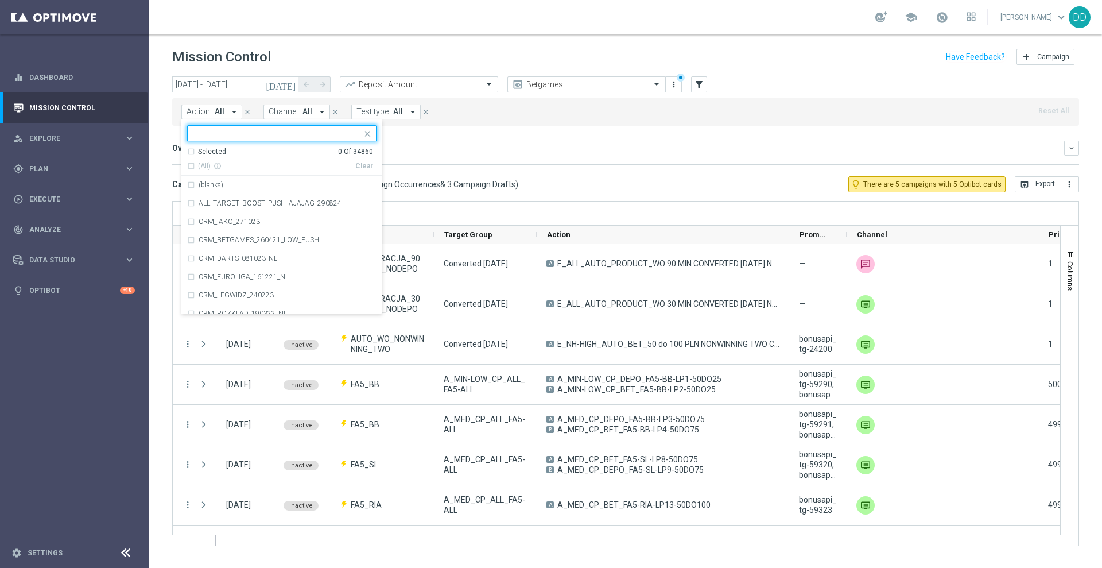
click at [526, 114] on div "Action: All arrow_drop_down Selected 0 Of 34860 (All) info_outline Clear (blank…" at bounding box center [625, 112] width 907 height 28
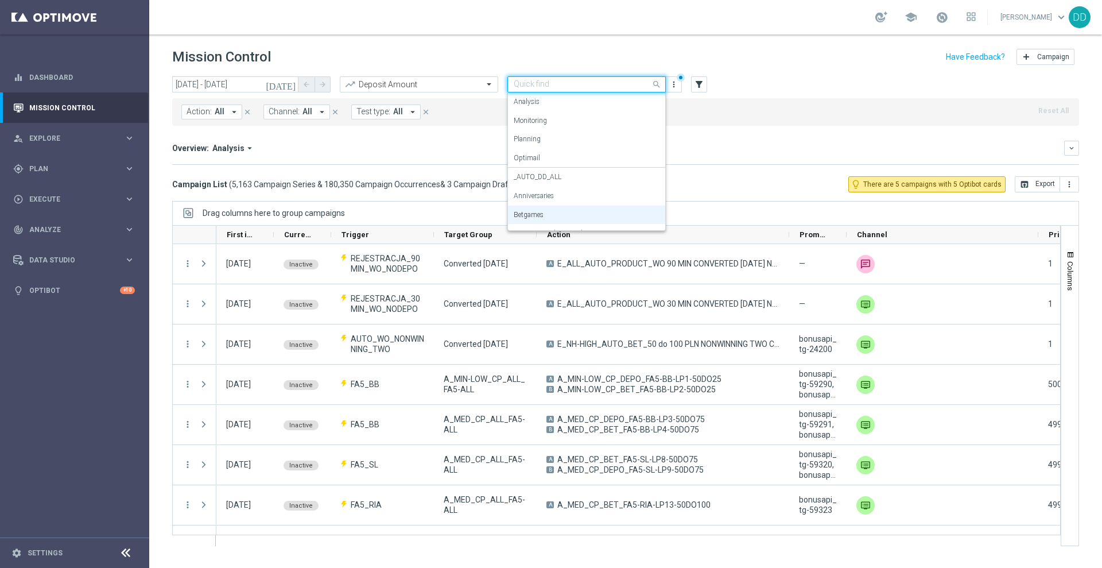
click at [622, 83] on input "text" at bounding box center [575, 85] width 123 height 10
click at [587, 107] on div "Analysis" at bounding box center [587, 101] width 146 height 19
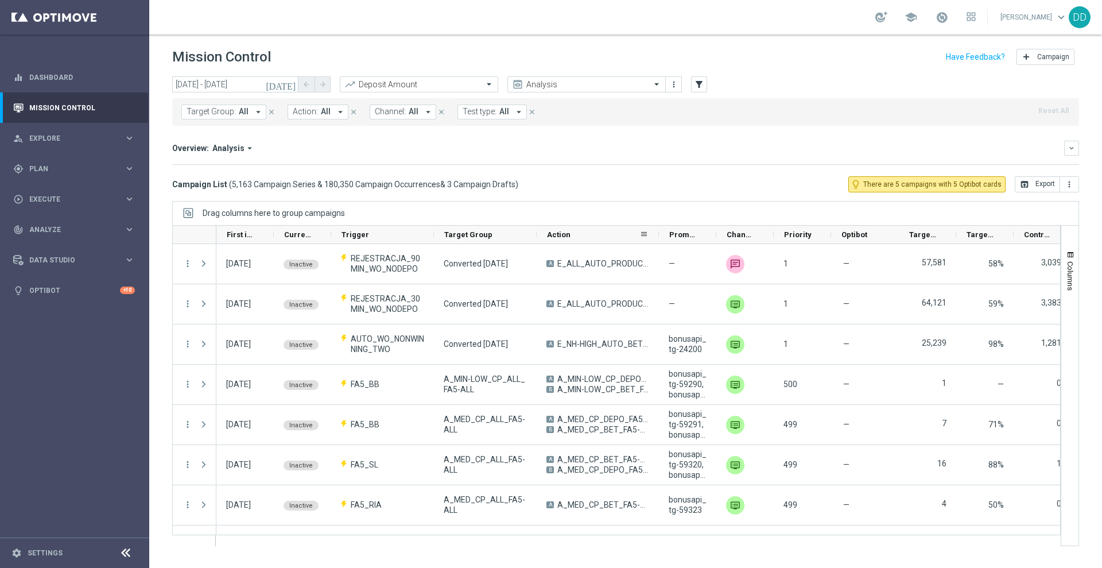
drag, startPoint x: 638, startPoint y: 238, endPoint x: 659, endPoint y: 238, distance: 20.1
click at [659, 238] on div at bounding box center [659, 235] width 5 height 18
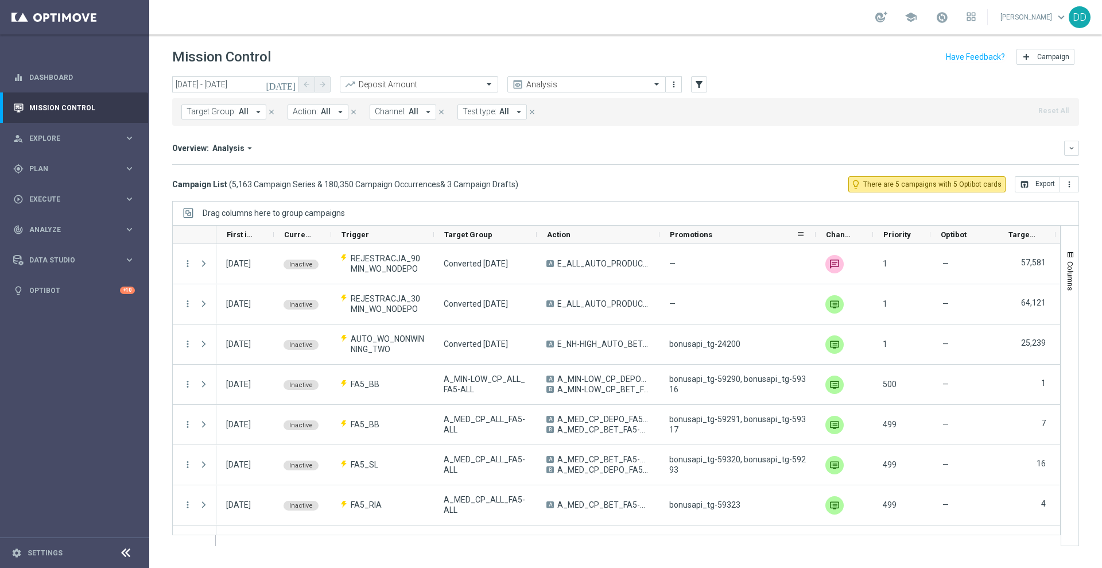
drag, startPoint x: 715, startPoint y: 236, endPoint x: 815, endPoint y: 235, distance: 99.3
click at [815, 235] on div at bounding box center [816, 235] width 5 height 18
click at [660, 86] on span at bounding box center [658, 84] width 14 height 10
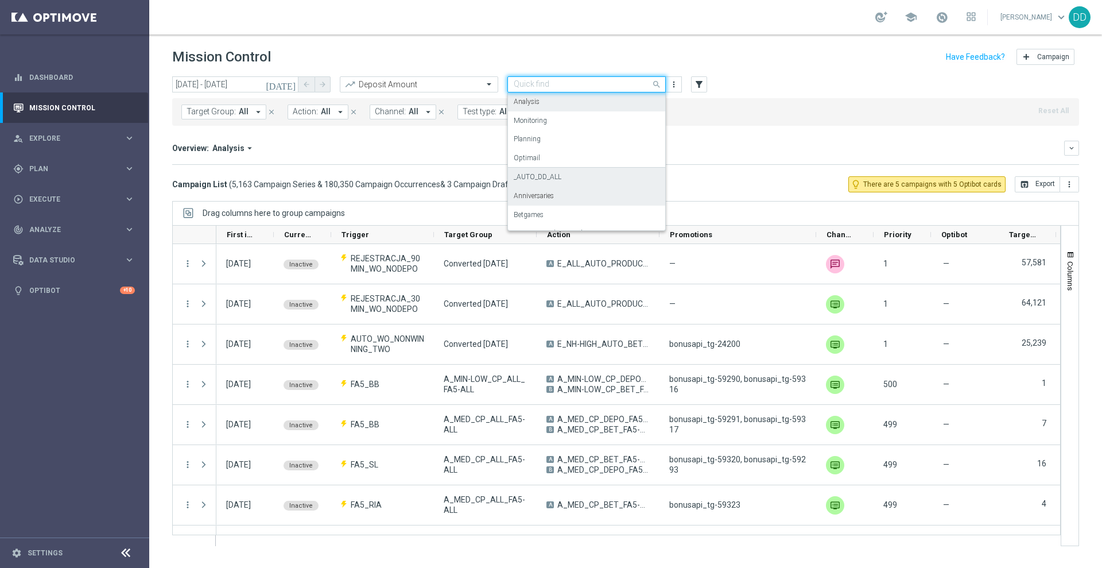
click at [585, 182] on div "_AUTO_DD_ALL" at bounding box center [587, 177] width 146 height 19
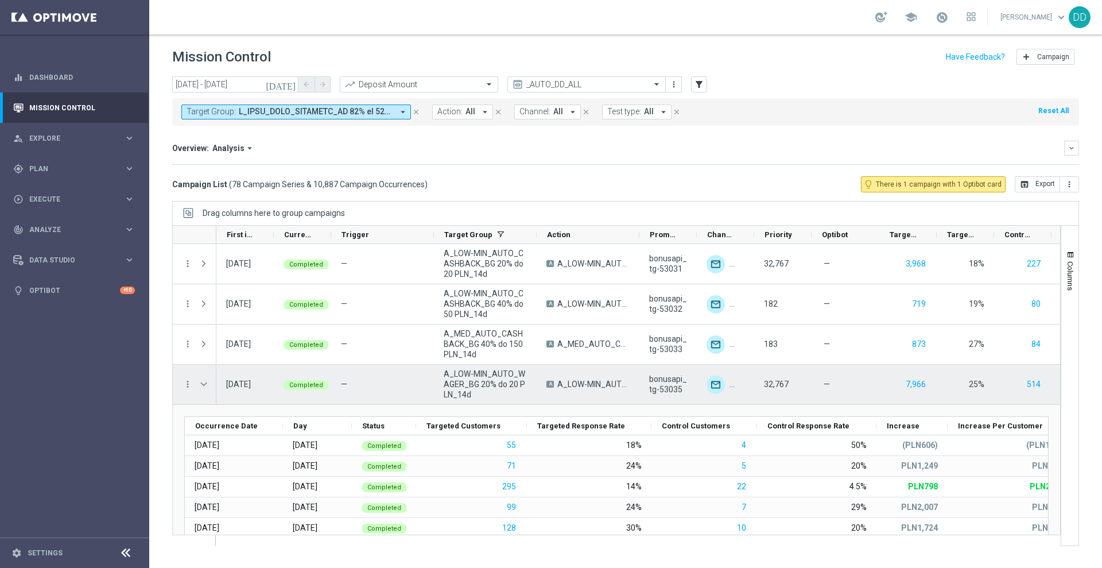
click at [203, 381] on span at bounding box center [204, 384] width 10 height 9
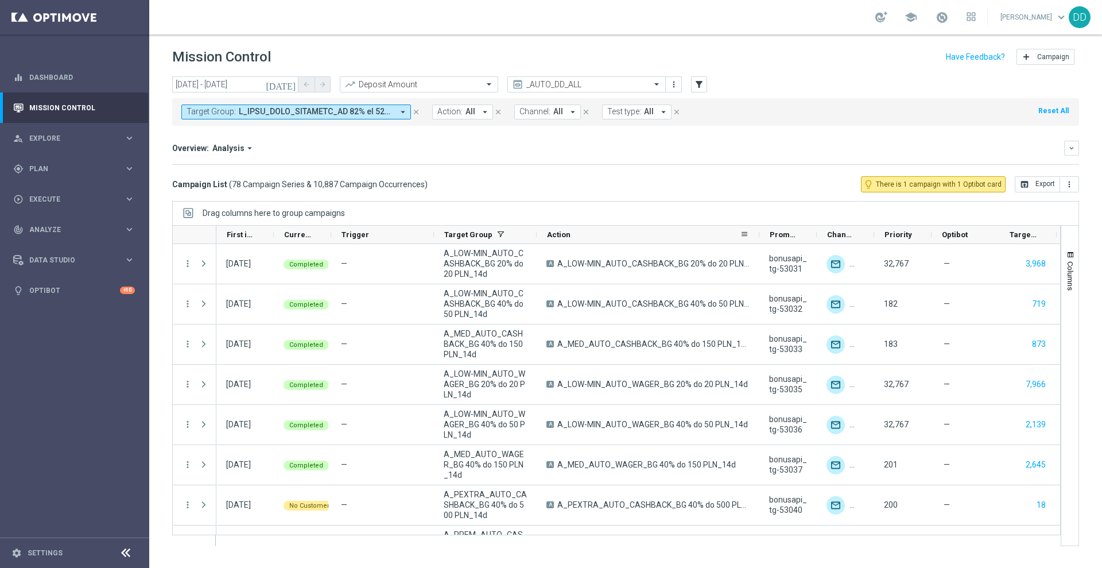
drag, startPoint x: 639, startPoint y: 234, endPoint x: 760, endPoint y: 229, distance: 120.7
click at [760, 229] on div at bounding box center [759, 235] width 5 height 18
click at [776, 236] on div "First in Range Current Status 1 Trigger Target Group" at bounding box center [753, 235] width 1074 height 18
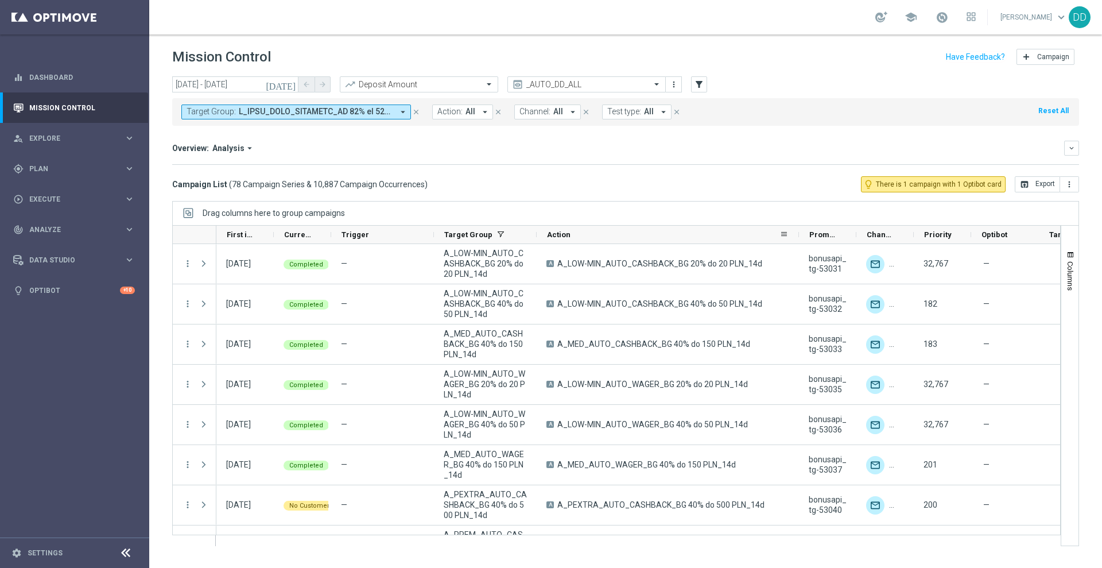
drag, startPoint x: 758, startPoint y: 238, endPoint x: 798, endPoint y: 234, distance: 39.2
click at [798, 234] on div at bounding box center [799, 235] width 5 height 18
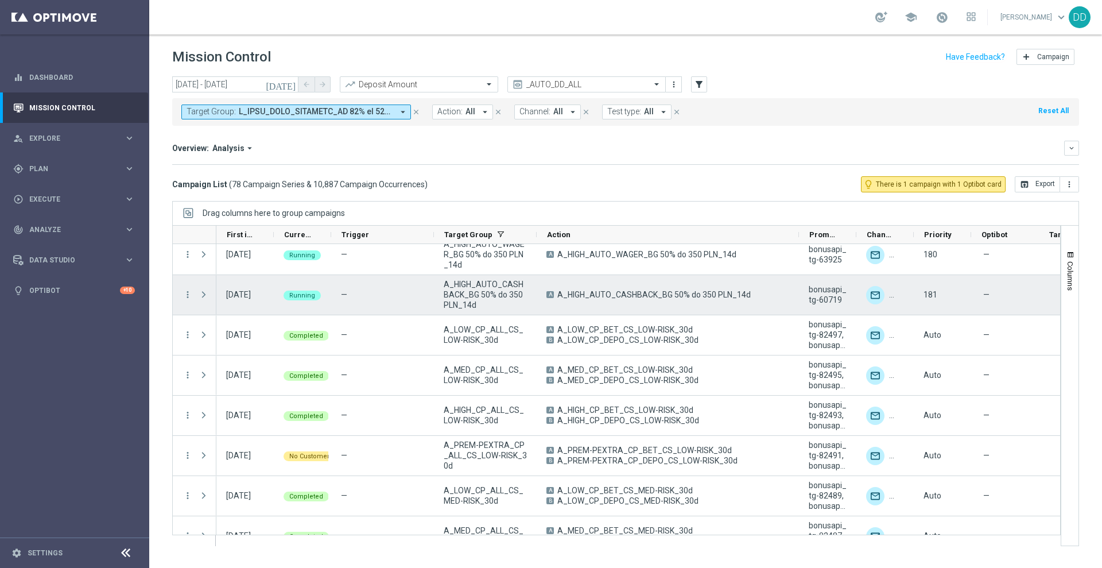
scroll to position [2557, 0]
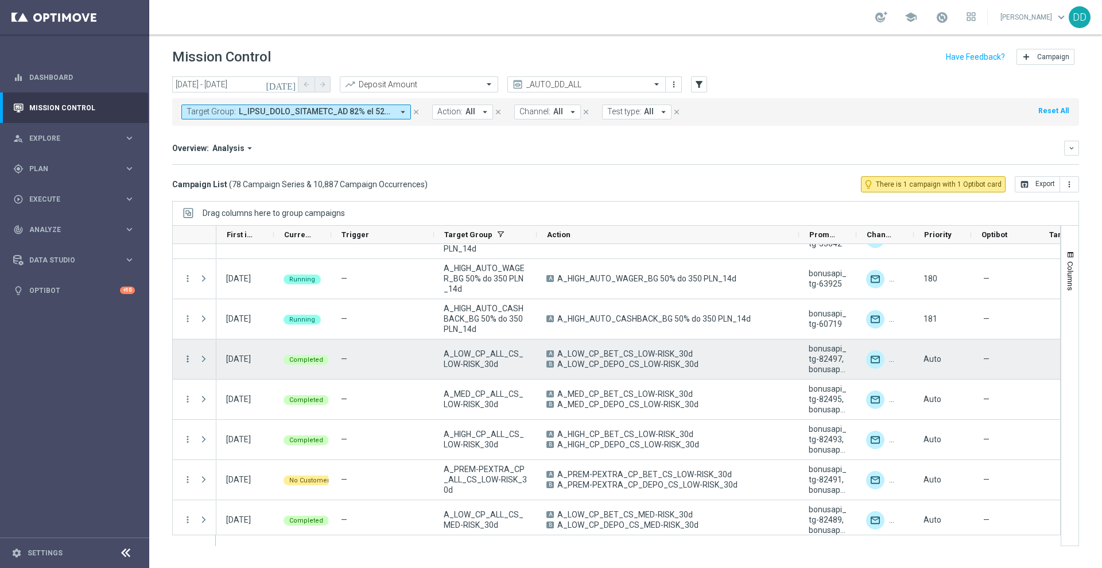
click at [190, 358] on icon "more_vert" at bounding box center [188, 359] width 10 height 10
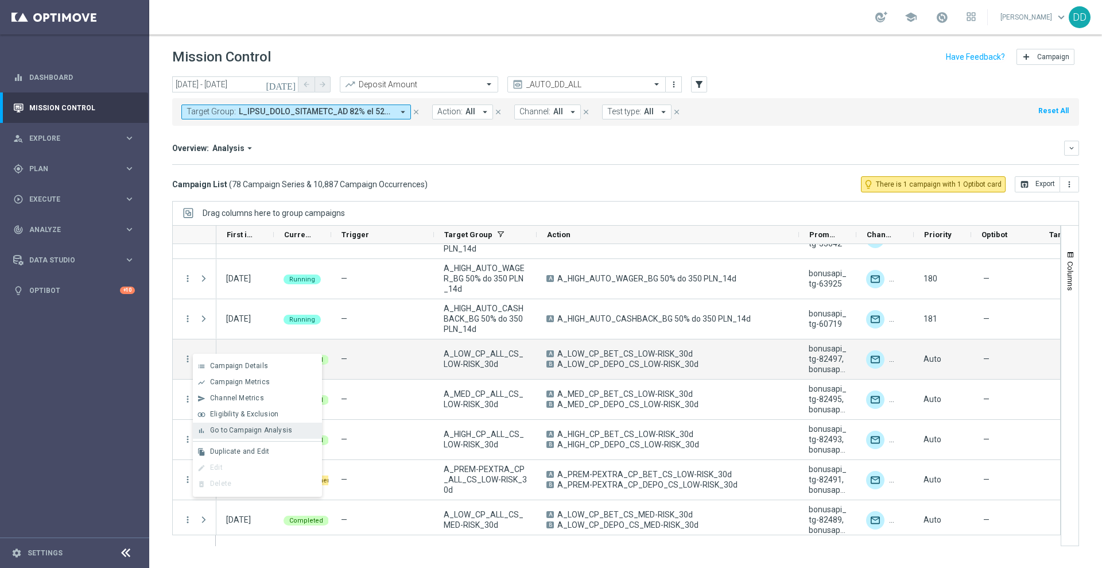
click at [246, 435] on div "bar_chart Go to Campaign Analysis" at bounding box center [257, 431] width 129 height 16
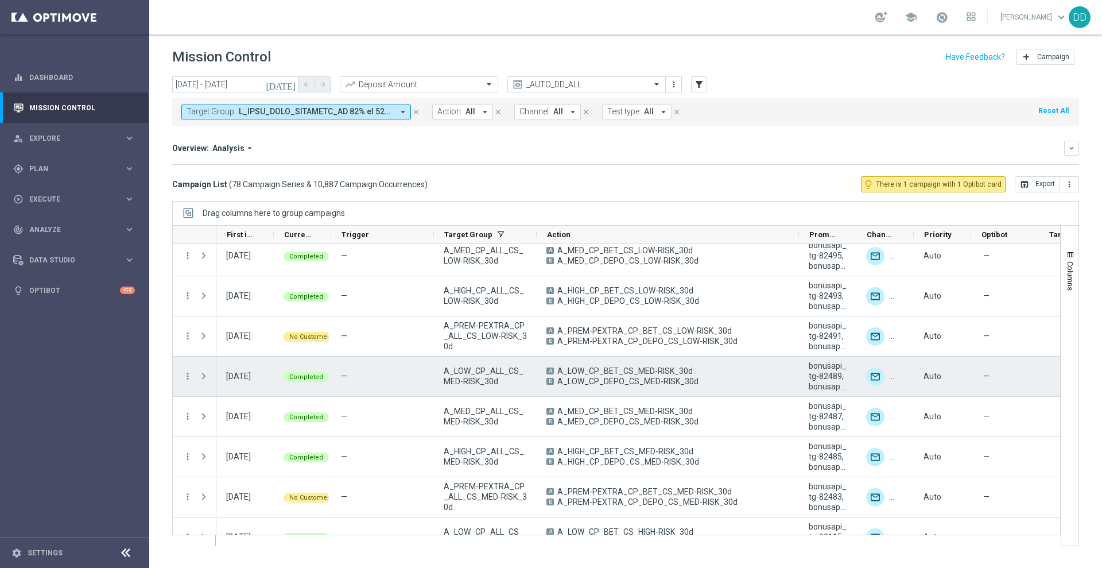
scroll to position [2629, 0]
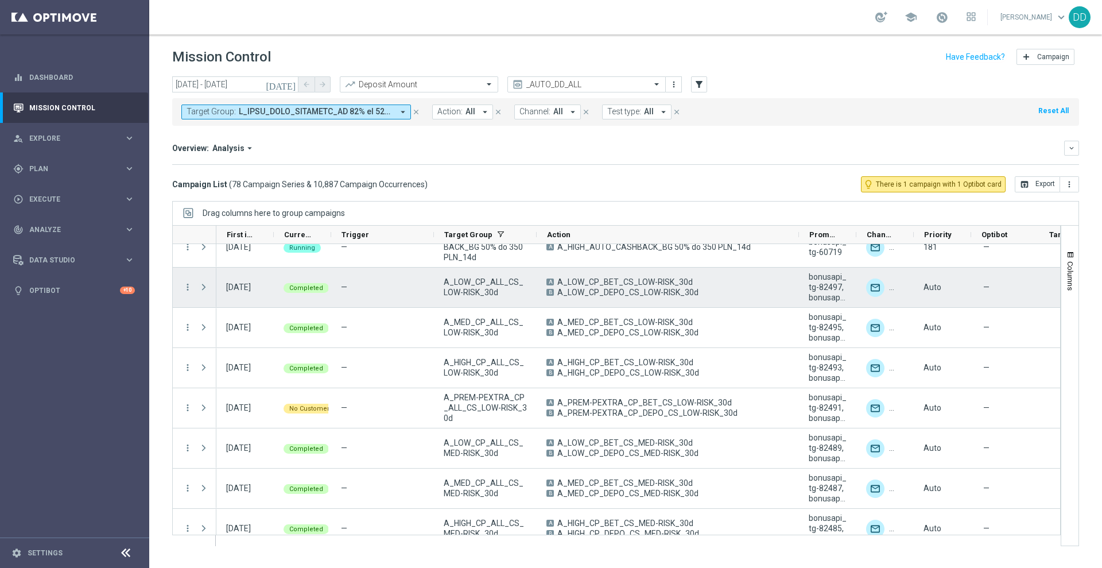
click at [202, 289] on span "Press SPACE to select this row." at bounding box center [204, 286] width 10 height 9
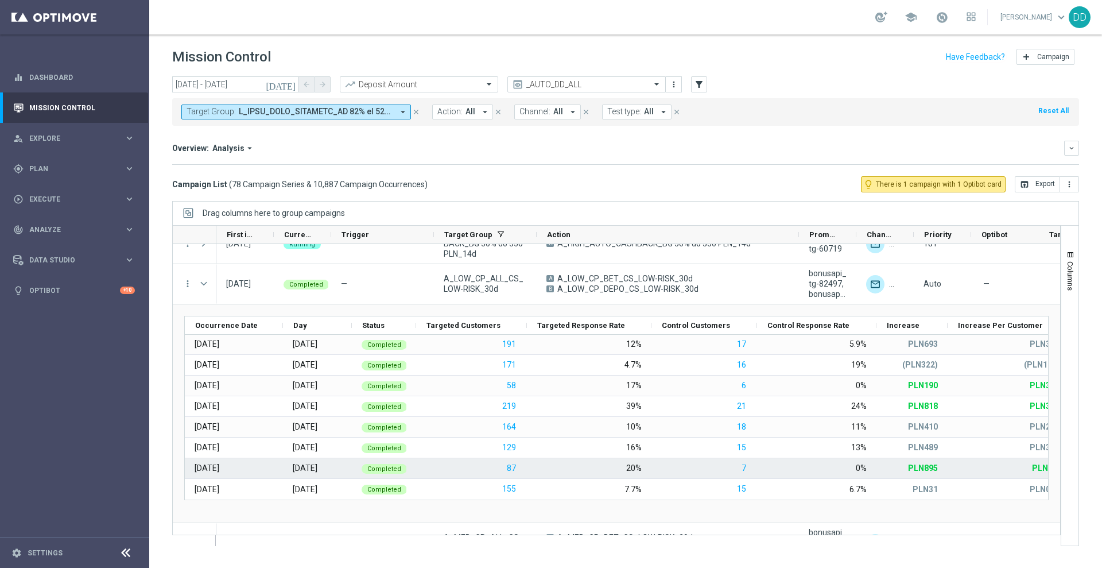
scroll to position [2776, 0]
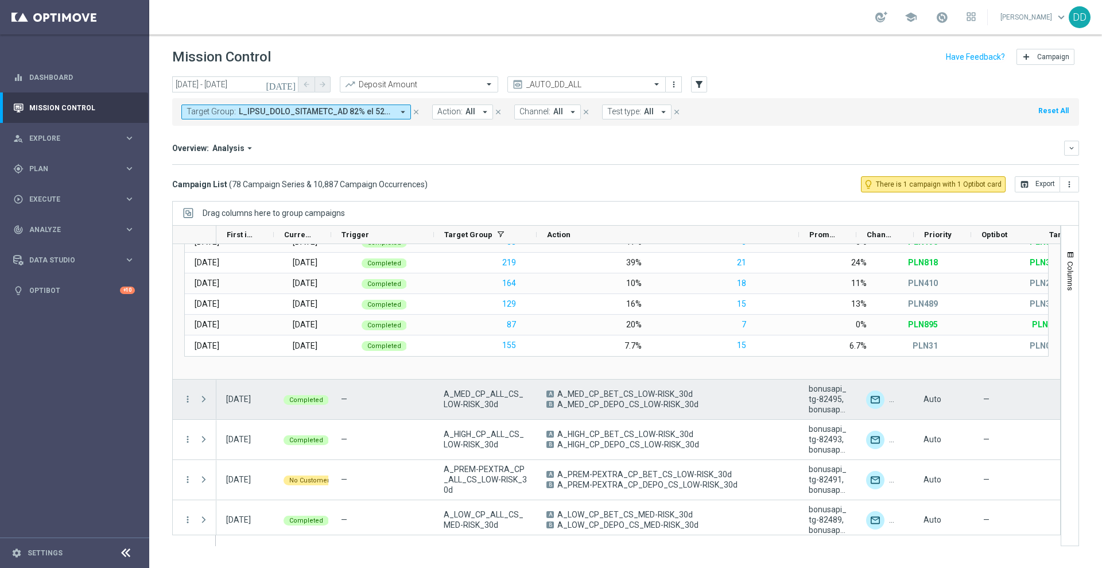
click at [200, 400] on span at bounding box center [204, 398] width 10 height 9
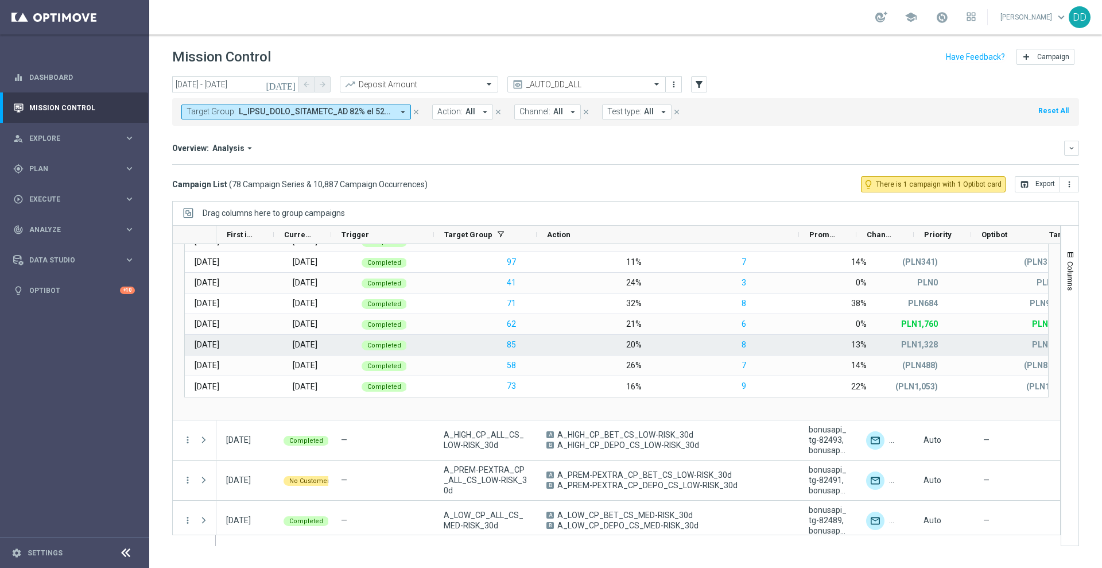
scroll to position [2995, 0]
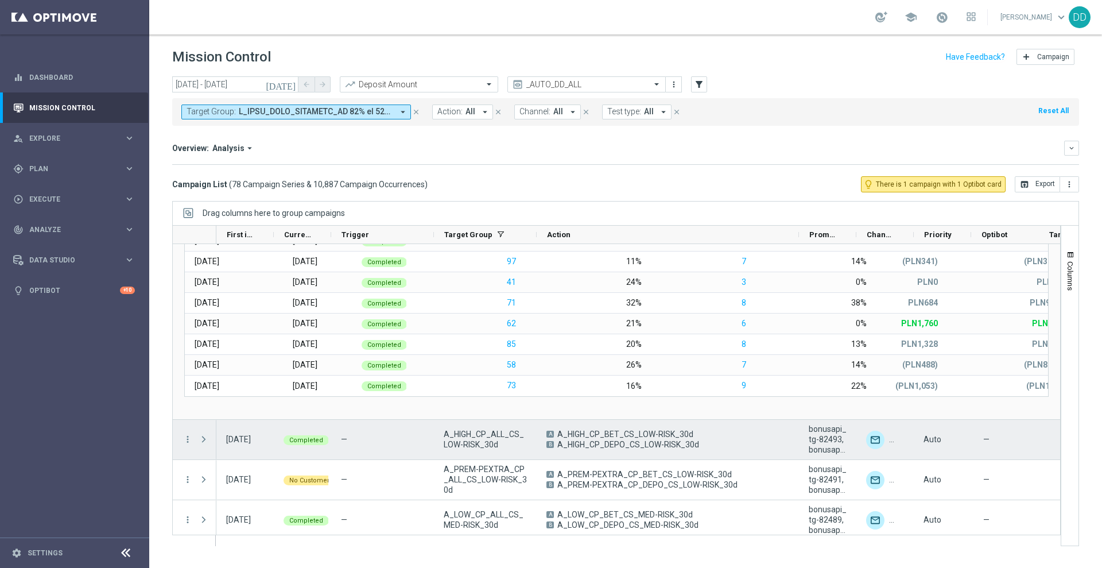
click at [206, 440] on span at bounding box center [204, 439] width 10 height 9
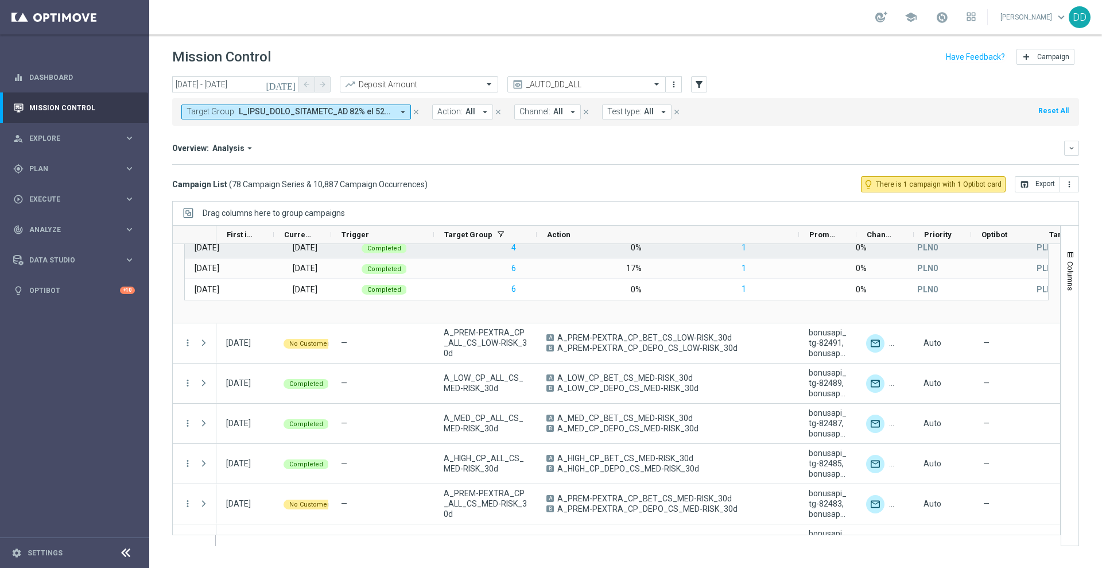
scroll to position [3425, 0]
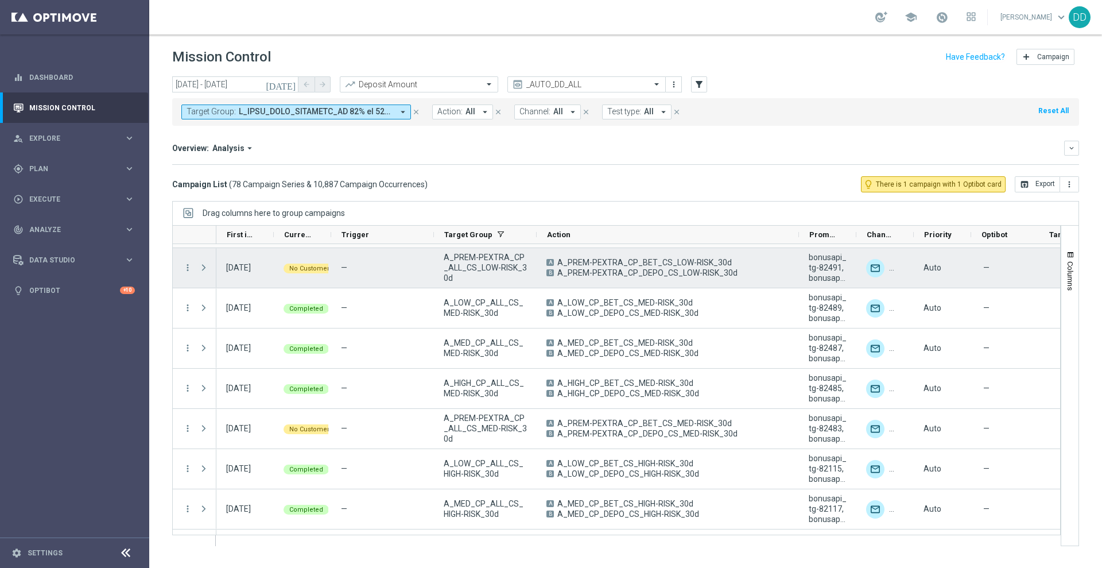
click at [206, 272] on span at bounding box center [204, 267] width 10 height 9
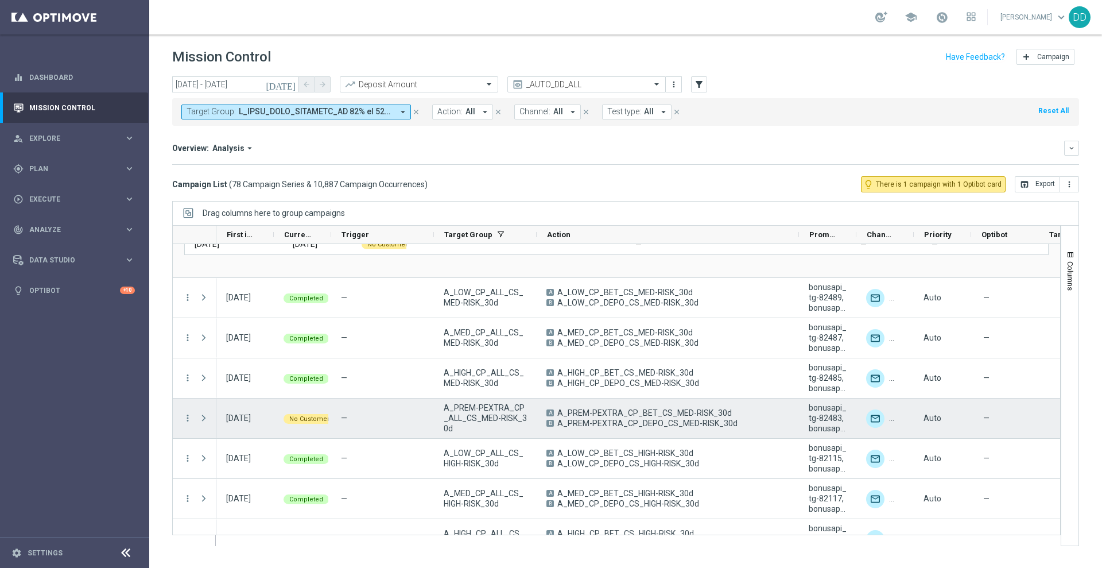
scroll to position [3576, 0]
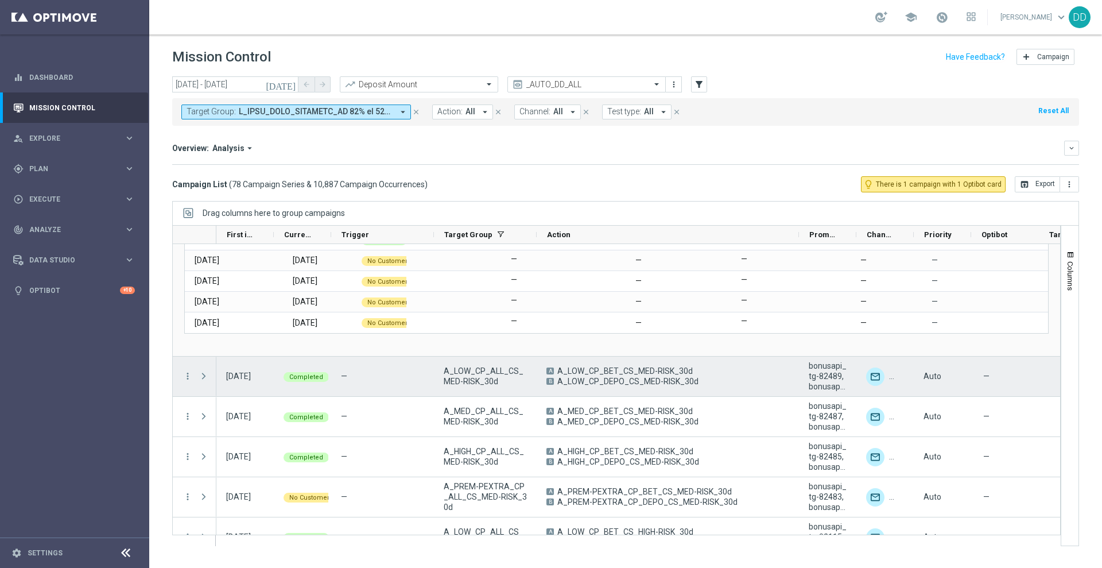
click at [206, 376] on span at bounding box center [204, 375] width 10 height 9
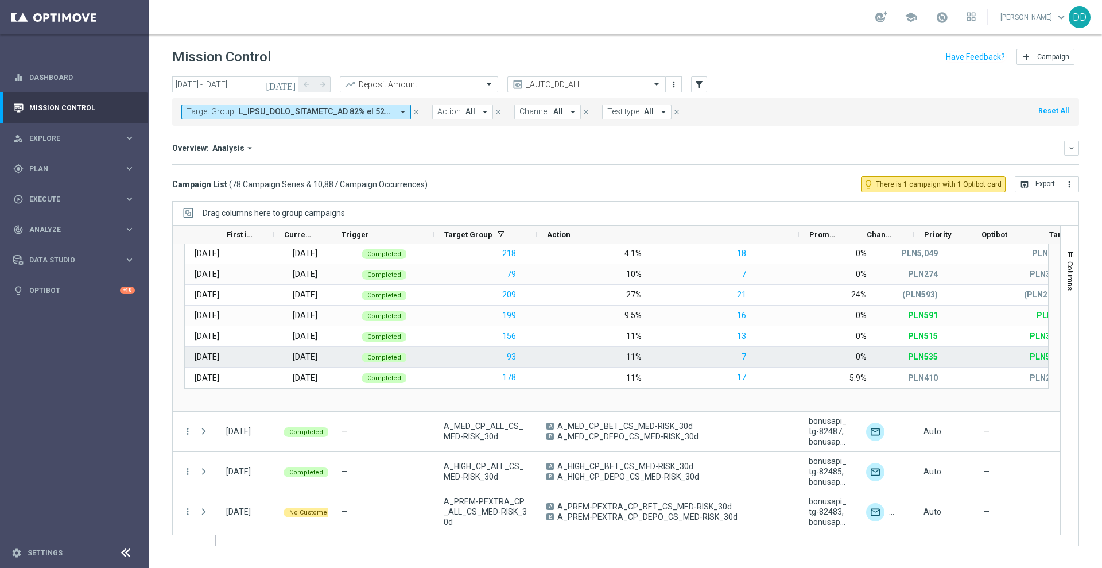
scroll to position [3795, 0]
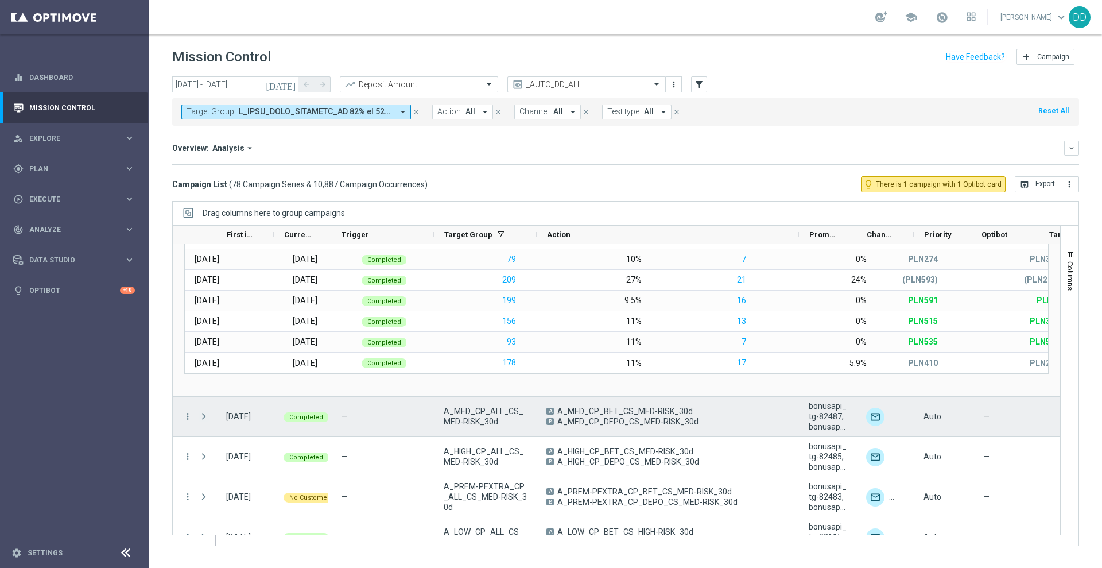
click at [207, 415] on span at bounding box center [204, 416] width 10 height 9
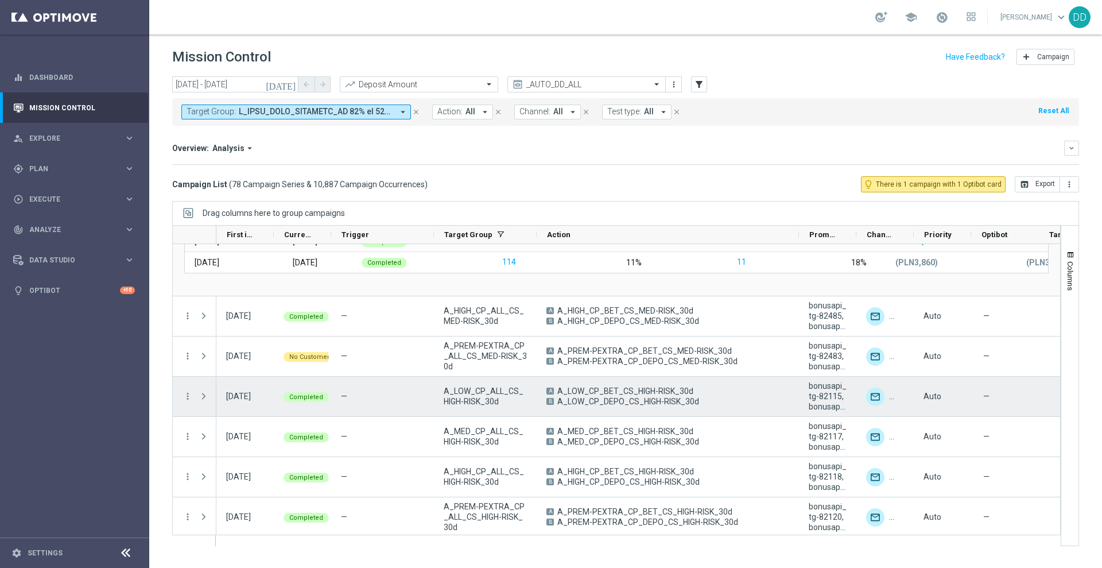
scroll to position [4157, 0]
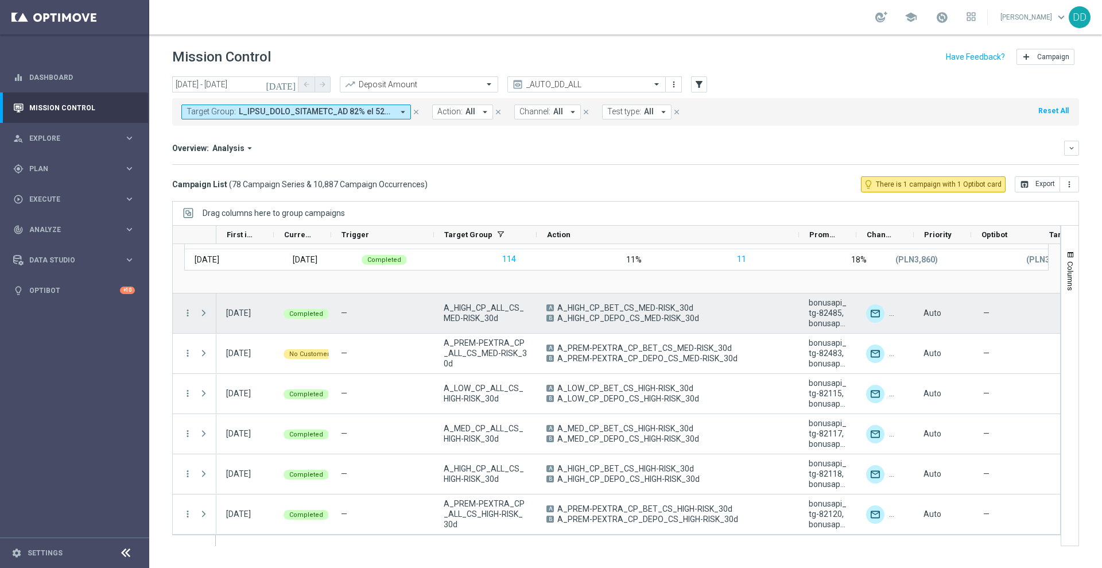
click at [206, 312] on span at bounding box center [204, 312] width 10 height 9
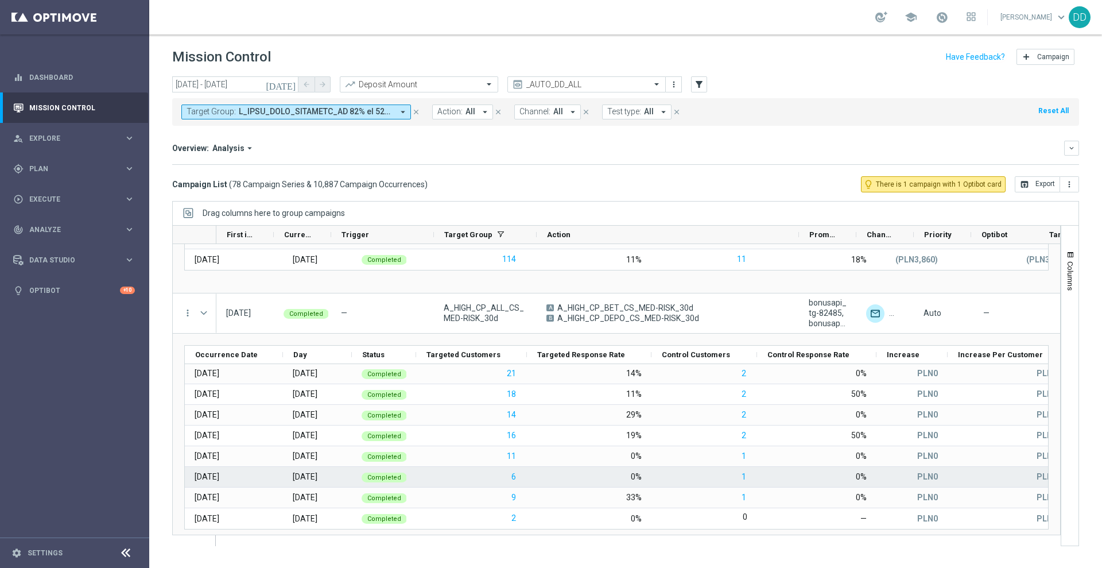
scroll to position [4300, 0]
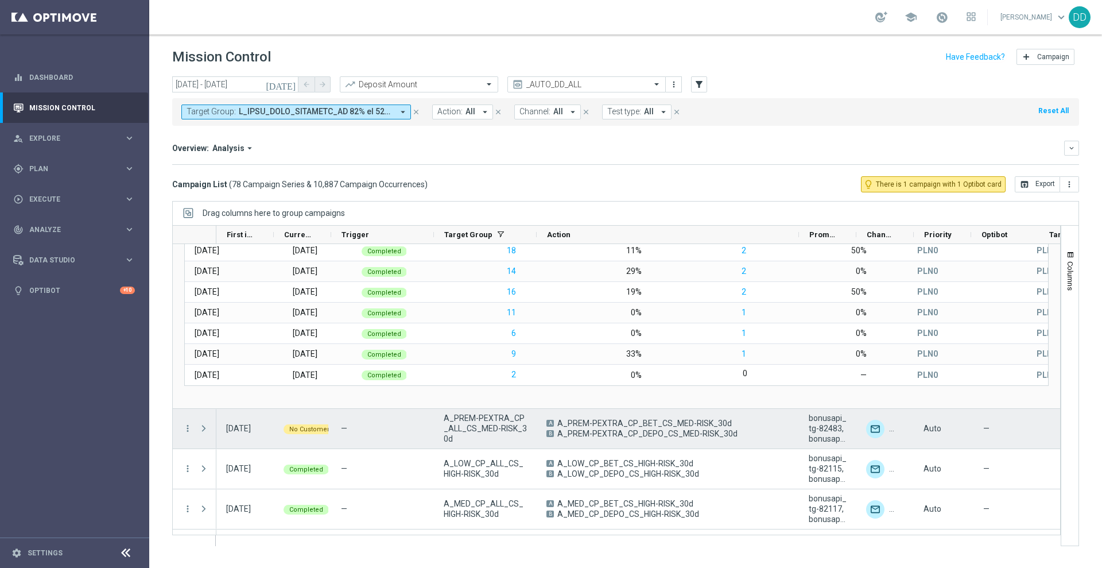
click at [204, 428] on span at bounding box center [204, 428] width 10 height 9
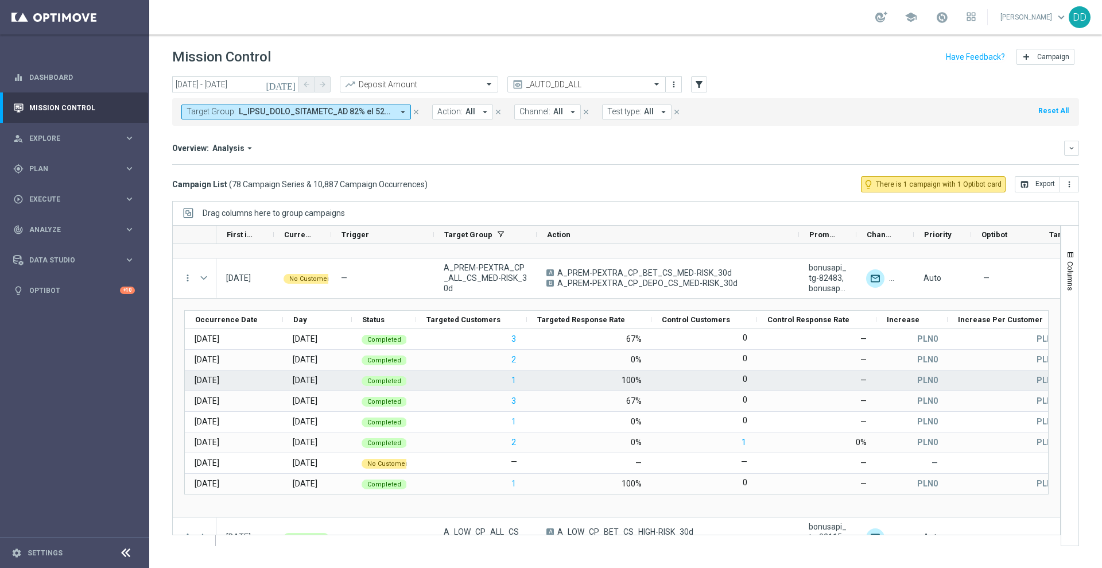
scroll to position [4594, 0]
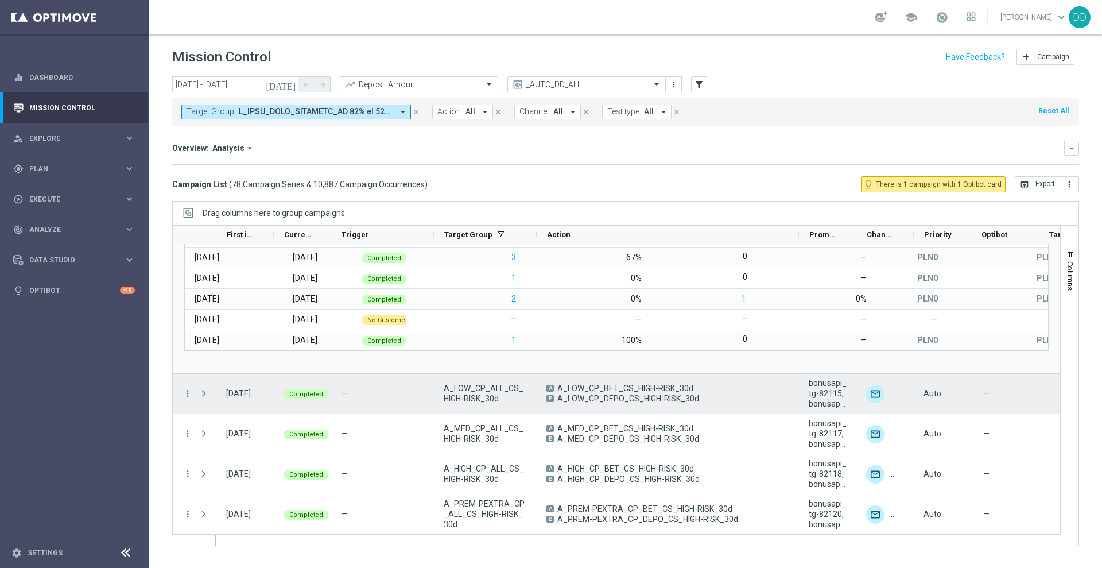
click at [208, 396] on span at bounding box center [204, 393] width 10 height 9
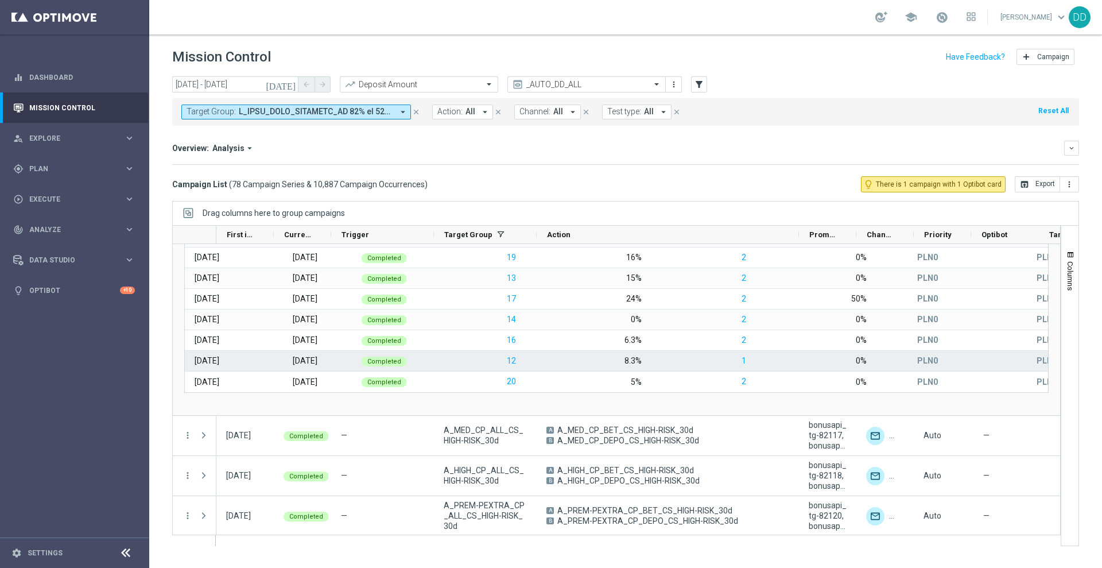
scroll to position [4813, 0]
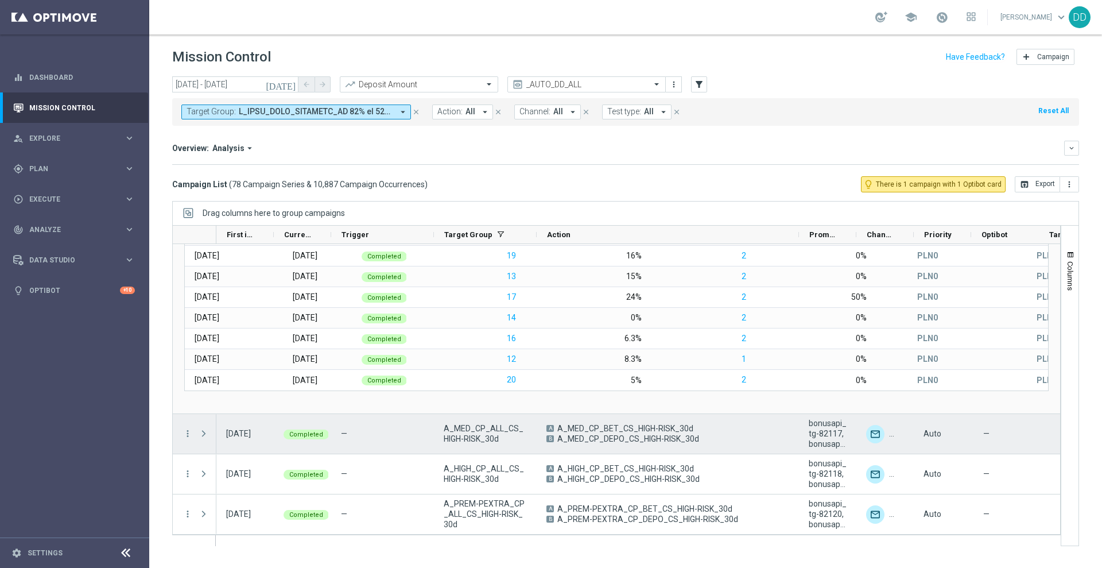
drag, startPoint x: 207, startPoint y: 432, endPoint x: 415, endPoint y: 355, distance: 221.3
click at [207, 433] on span at bounding box center [204, 433] width 10 height 9
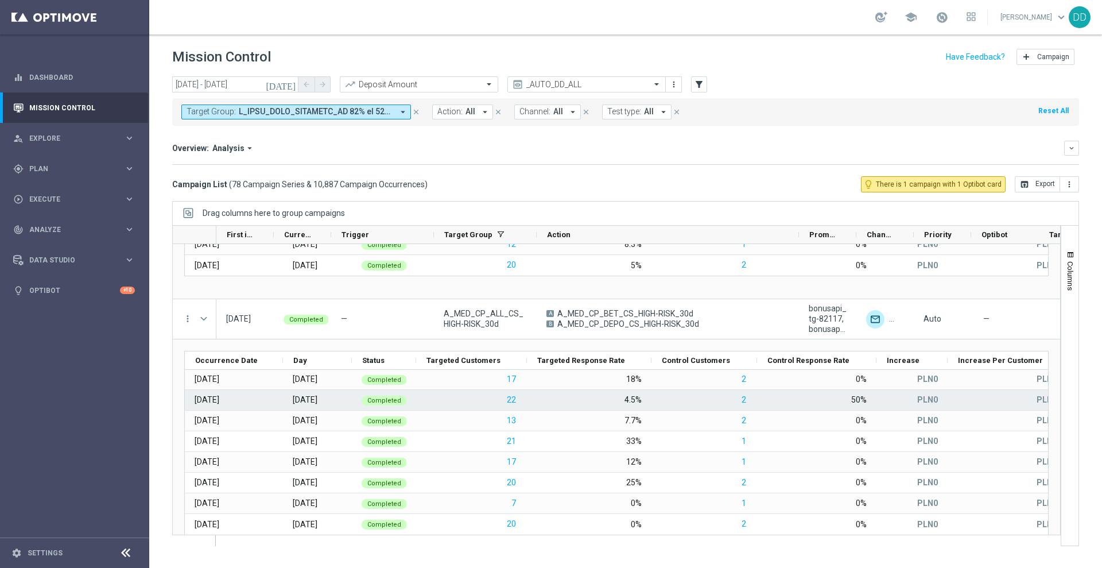
scroll to position [5032, 0]
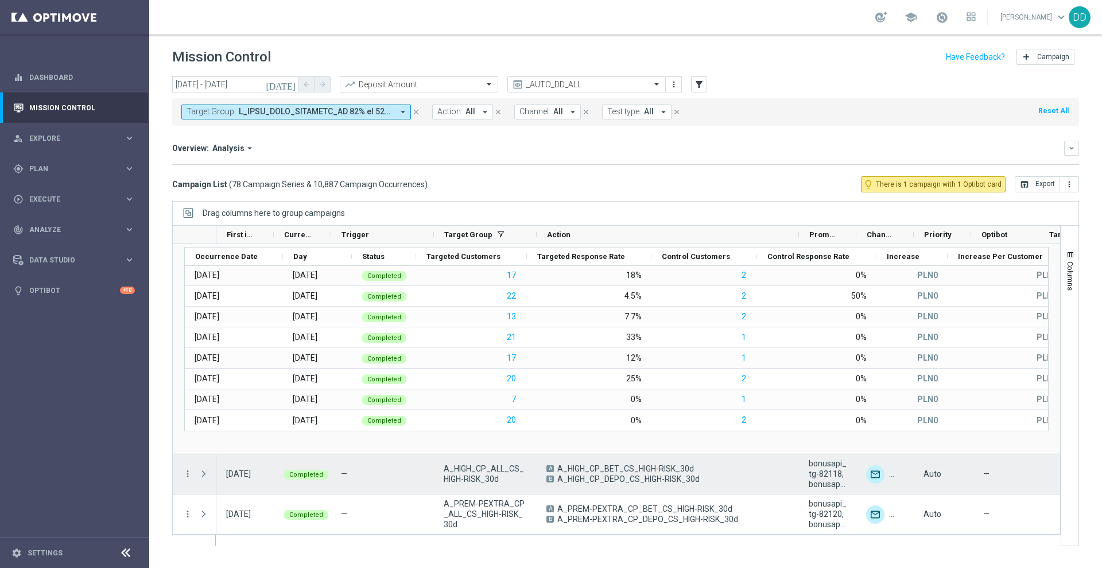
click at [200, 474] on span at bounding box center [204, 473] width 10 height 9
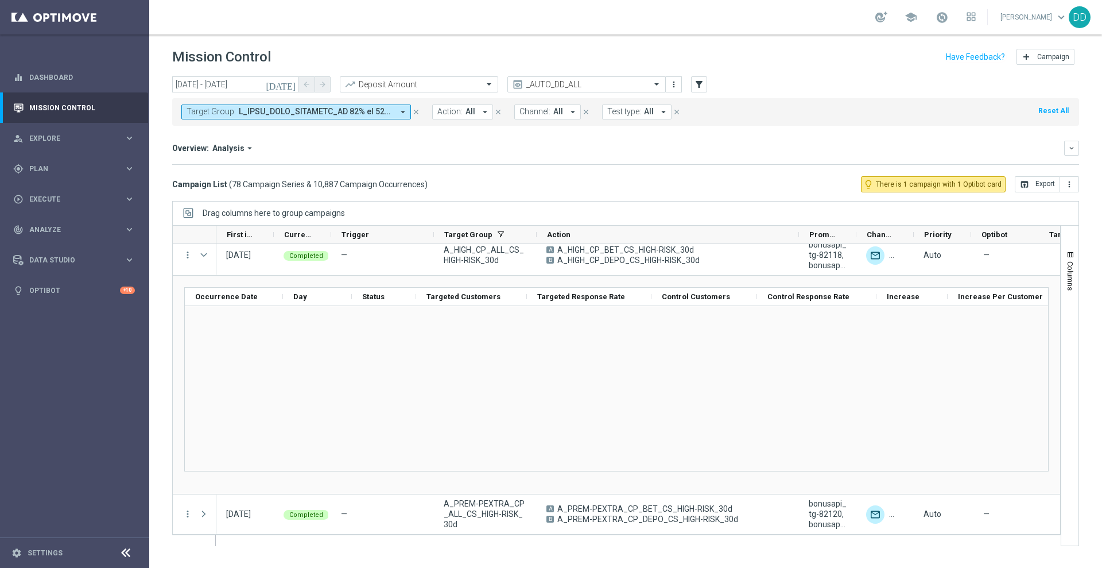
scroll to position [517, 0]
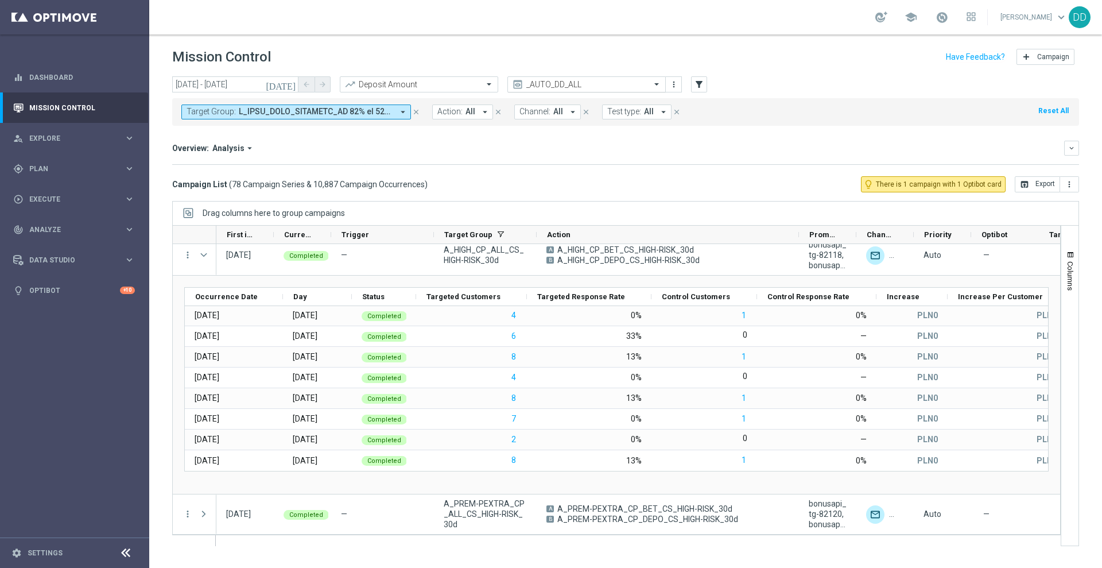
click at [586, 87] on input "text" at bounding box center [575, 85] width 123 height 10
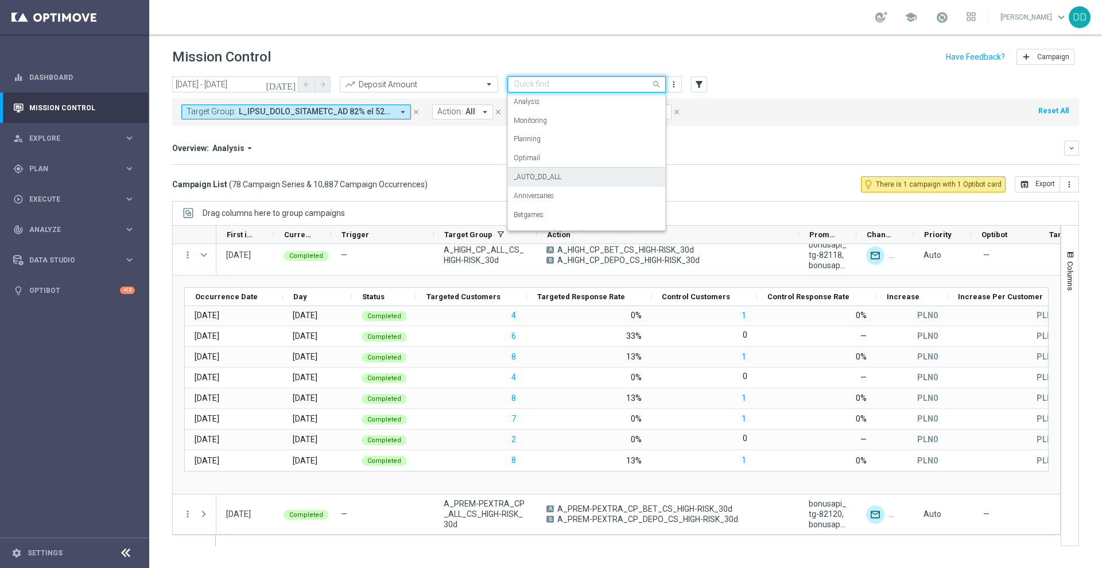
scroll to position [72, 0]
click at [564, 200] on div "DEVPLAN_DANE" at bounding box center [587, 199] width 146 height 19
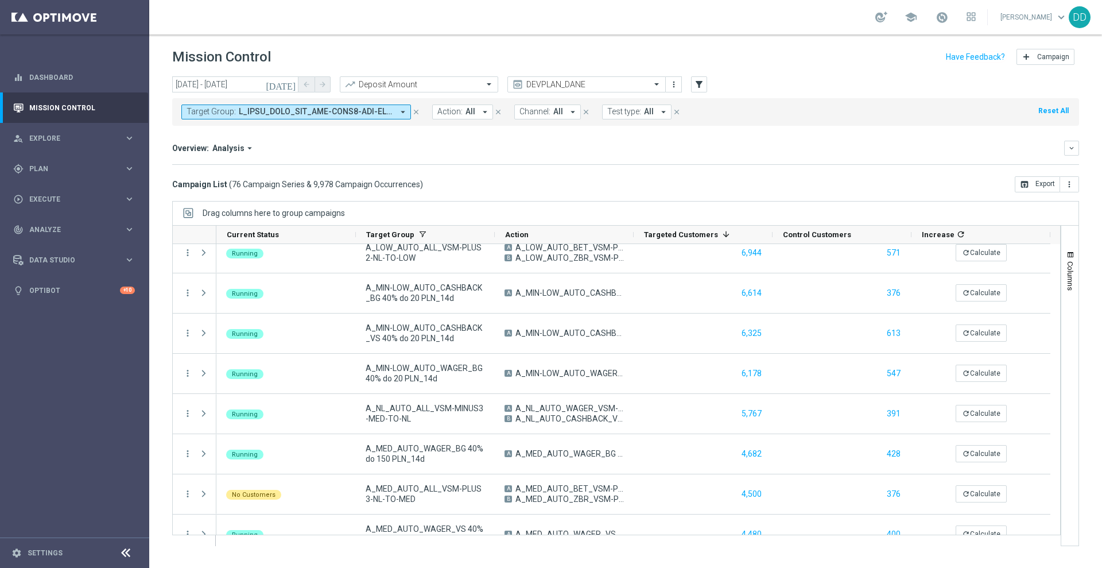
scroll to position [0, 0]
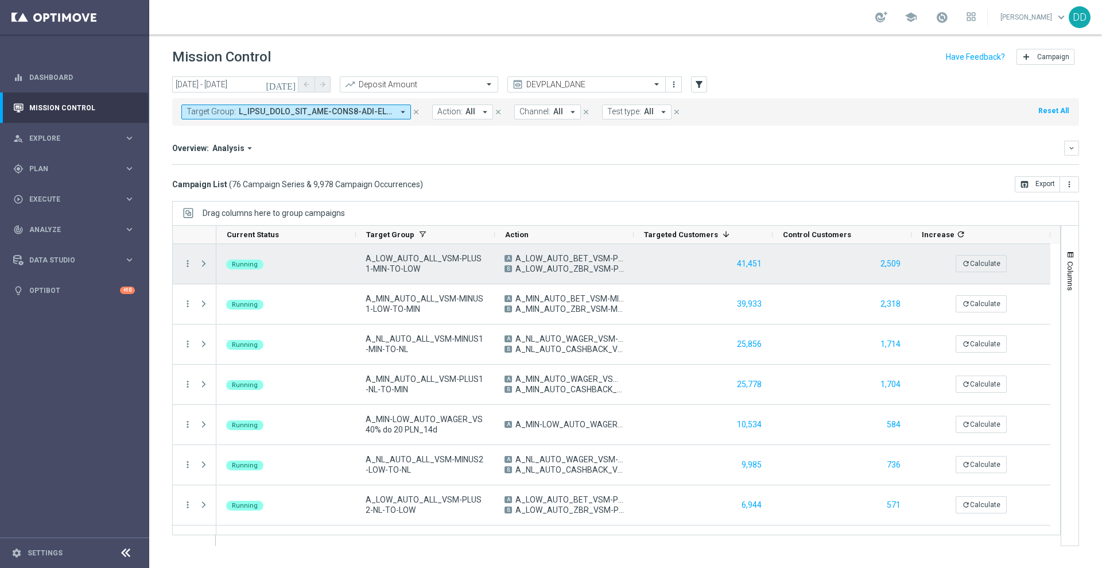
click at [203, 264] on span at bounding box center [204, 263] width 10 height 9
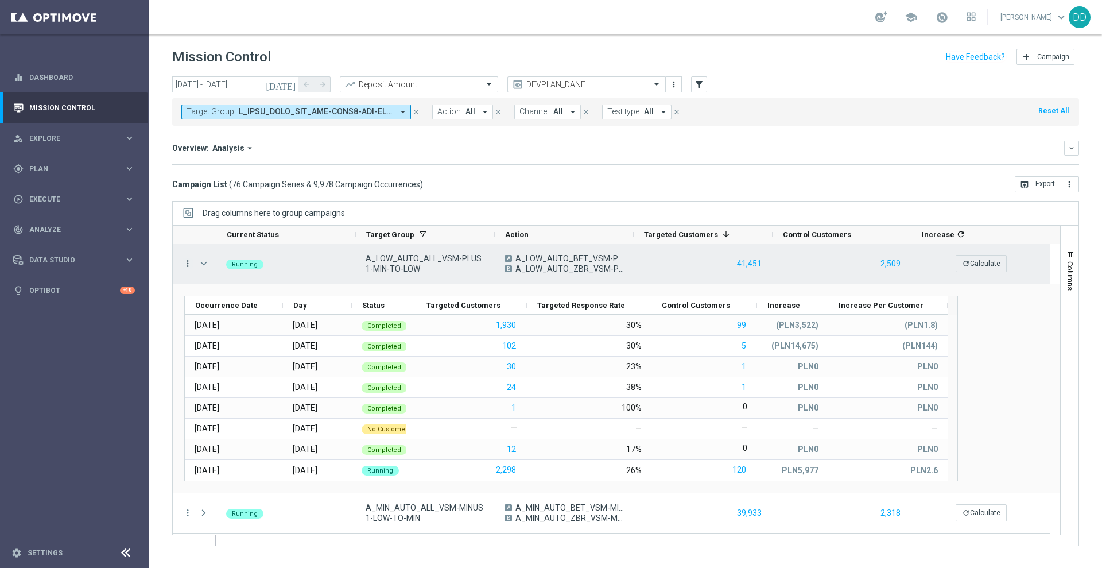
click at [188, 262] on icon "more_vert" at bounding box center [188, 263] width 10 height 10
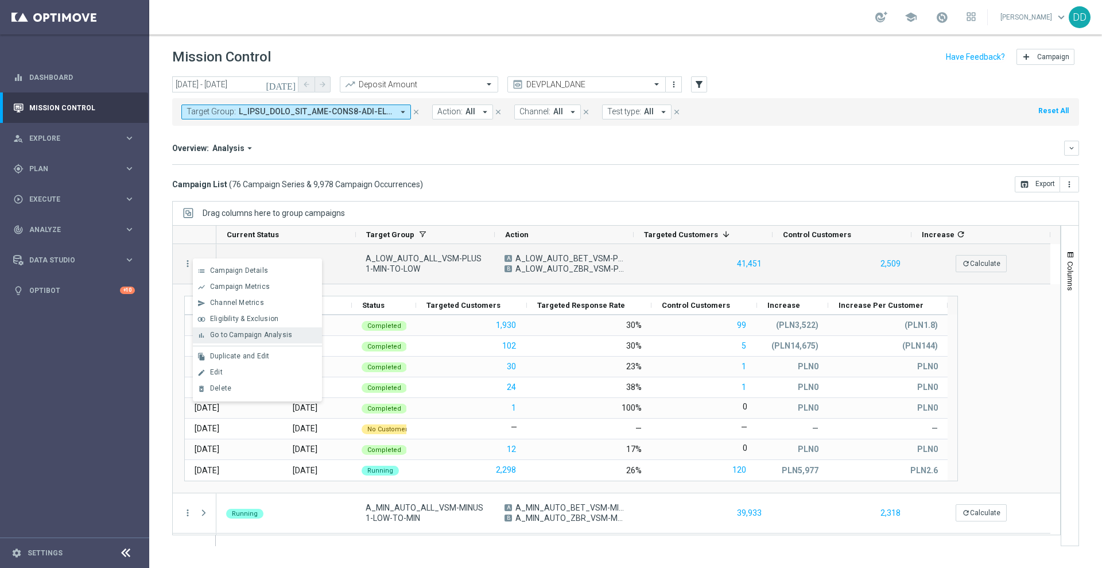
click at [228, 332] on span "Go to Campaign Analysis" at bounding box center [251, 335] width 82 height 8
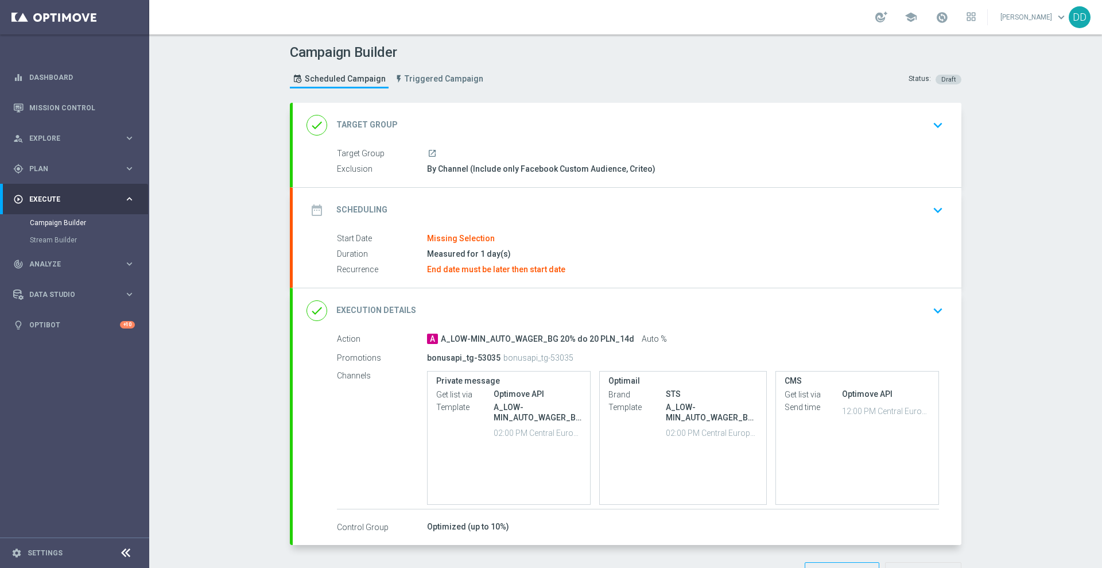
type input "Central European Time (Warsaw) (UTC +02:00)"
type input "Optimail"
type input "STS"
type input "Central European Time (Warsaw) (UTC +02:00)"
type input "CMS"
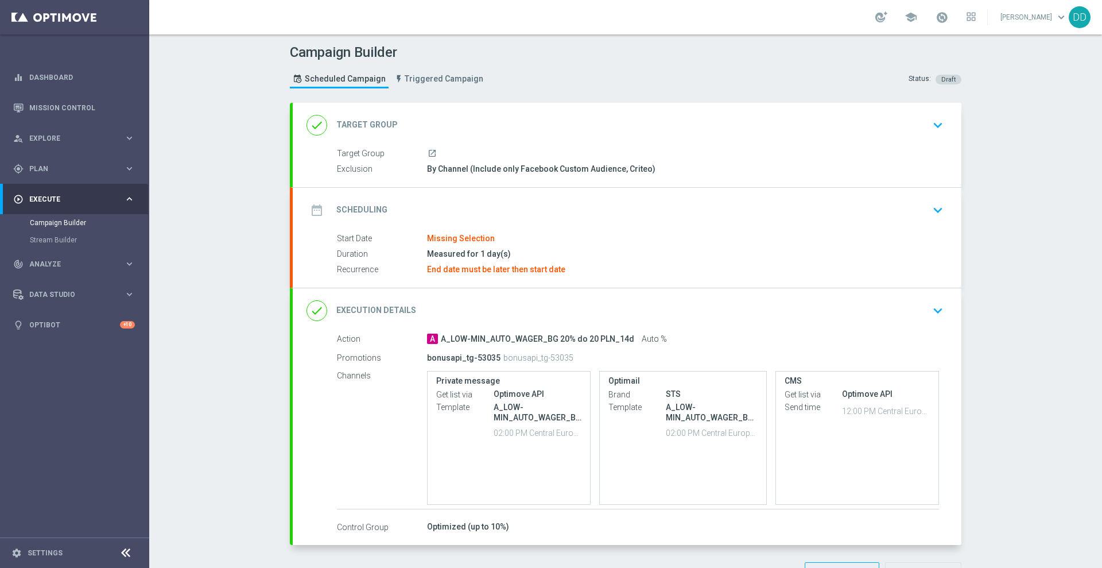
type input "Central European Time (Warsaw) (UTC +02:00)"
click at [912, 317] on div "done Execution Details keyboard_arrow_down" at bounding box center [627, 311] width 641 height 22
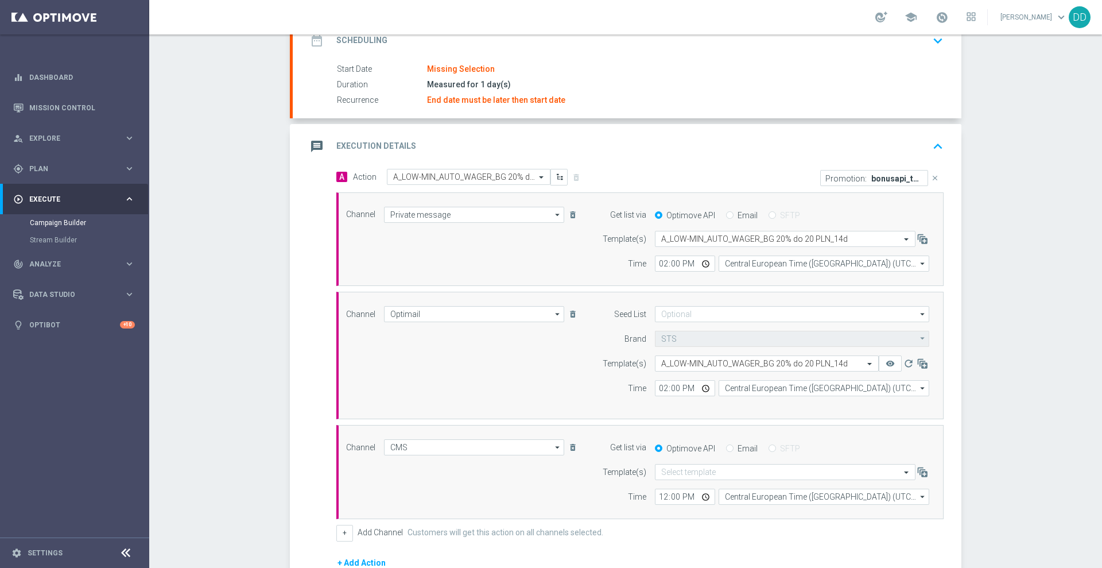
scroll to position [144, 0]
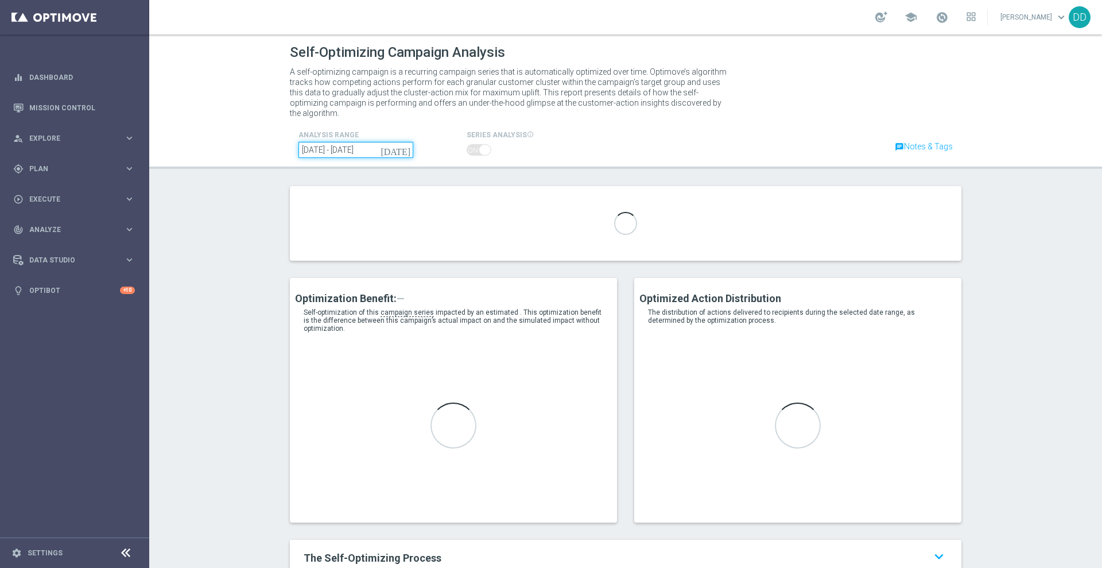
click at [359, 142] on input "[DATE] - [DATE]" at bounding box center [356, 150] width 115 height 16
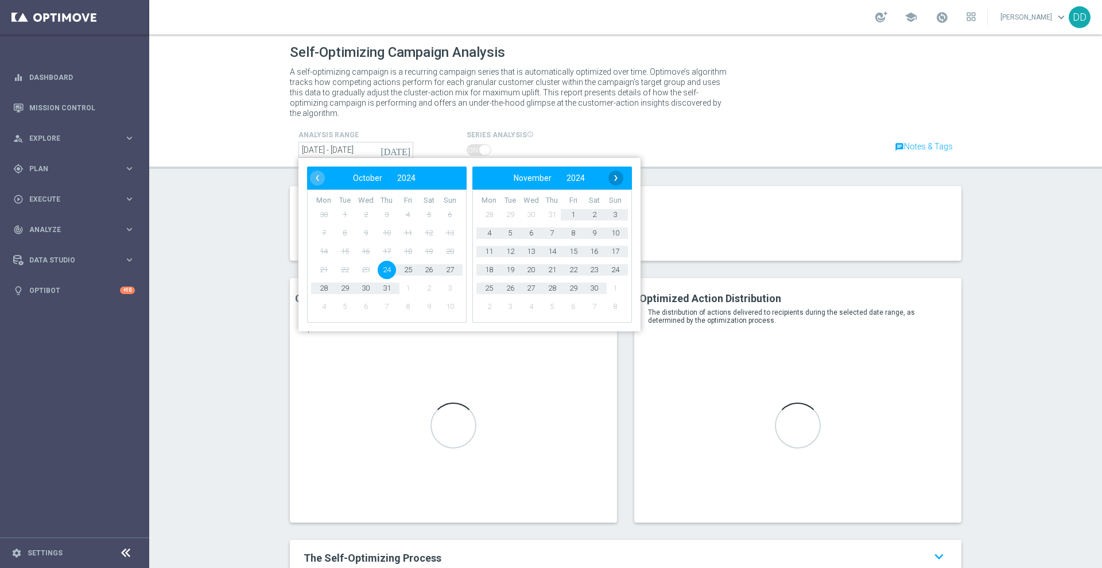
click at [615, 171] on span "›" at bounding box center [616, 178] width 15 height 15
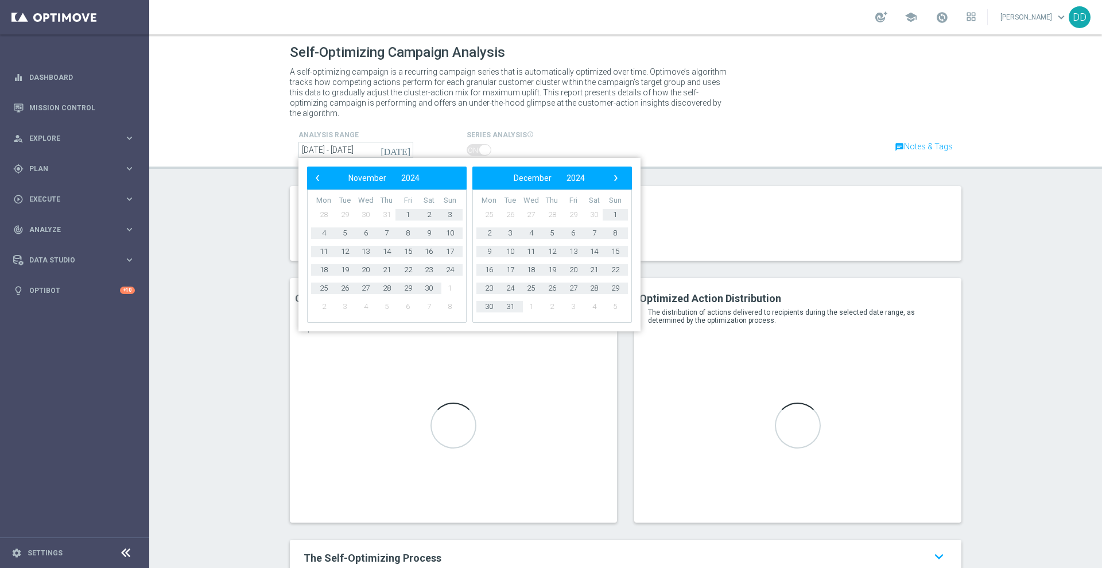
click at [615, 171] on span "›" at bounding box center [616, 178] width 15 height 15
click at [527, 206] on span "1" at bounding box center [531, 215] width 18 height 18
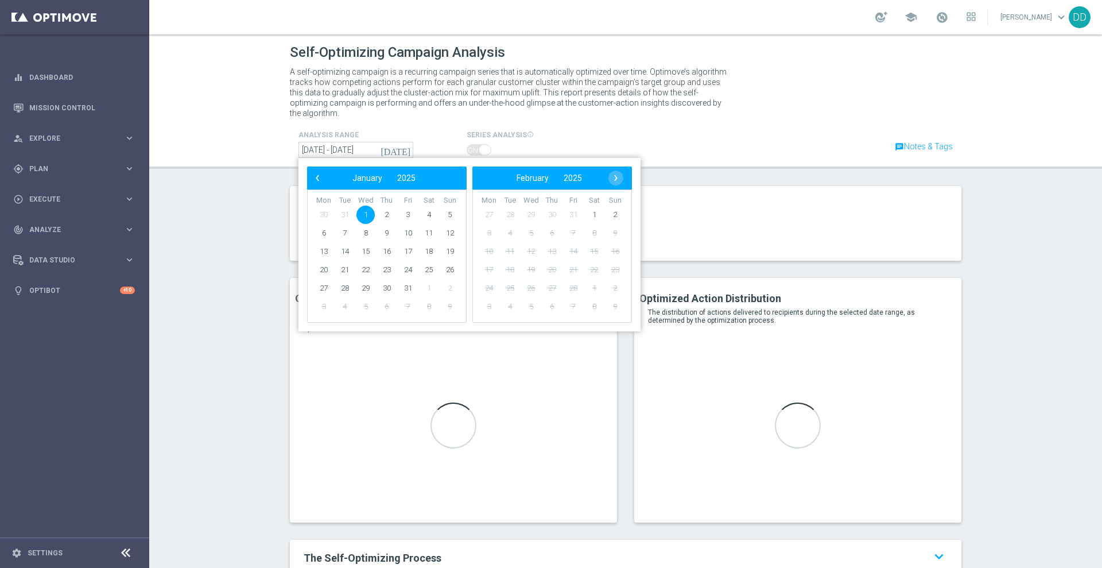
click at [705, 154] on header "Self-Optimizing Campaign Analysis A self-optimizing campaign is a recurring cam…" at bounding box center [625, 101] width 953 height 134
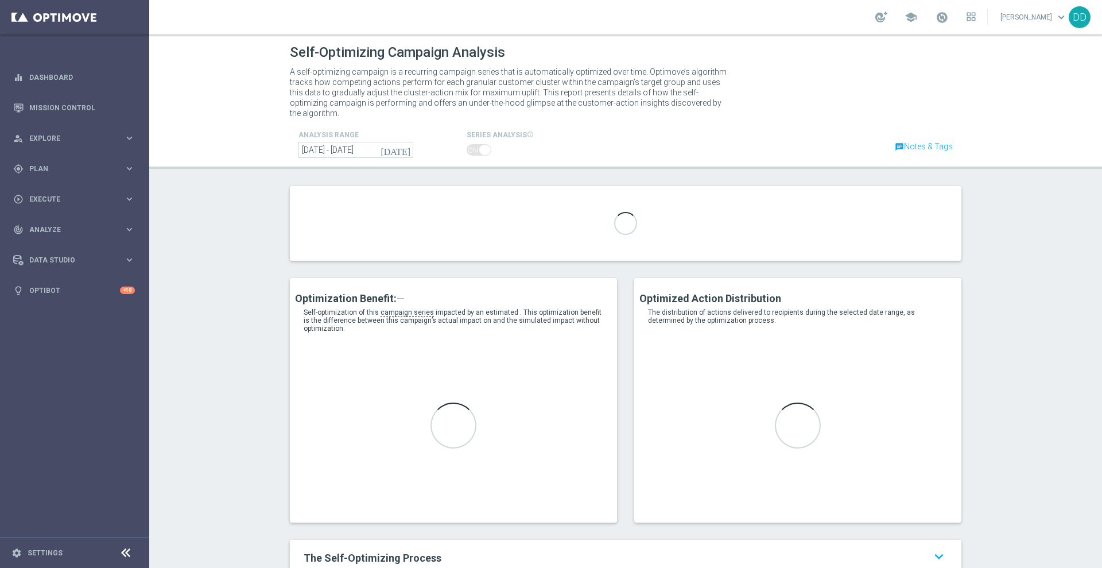
type input "A_LOW_CP_BET_CS_LOW-RISK_30d"
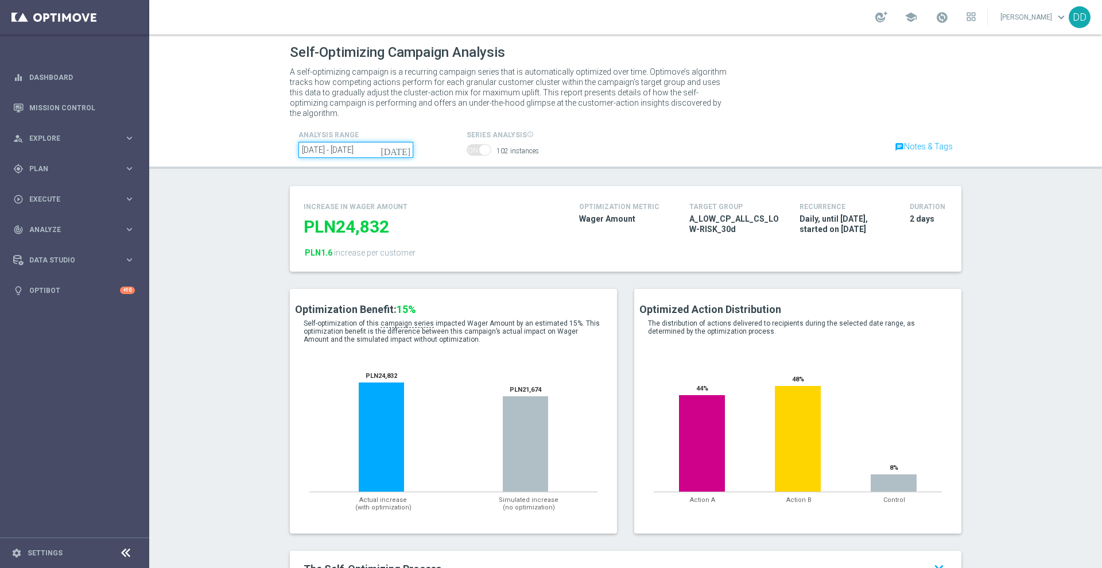
click at [328, 142] on input "[DATE] - [DATE]" at bounding box center [356, 150] width 115 height 16
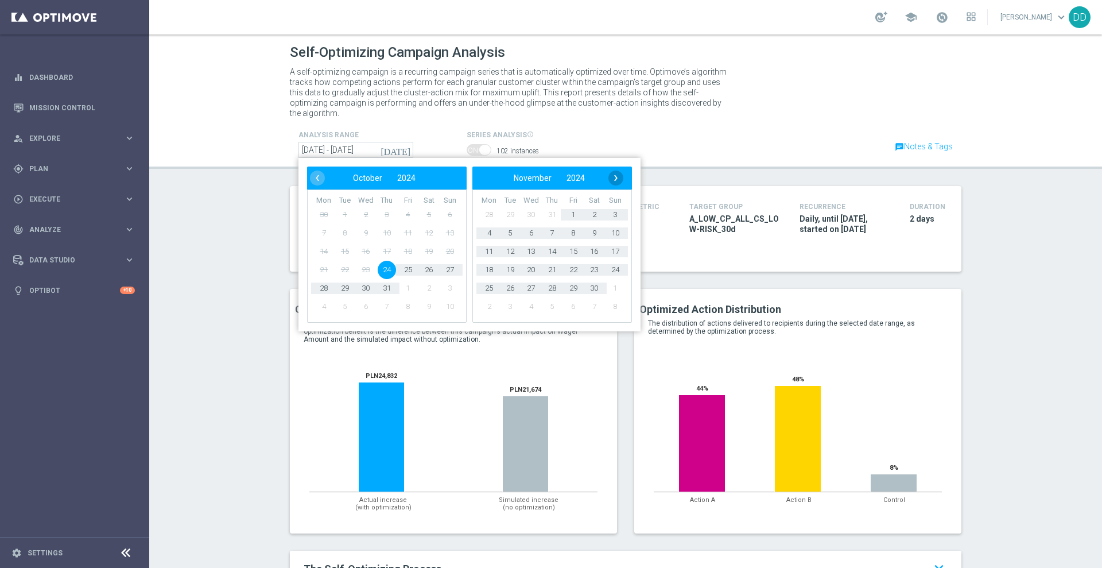
click at [611, 171] on span "›" at bounding box center [616, 178] width 15 height 15
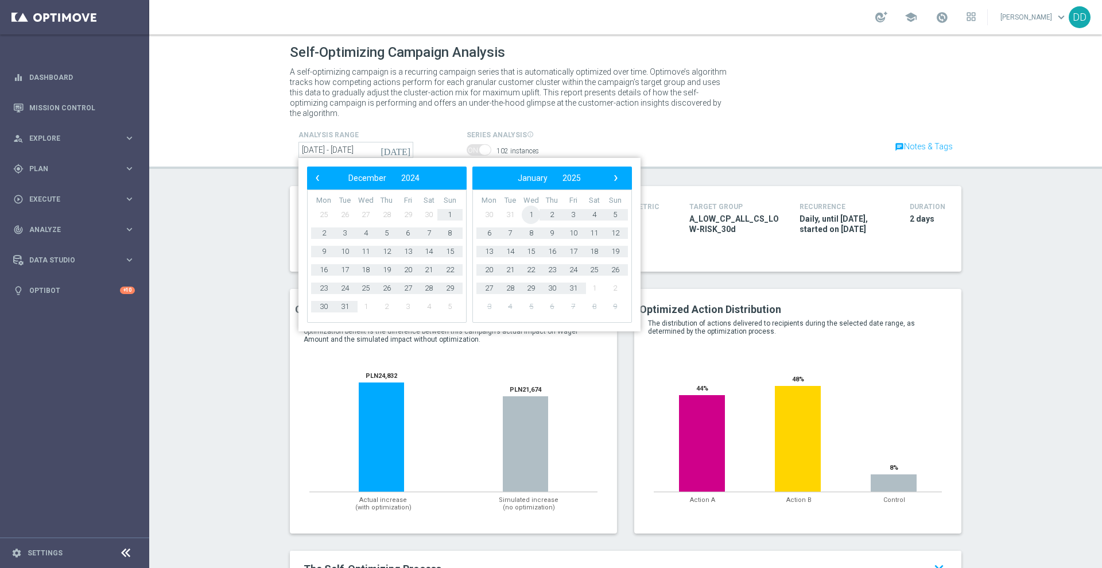
click at [527, 206] on span "1" at bounding box center [531, 215] width 18 height 18
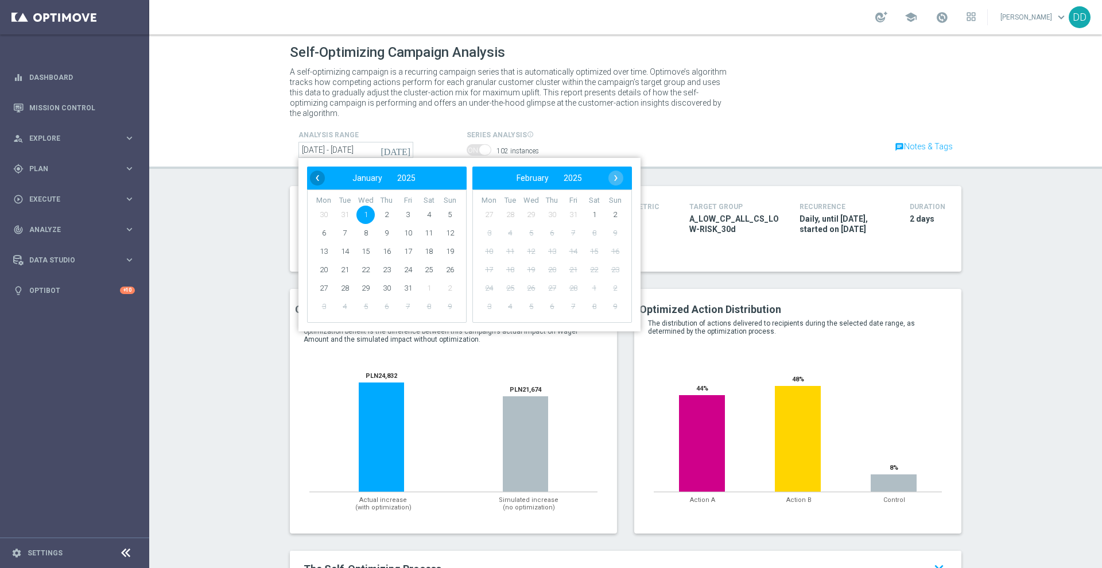
click at [310, 171] on span "‹" at bounding box center [317, 178] width 15 height 15
click at [626, 128] on div "chat Notes & Tags" at bounding box center [794, 140] width 336 height 24
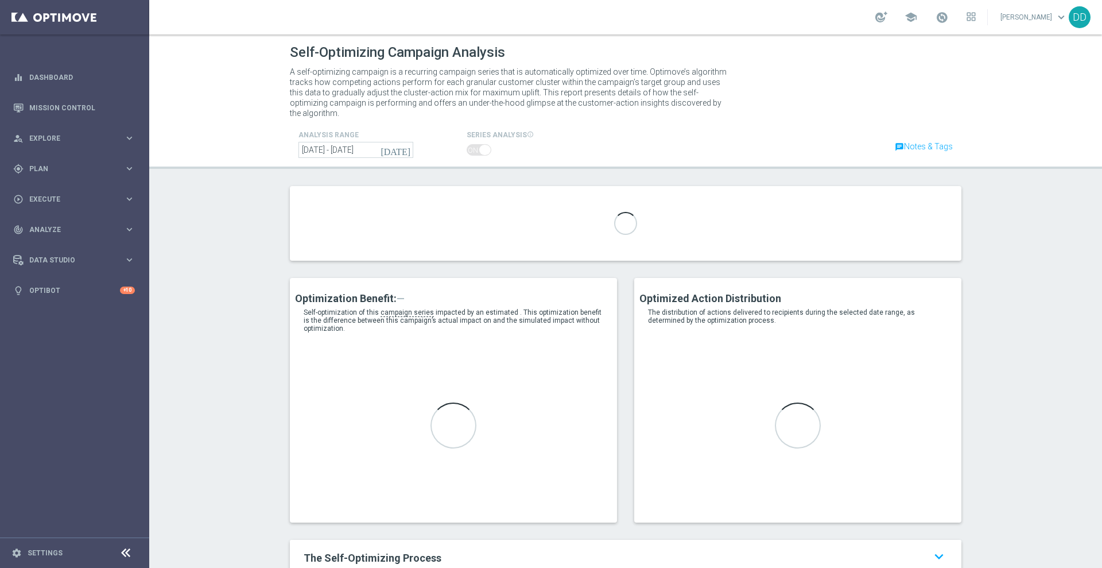
type input "A_LOW_AUTO_BET_VSM-PLUS1-MIN-TO-LOW_50do20_8d"
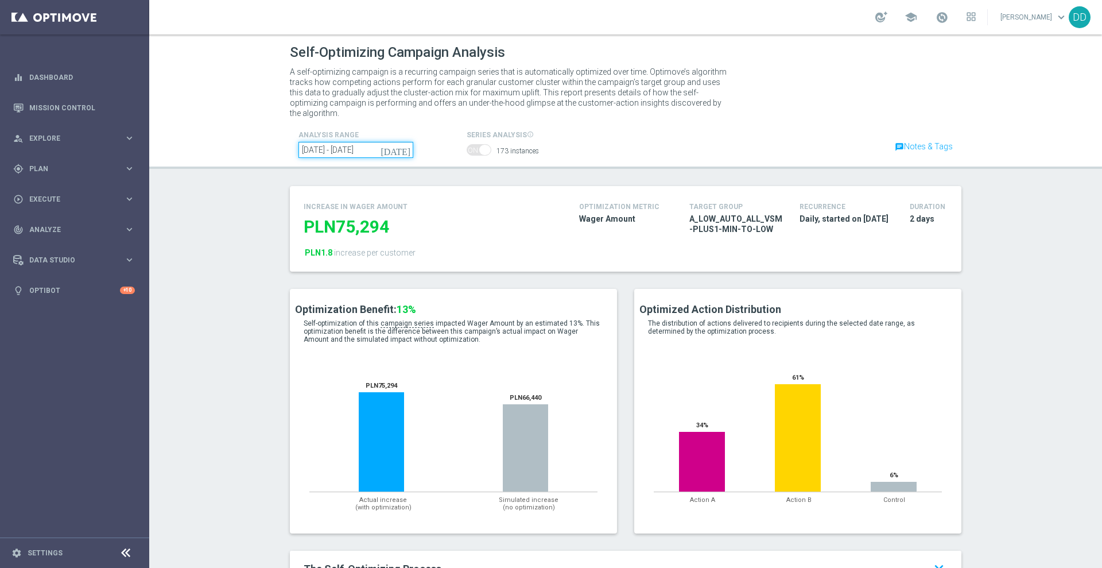
click at [366, 142] on input "[DATE] - [DATE]" at bounding box center [356, 150] width 115 height 16
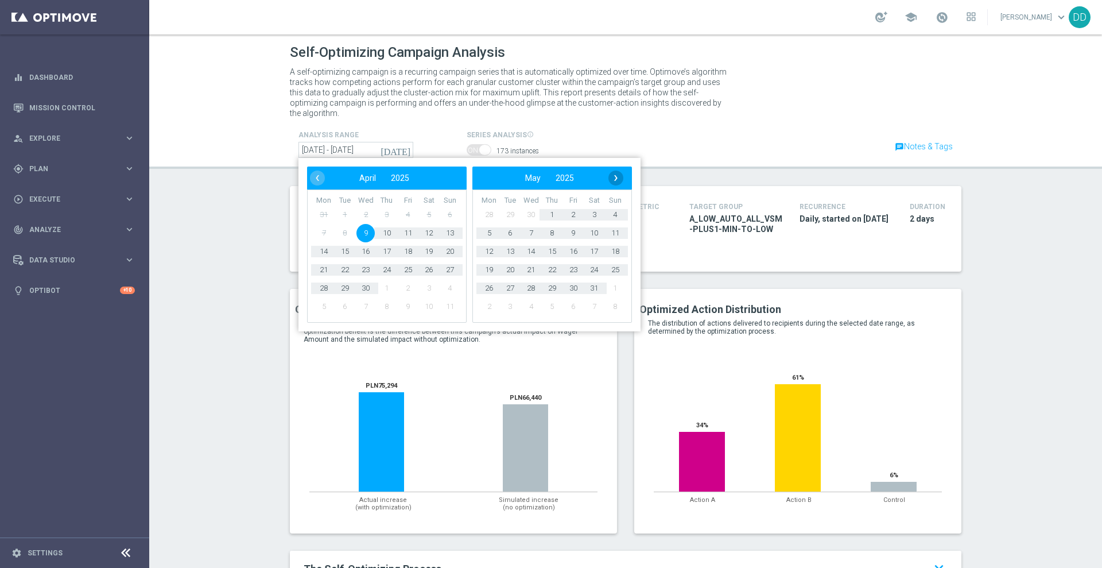
click at [618, 171] on span "›" at bounding box center [616, 178] width 15 height 15
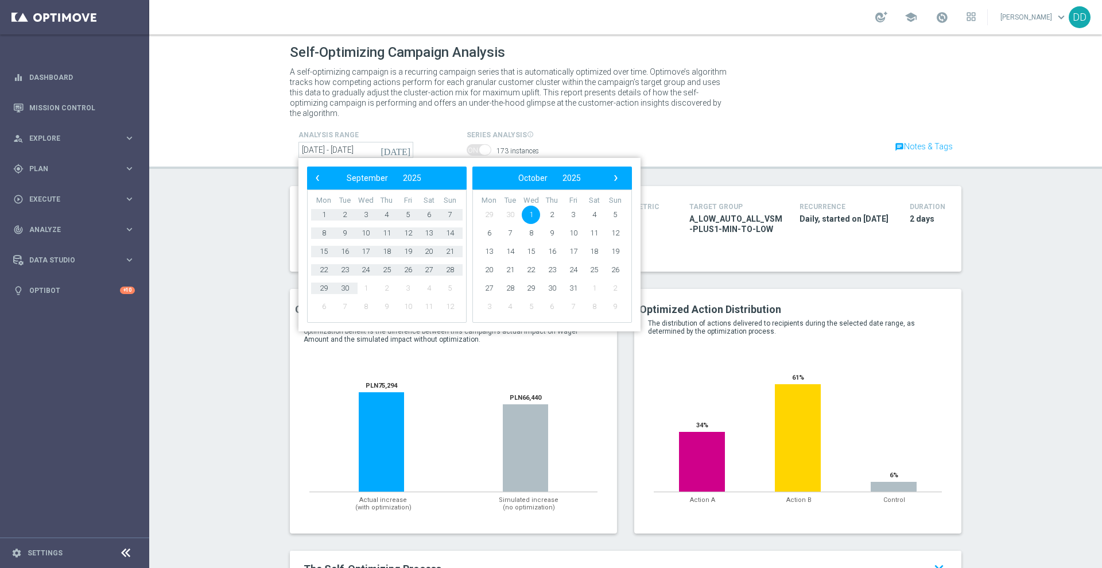
click at [618, 171] on span "›" at bounding box center [616, 178] width 15 height 15
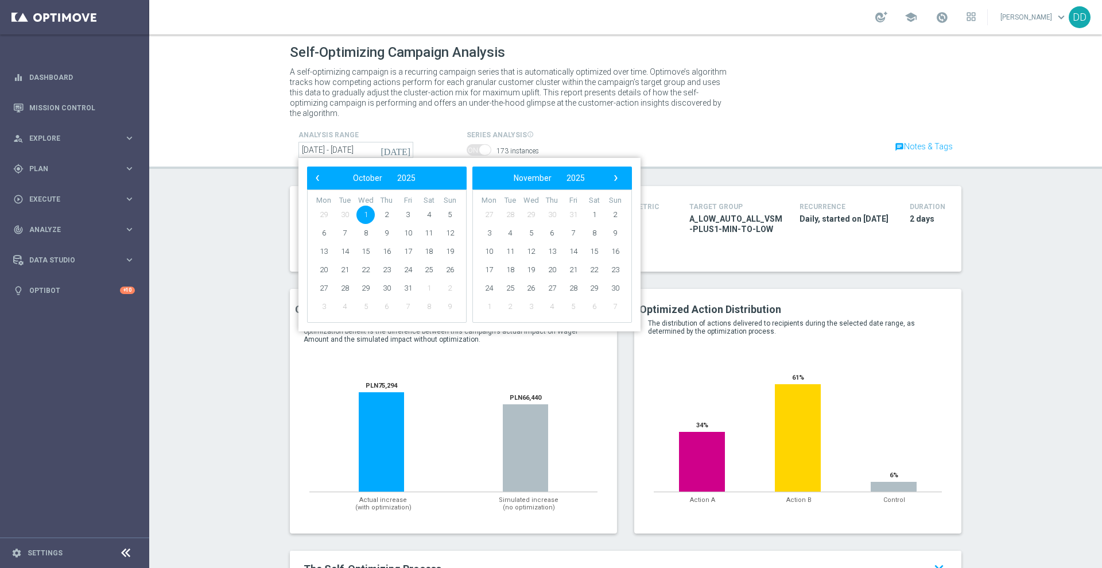
click at [1027, 210] on section "increase in Wager Amount PLN75,294 PLN1.8 increase per customer Optimization Me…" at bounding box center [625, 237] width 953 height 103
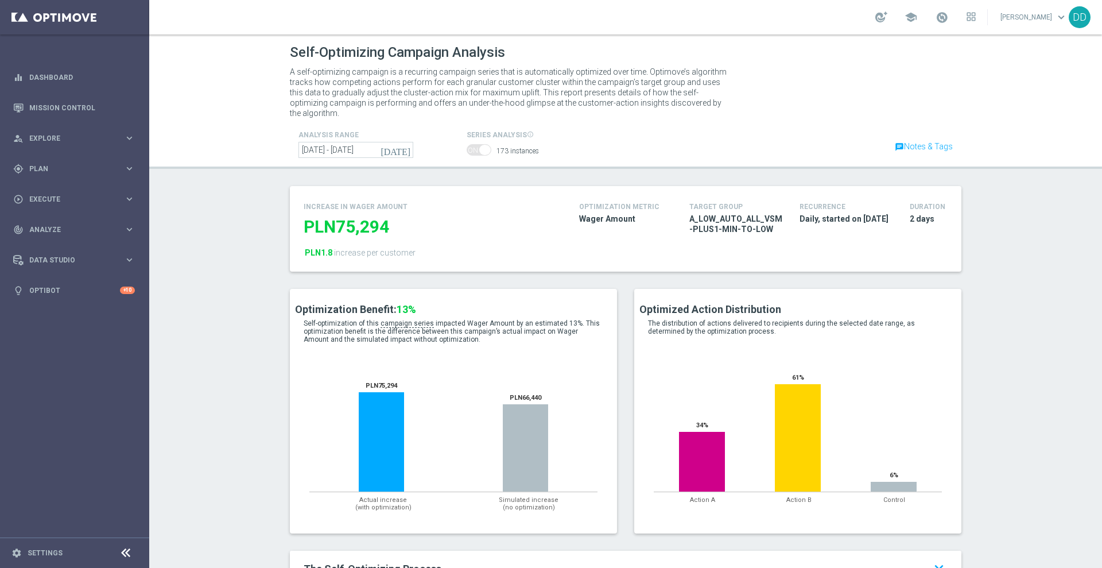
drag, startPoint x: 680, startPoint y: 207, endPoint x: 761, endPoint y: 221, distance: 82.2
click at [761, 221] on div "target group A_LOW_AUTO_ALL_VSM-PLUS1-MIN-TO-LOW" at bounding box center [736, 220] width 110 height 40
copy span "A_LOW_AUTO_ALL_VSM-PLUS1-MIN-TO-LOW"
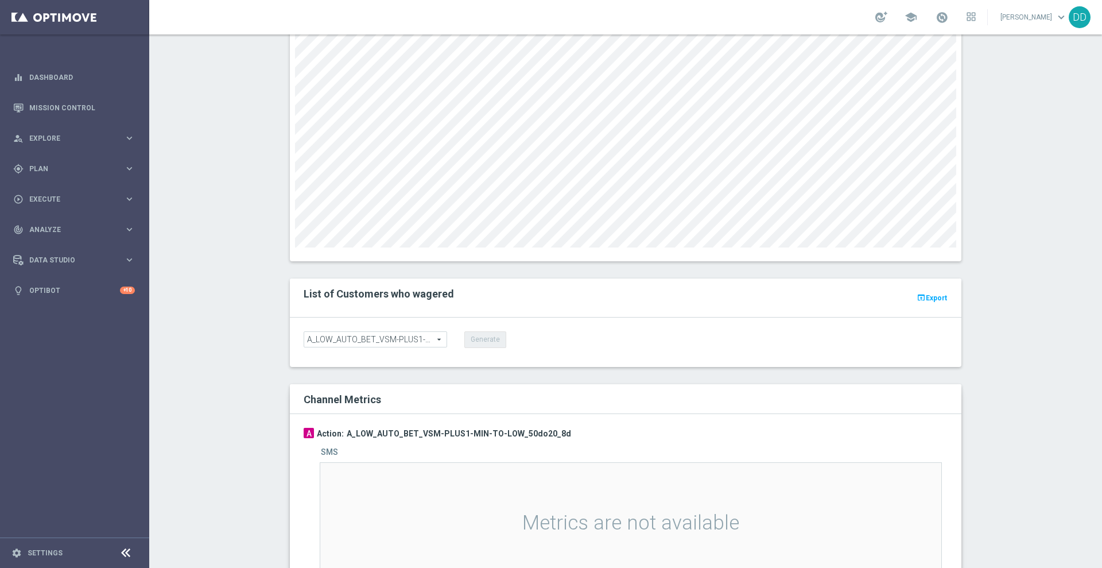
scroll to position [1005, 0]
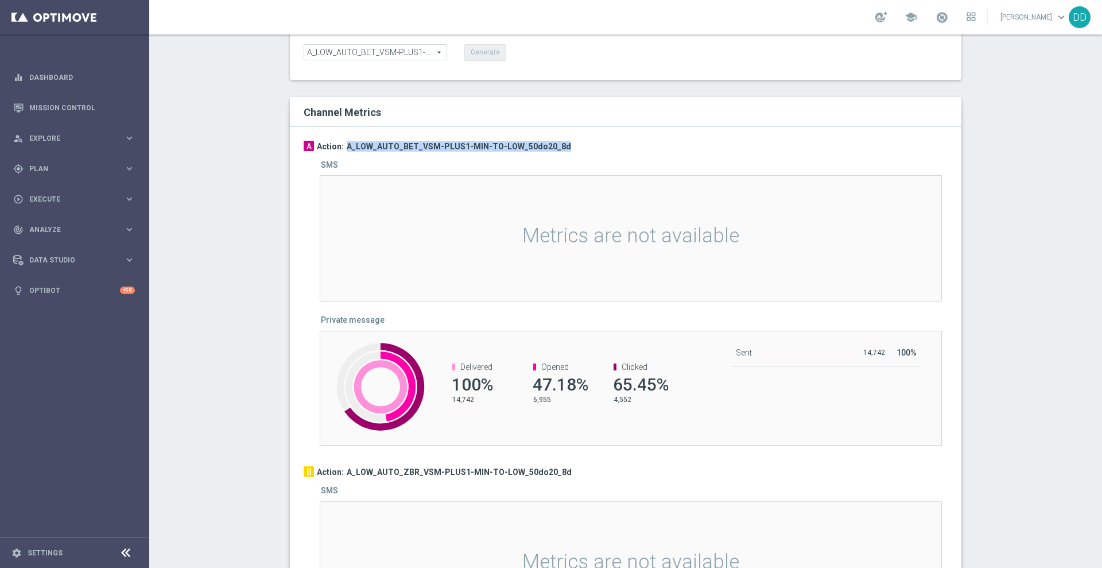
drag, startPoint x: 558, startPoint y: 136, endPoint x: 340, endPoint y: 140, distance: 217.6
click at [340, 141] on div "A Action: A_LOW_AUTO_BET_VSM-PLUS1-MIN-TO-LOW_50do20_8d" at bounding box center [626, 146] width 644 height 11
copy h3 "A_LOW_AUTO_BET_VSM-PLUS1-MIN-TO-LOW_50do20_8d"
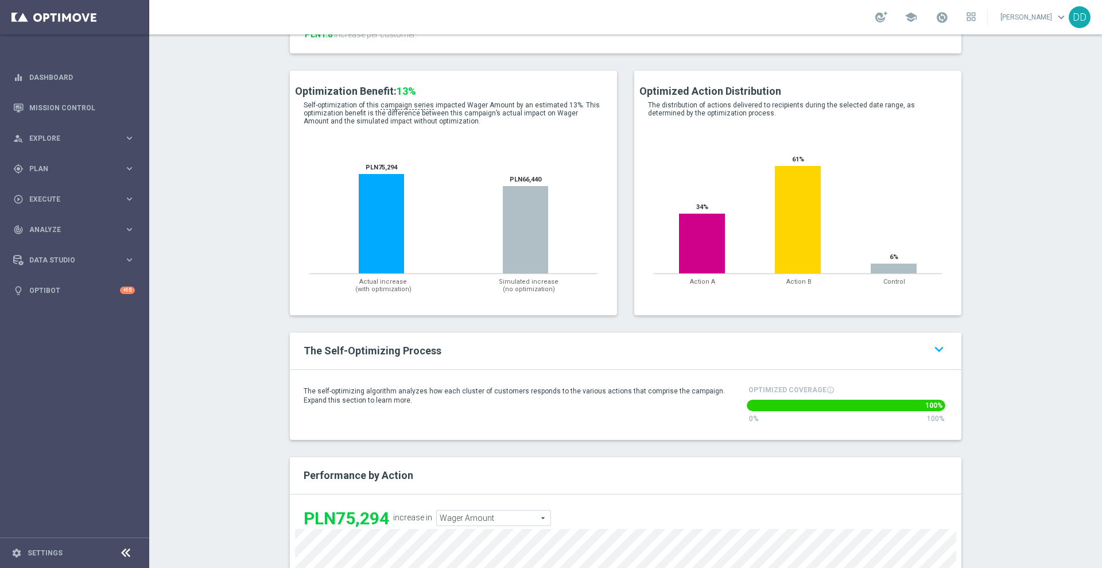
scroll to position [144, 0]
